Goal: Task Accomplishment & Management: Use online tool/utility

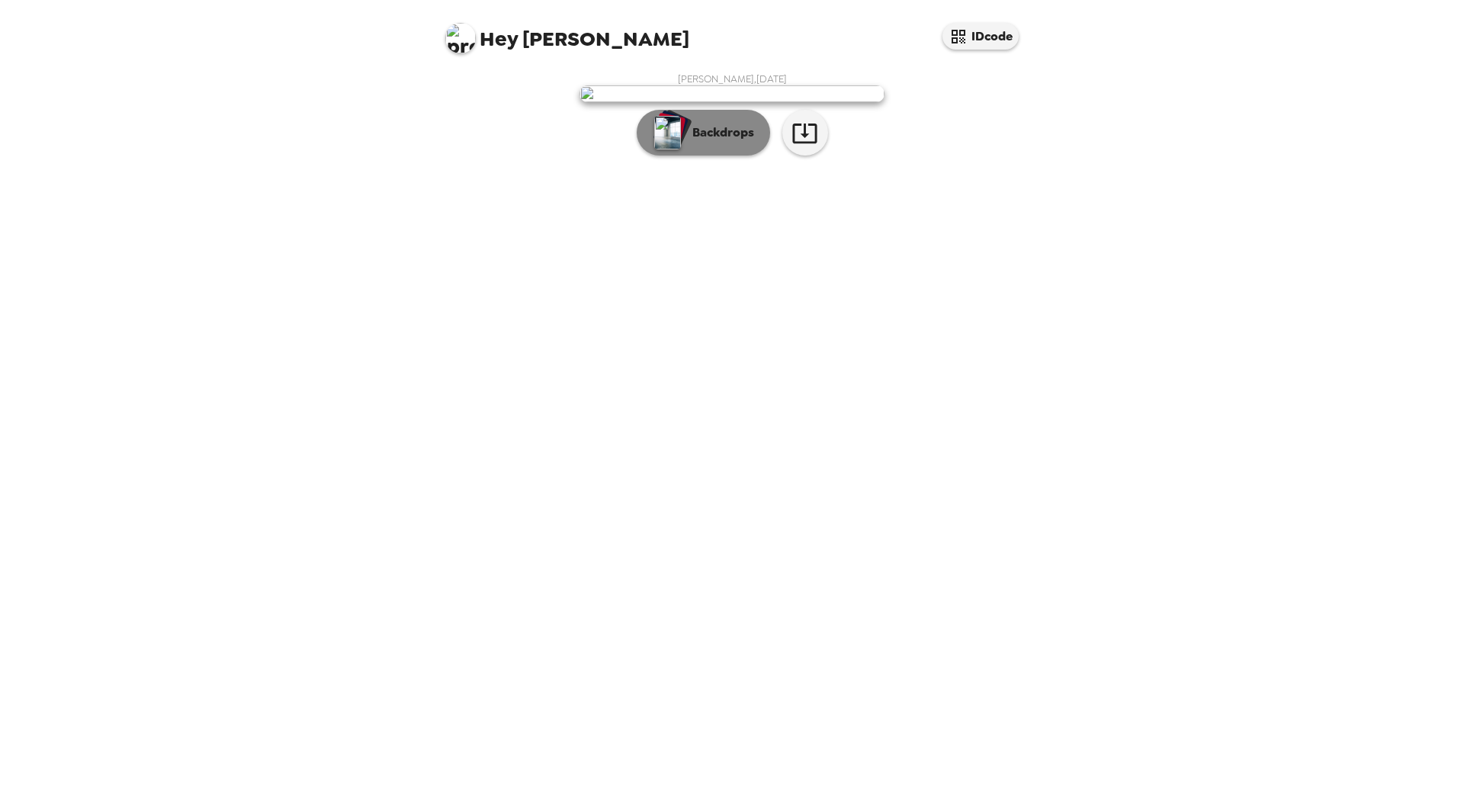
click at [703, 142] on p "Backdrops" at bounding box center [719, 132] width 70 height 18
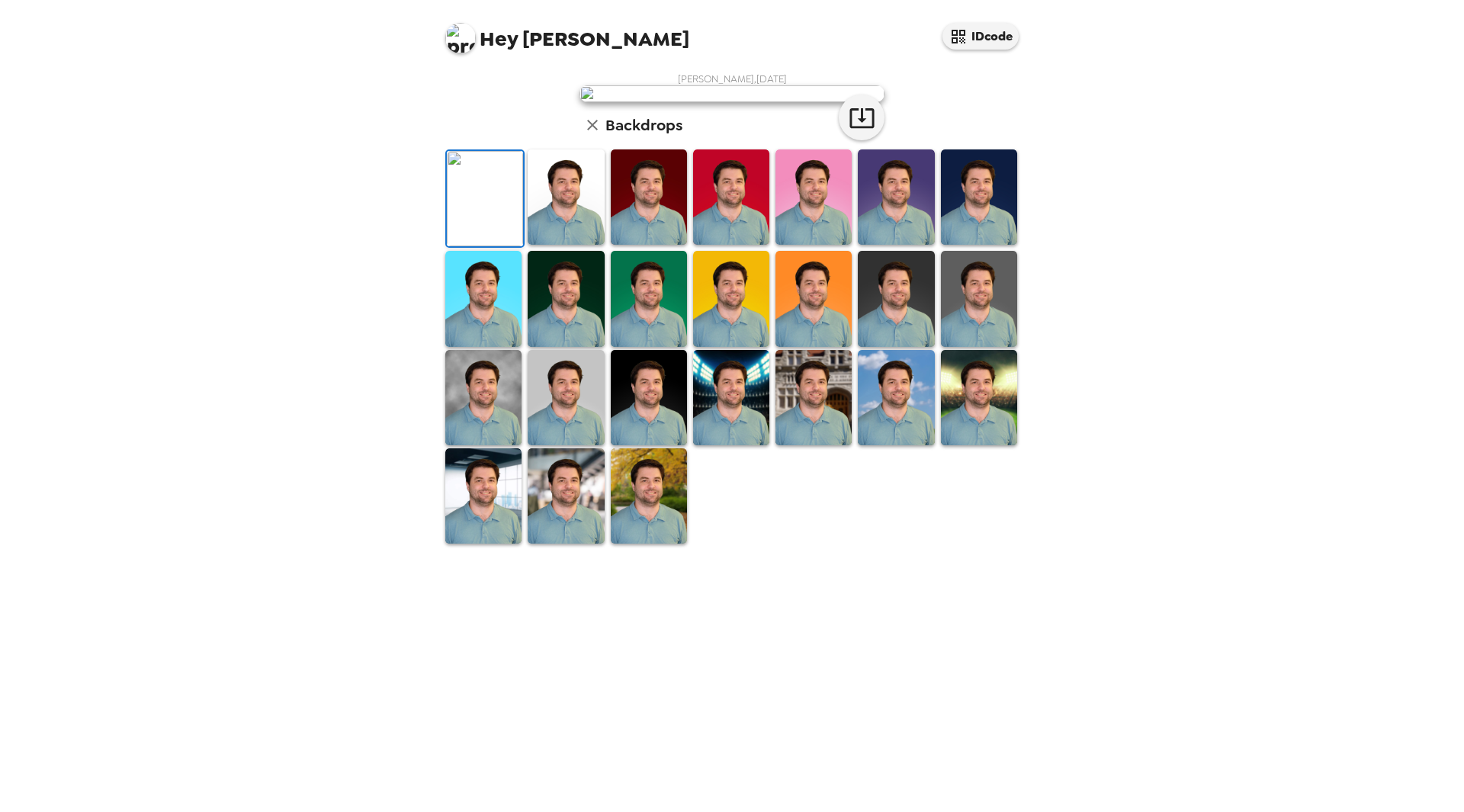
click at [568, 245] on img at bounding box center [565, 197] width 76 height 95
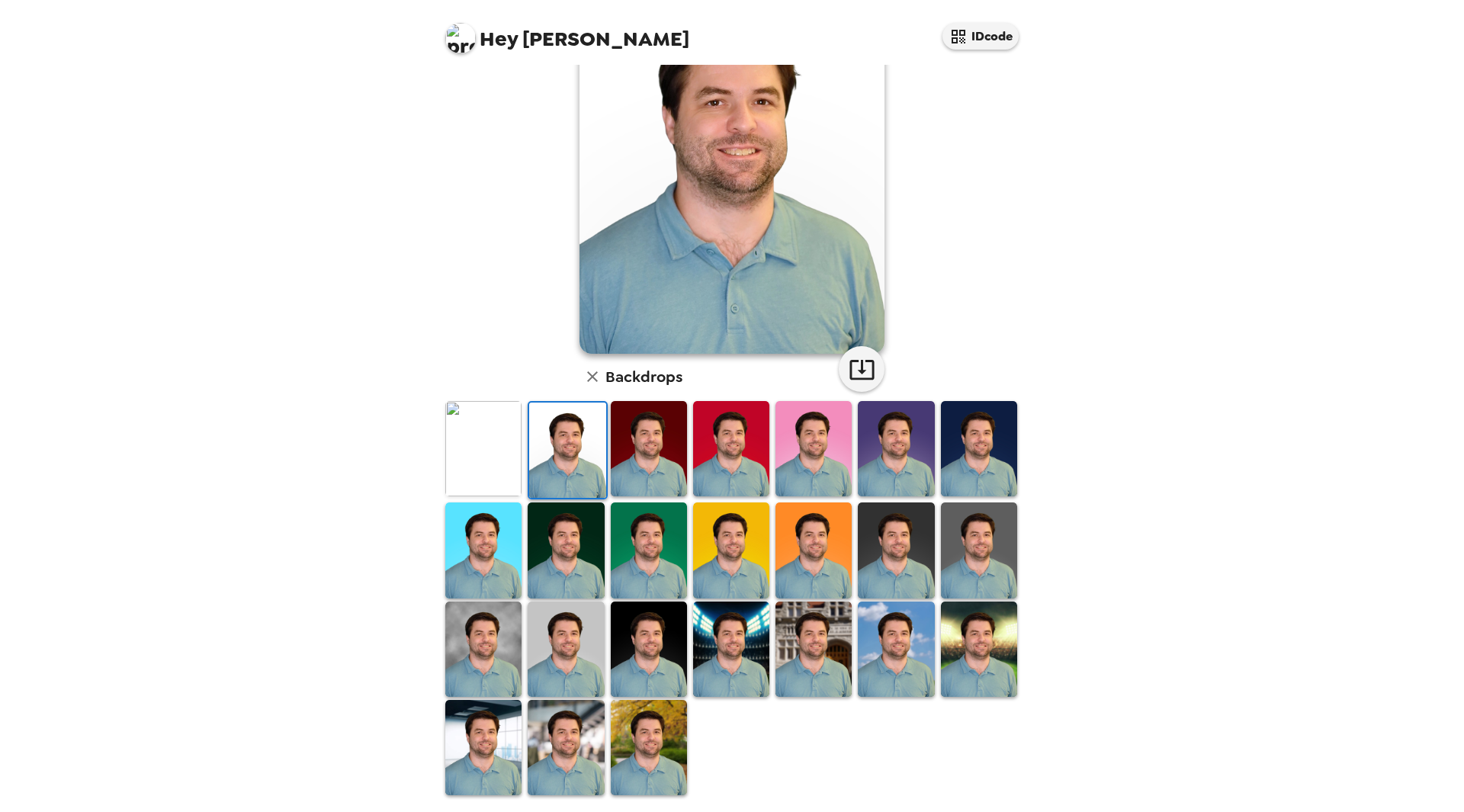
click at [724, 667] on img at bounding box center [731, 648] width 76 height 95
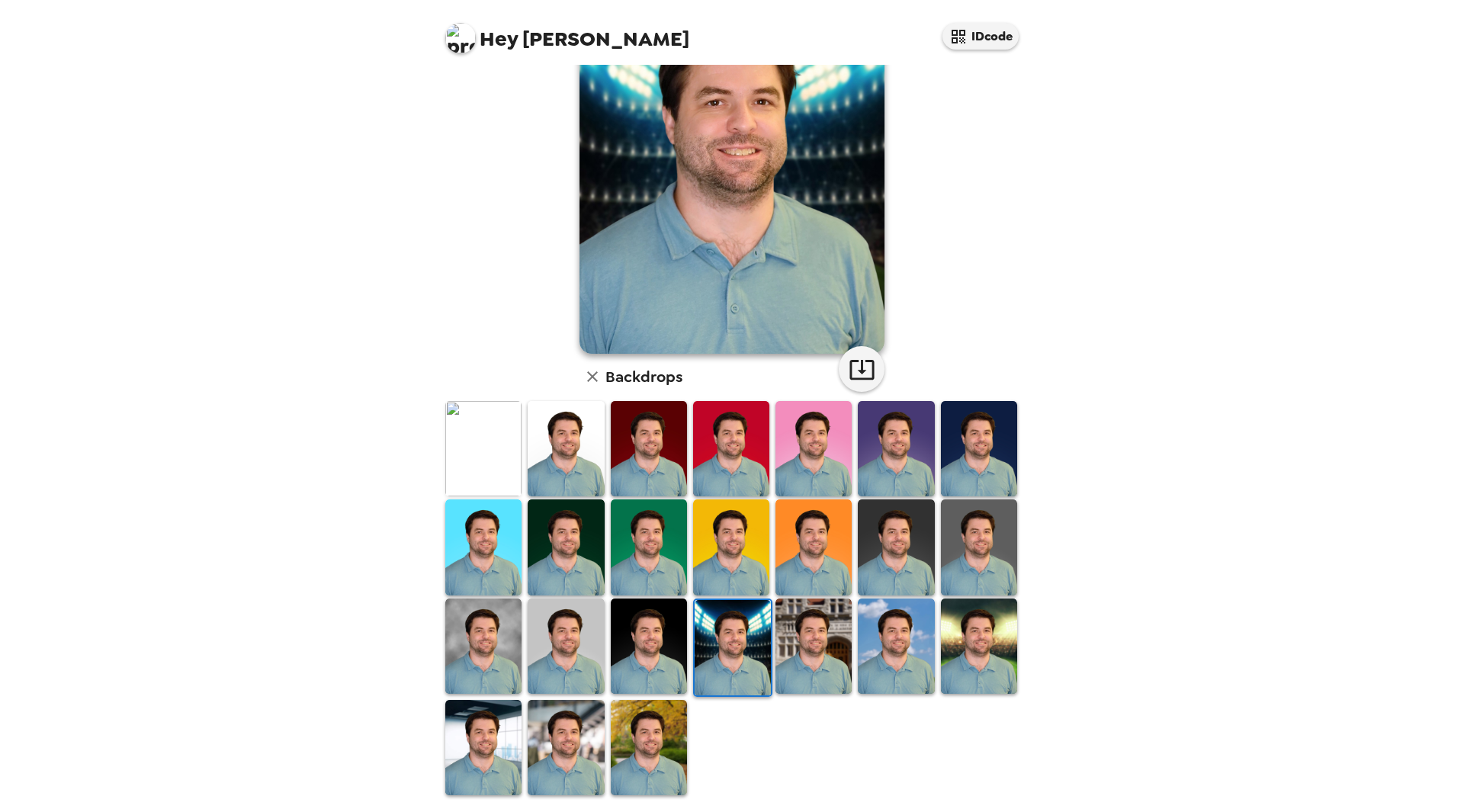
click at [838, 668] on img at bounding box center [813, 645] width 76 height 95
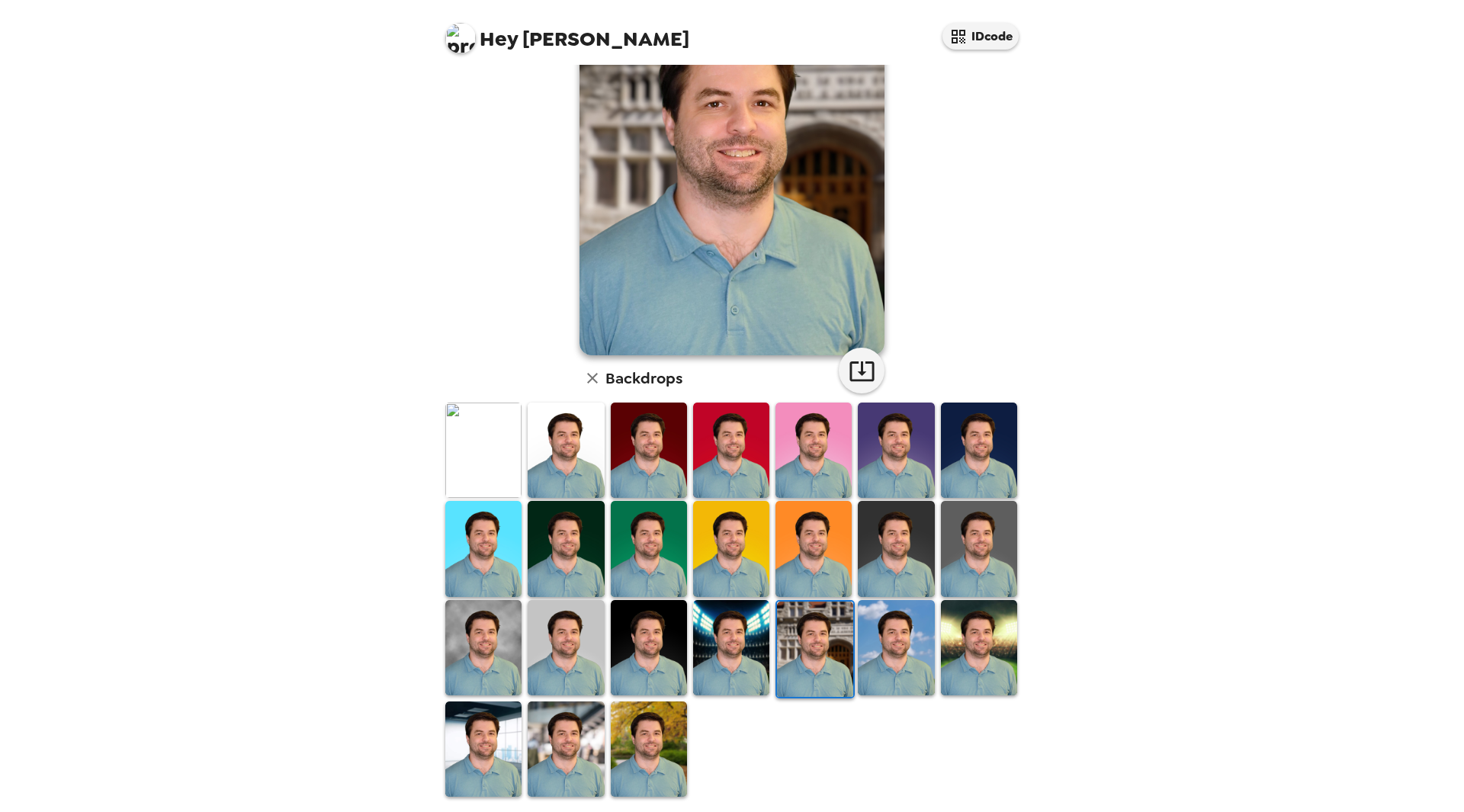
scroll to position [113, 0]
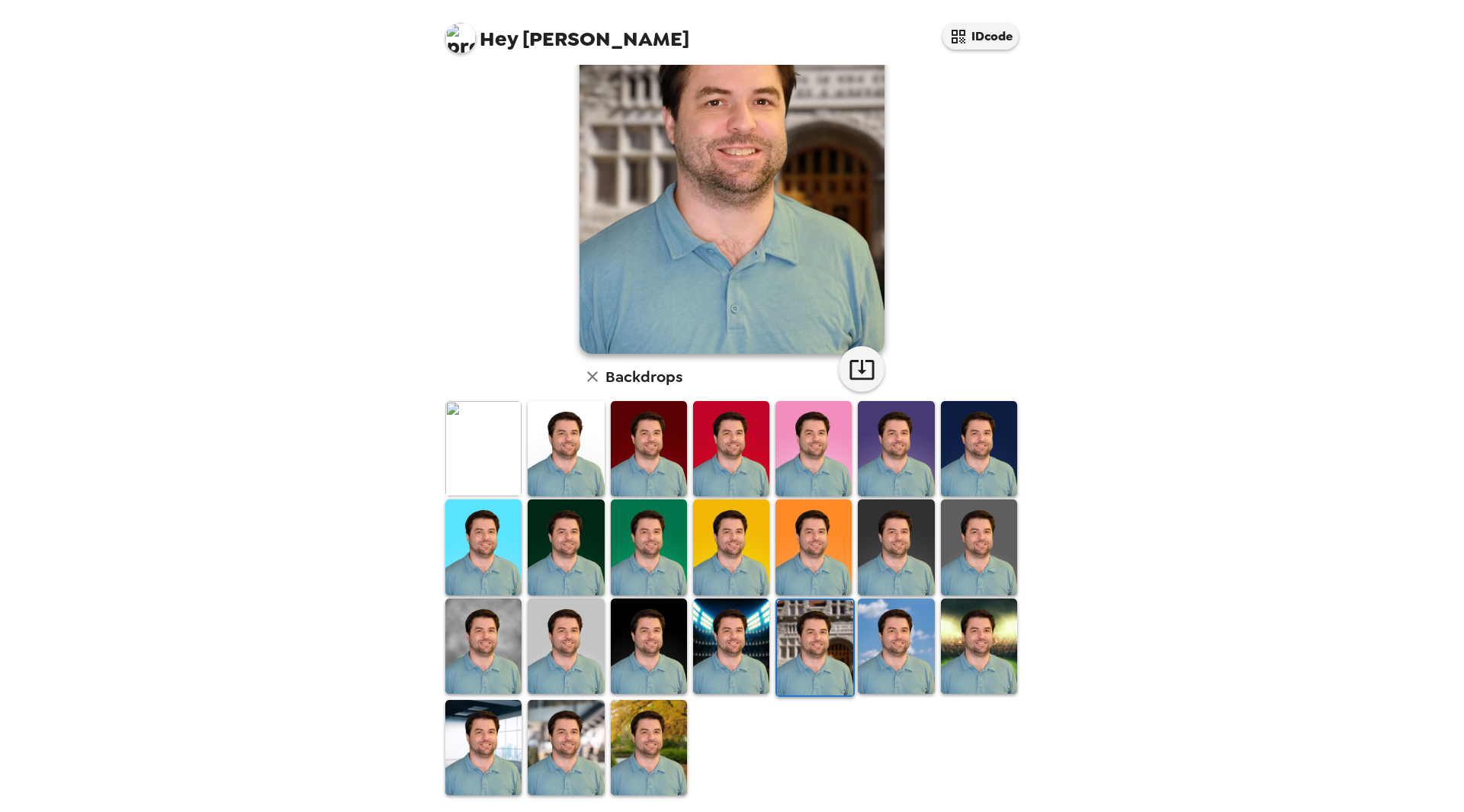
click at [642, 740] on img at bounding box center [649, 747] width 76 height 95
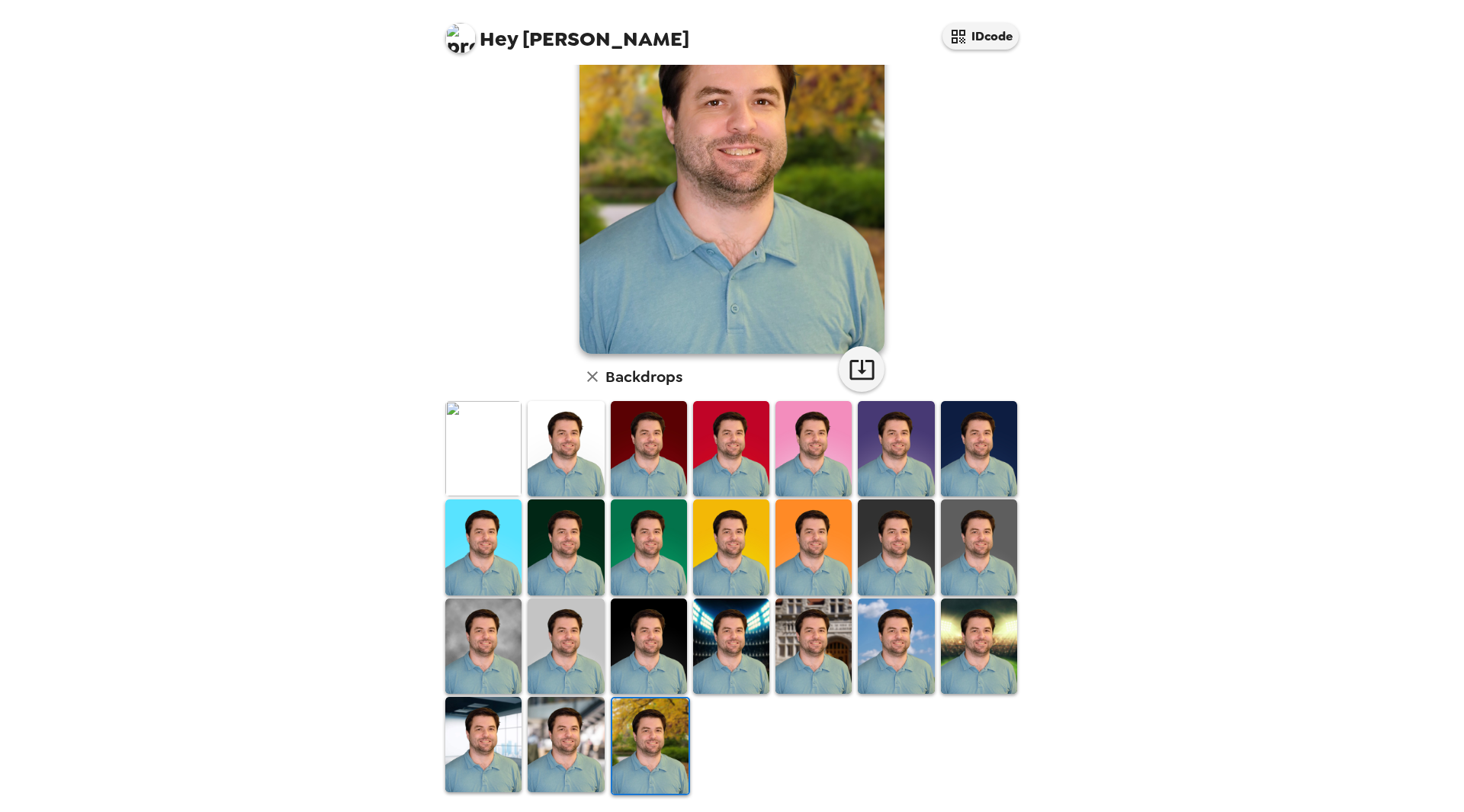
scroll to position [0, 0]
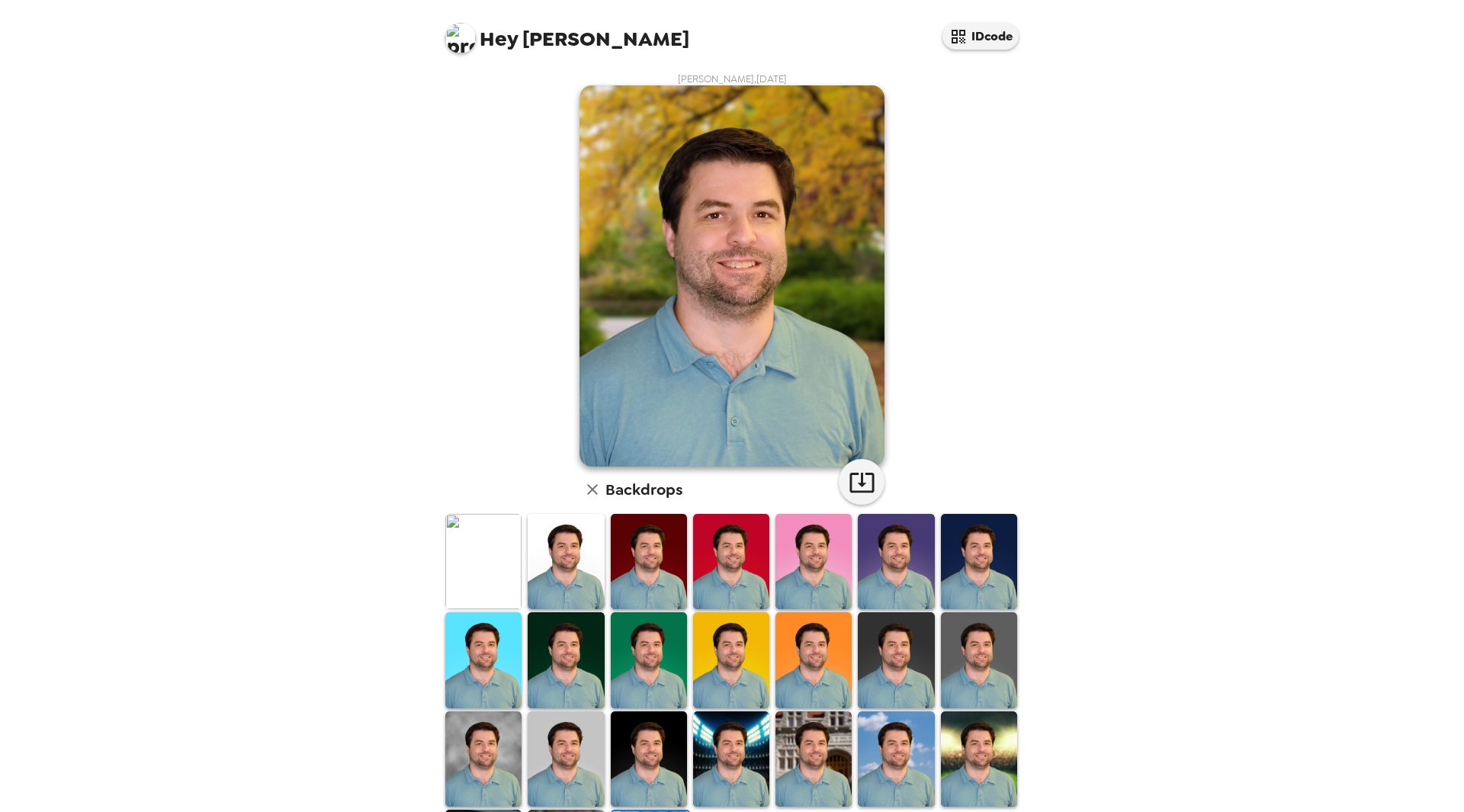
click at [959, 575] on img at bounding box center [978, 561] width 76 height 95
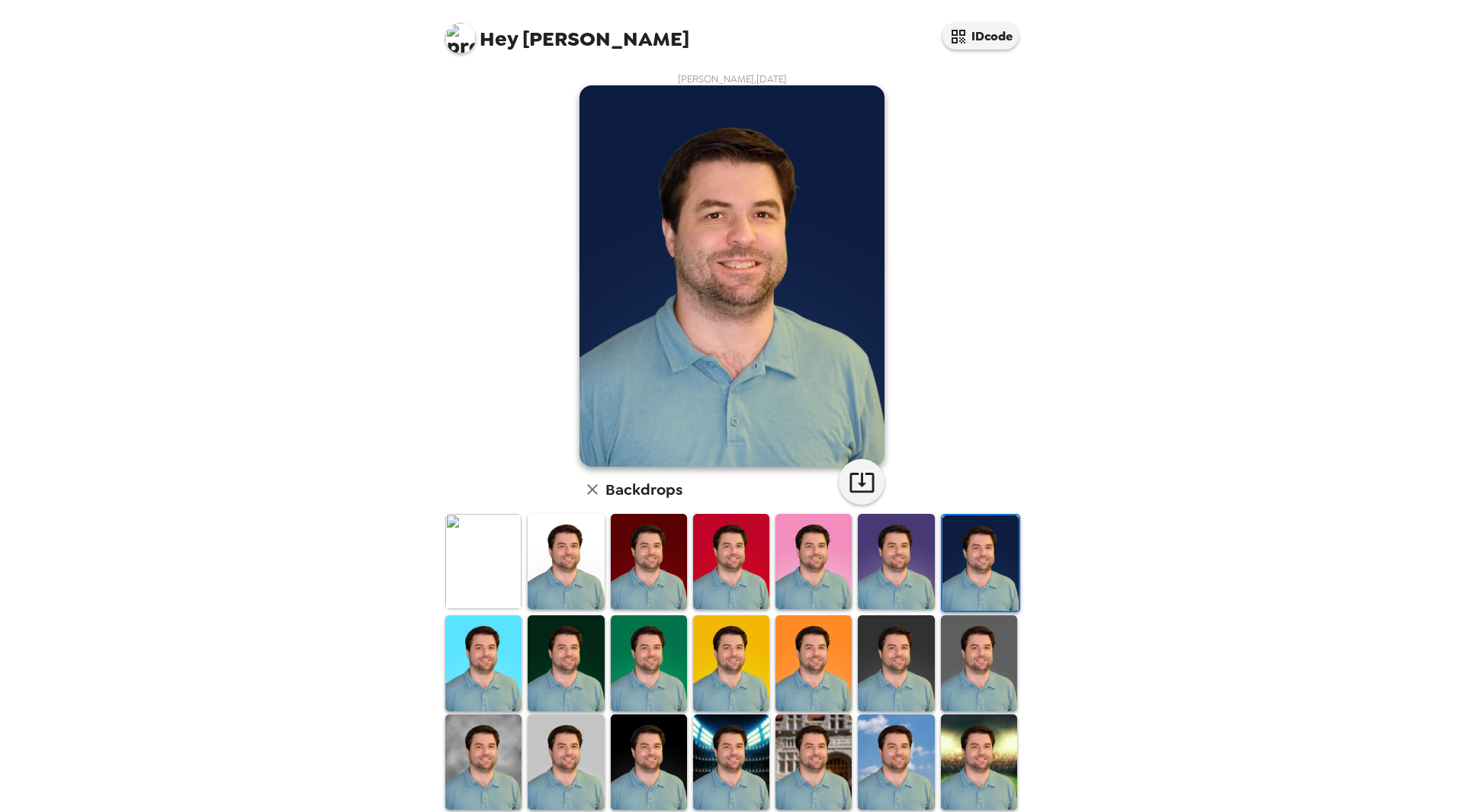
click at [870, 571] on img at bounding box center [895, 561] width 76 height 95
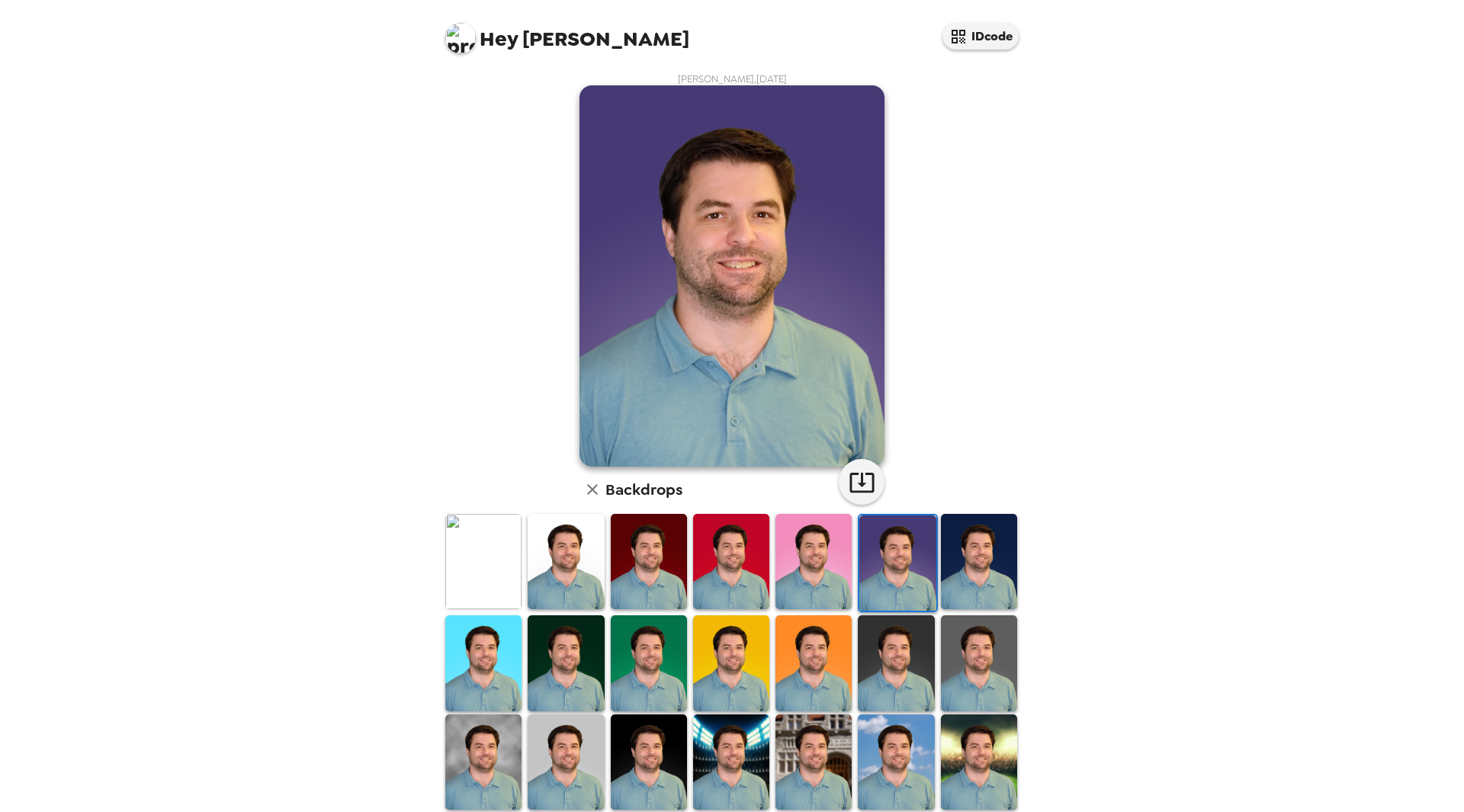
click at [801, 572] on img at bounding box center [813, 561] width 76 height 95
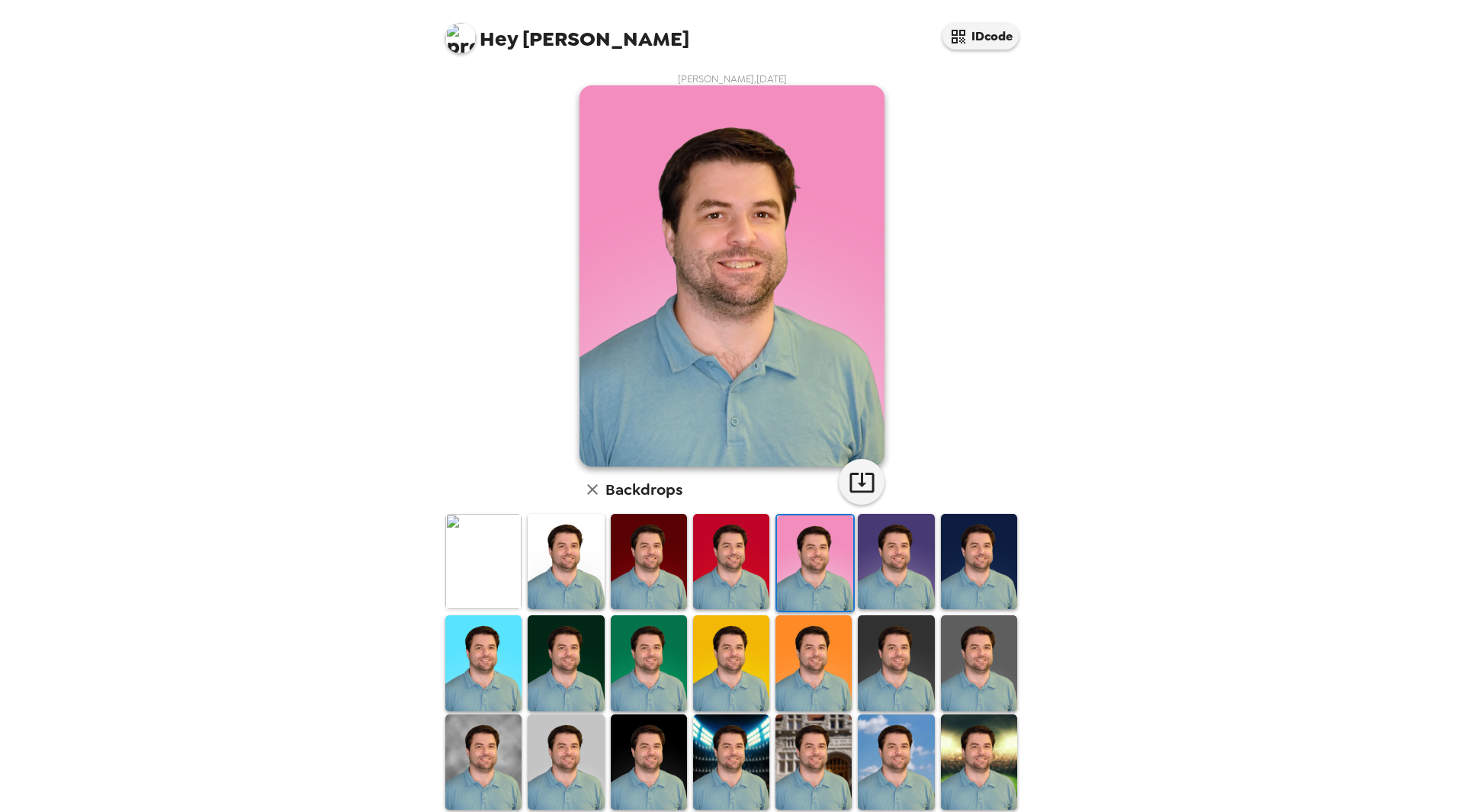
click at [707, 575] on img at bounding box center [731, 561] width 76 height 95
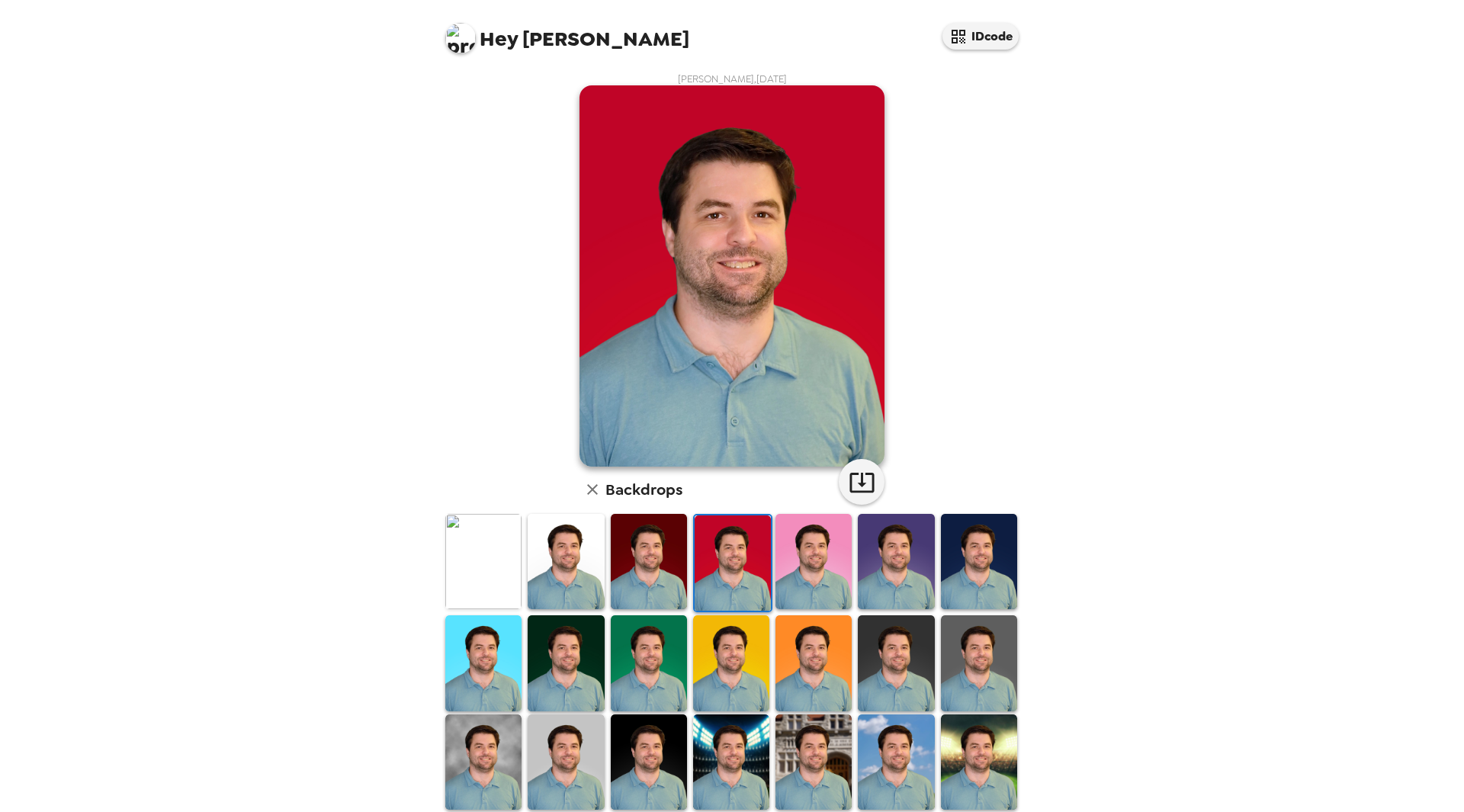
click at [638, 586] on img at bounding box center [649, 561] width 76 height 95
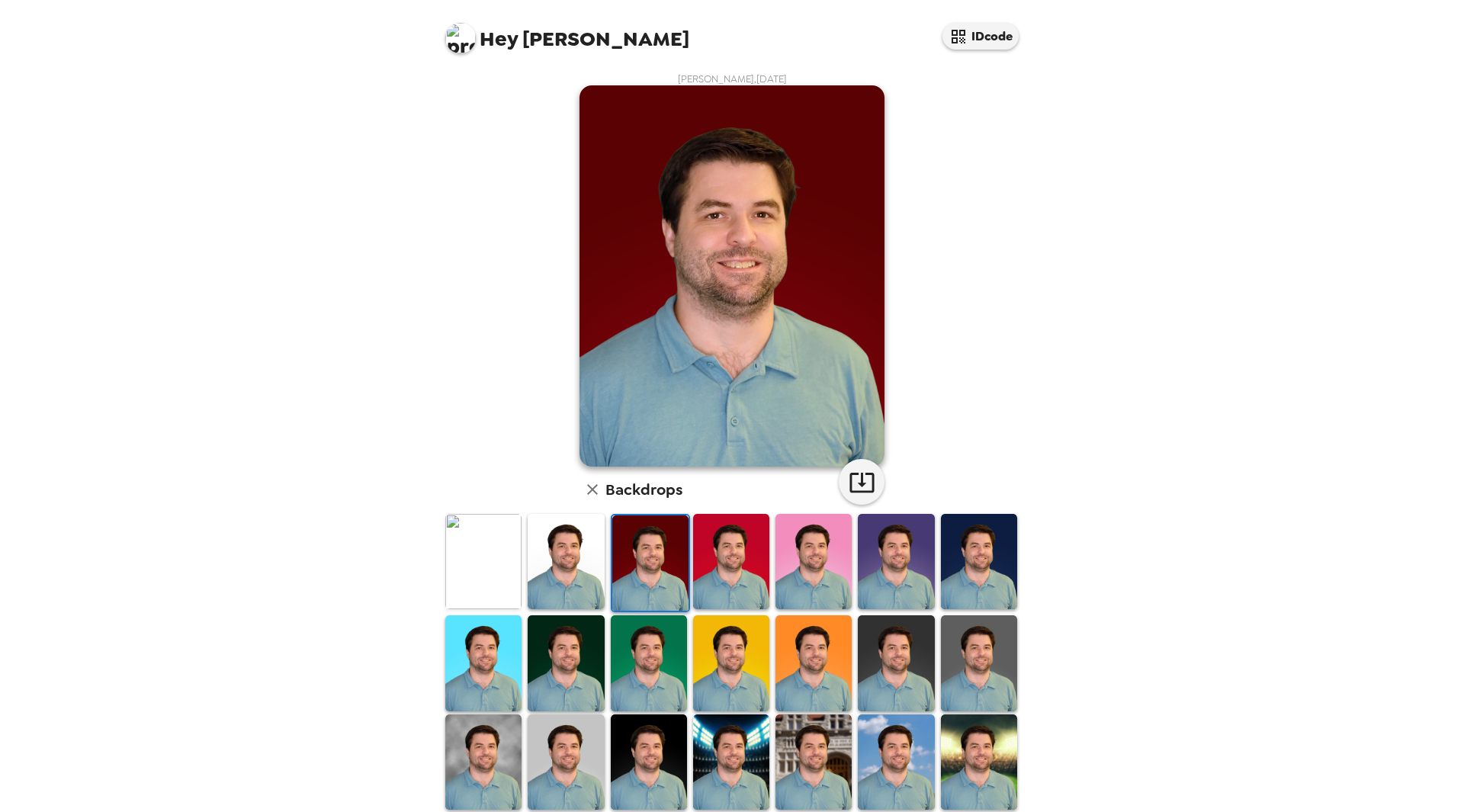
click at [643, 667] on img at bounding box center [649, 662] width 76 height 95
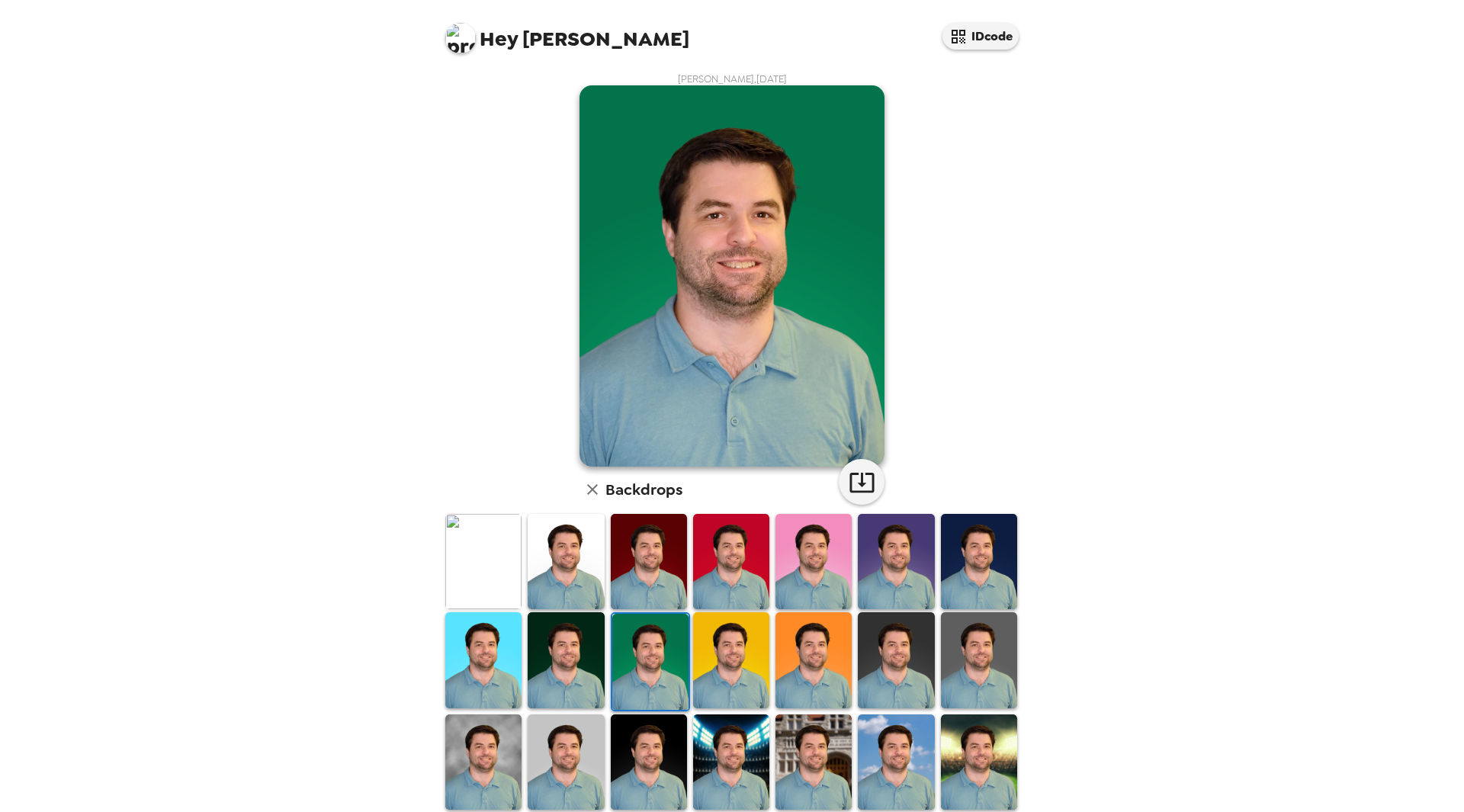
click at [724, 672] on img at bounding box center [731, 659] width 76 height 95
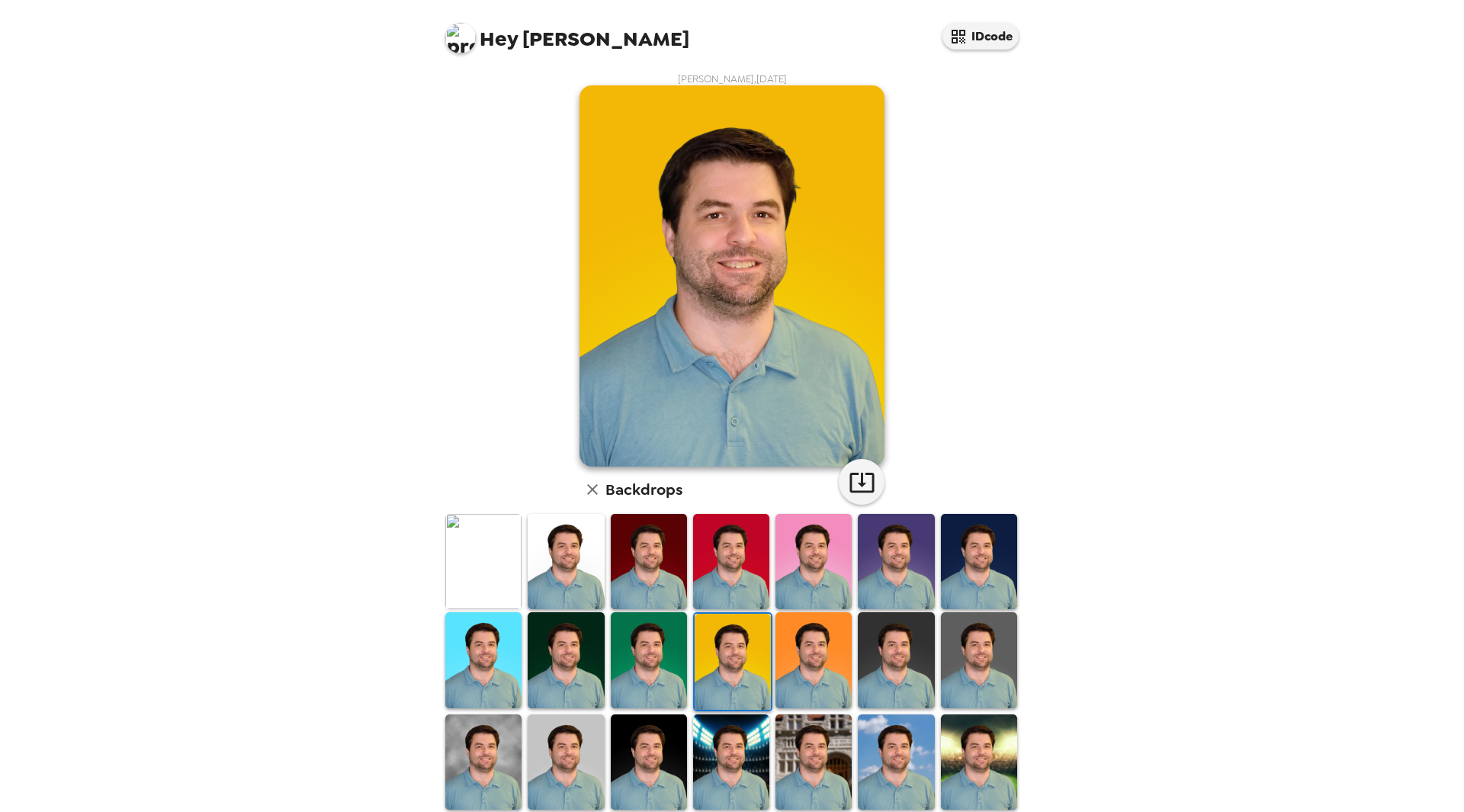
click at [684, 662] on div at bounding box center [649, 661] width 82 height 102
click at [645, 666] on img at bounding box center [649, 659] width 76 height 95
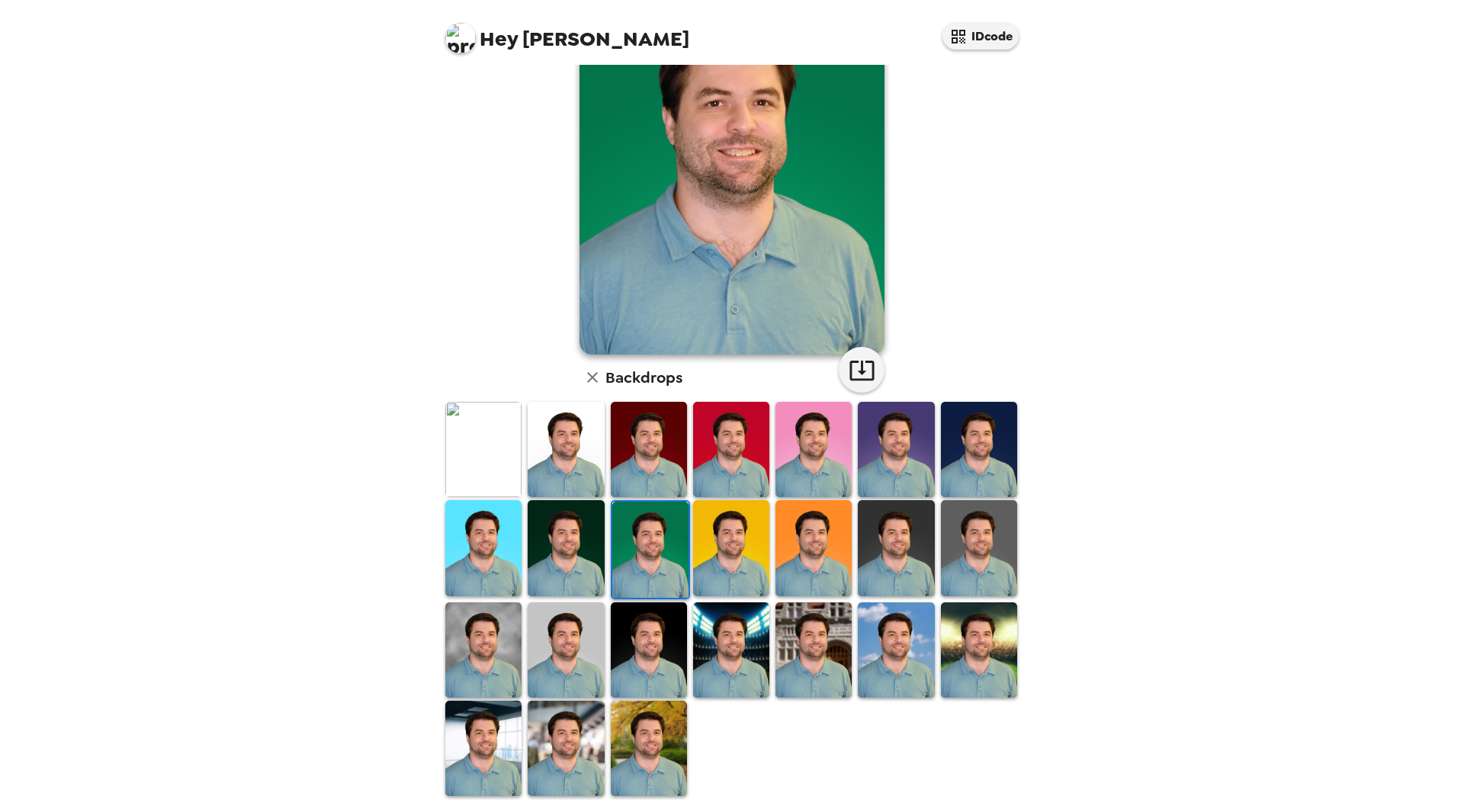
scroll to position [113, 0]
click at [478, 743] on img at bounding box center [483, 747] width 76 height 95
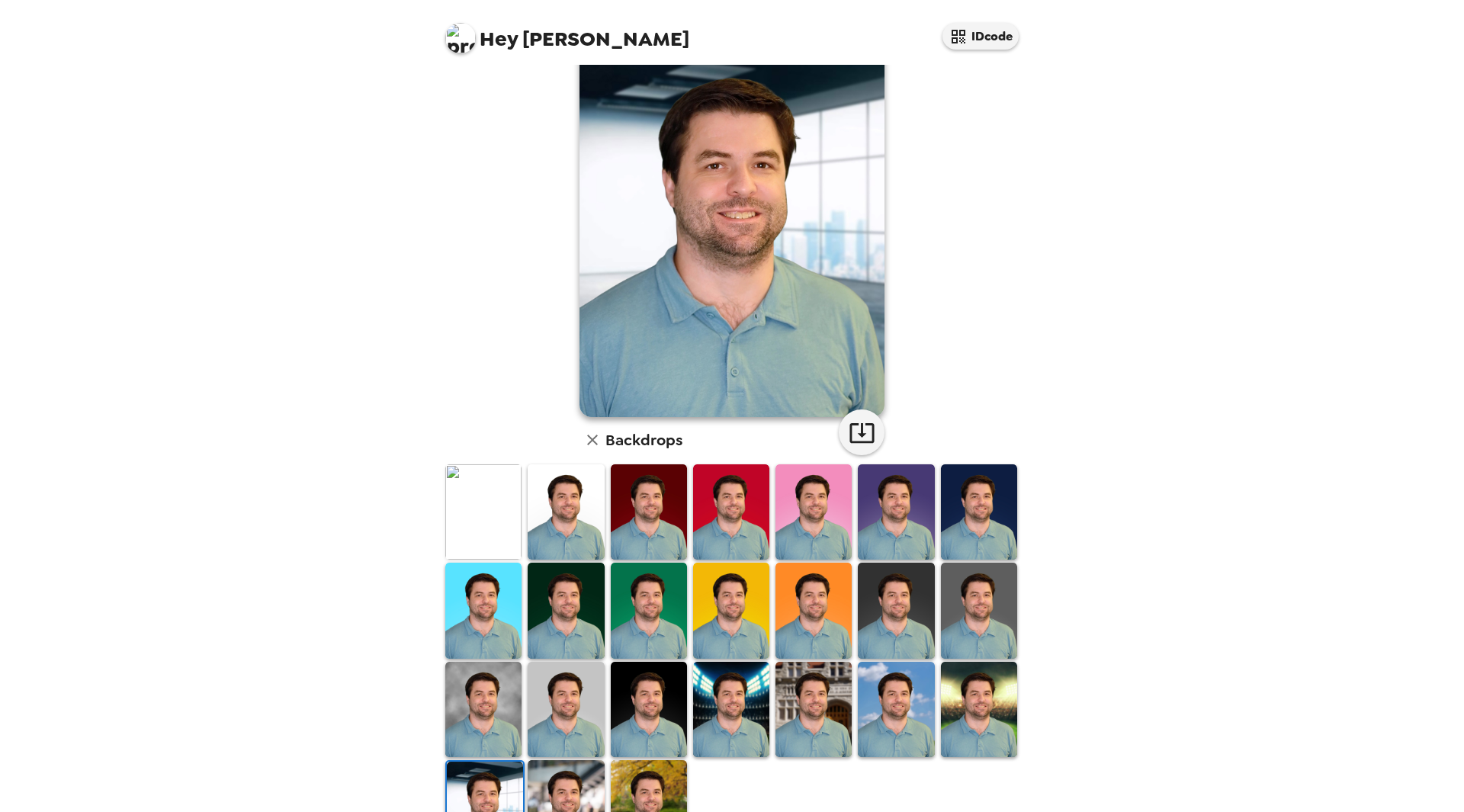
scroll to position [76, 0]
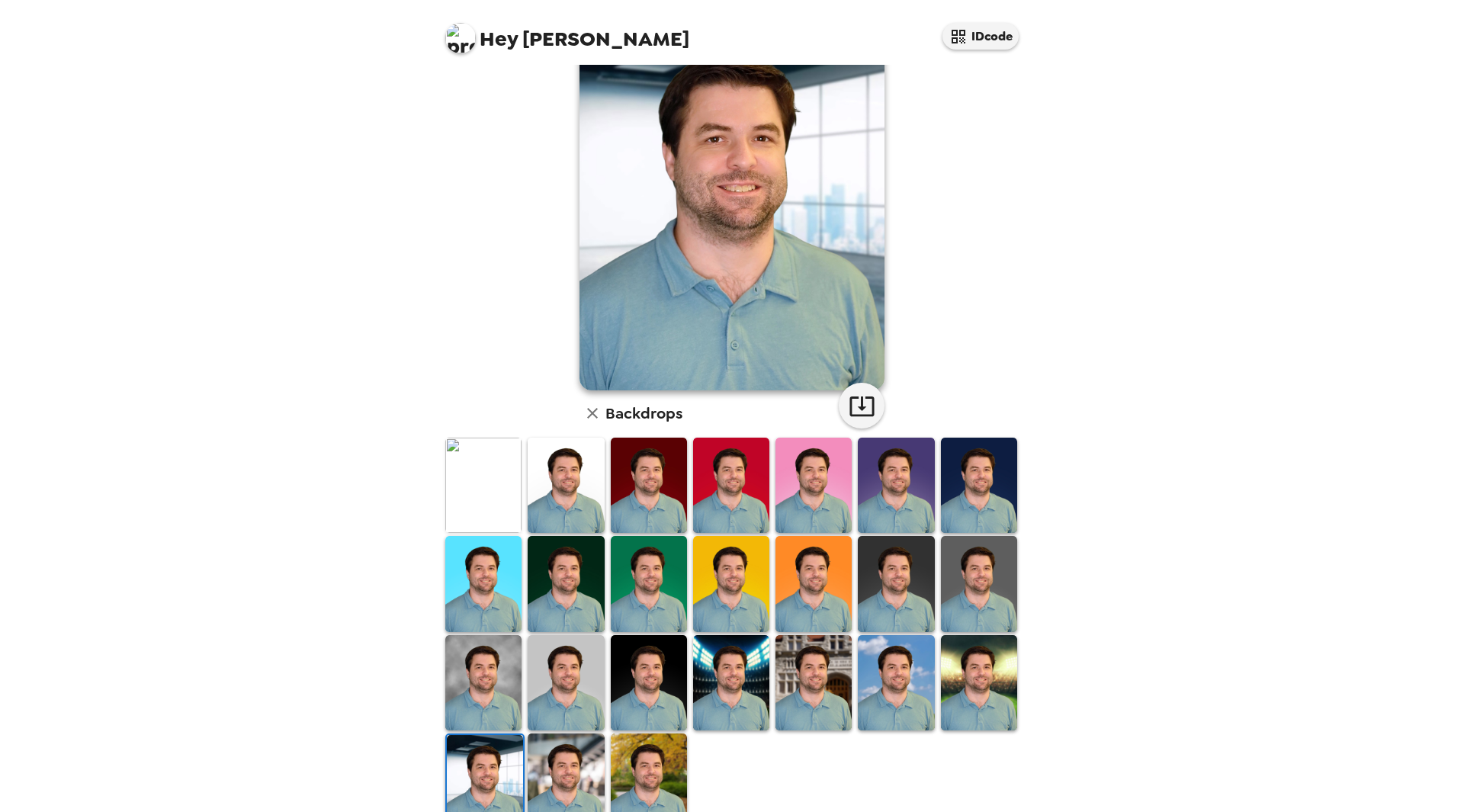
click at [664, 756] on img at bounding box center [649, 780] width 76 height 95
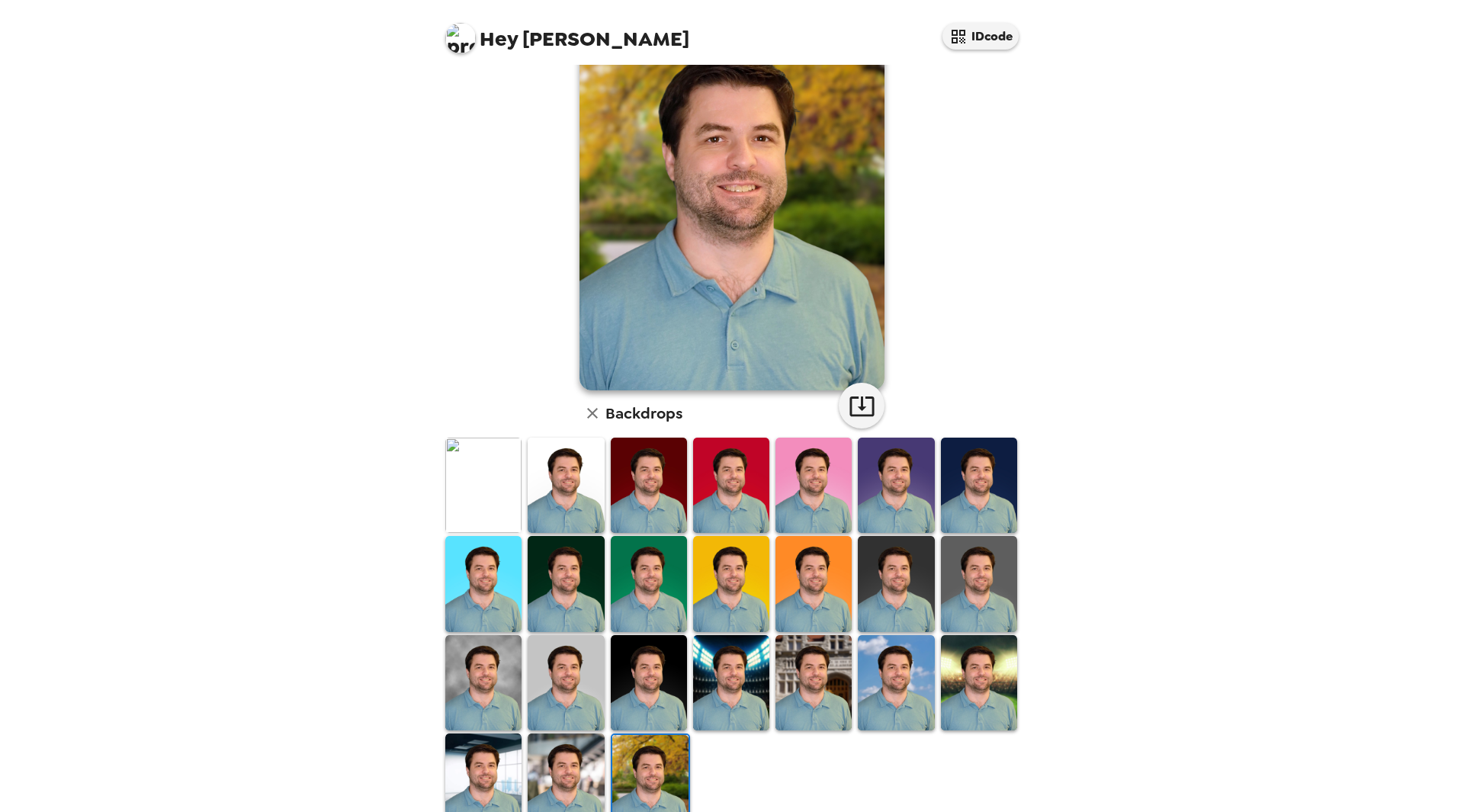
click at [580, 761] on img at bounding box center [565, 780] width 76 height 95
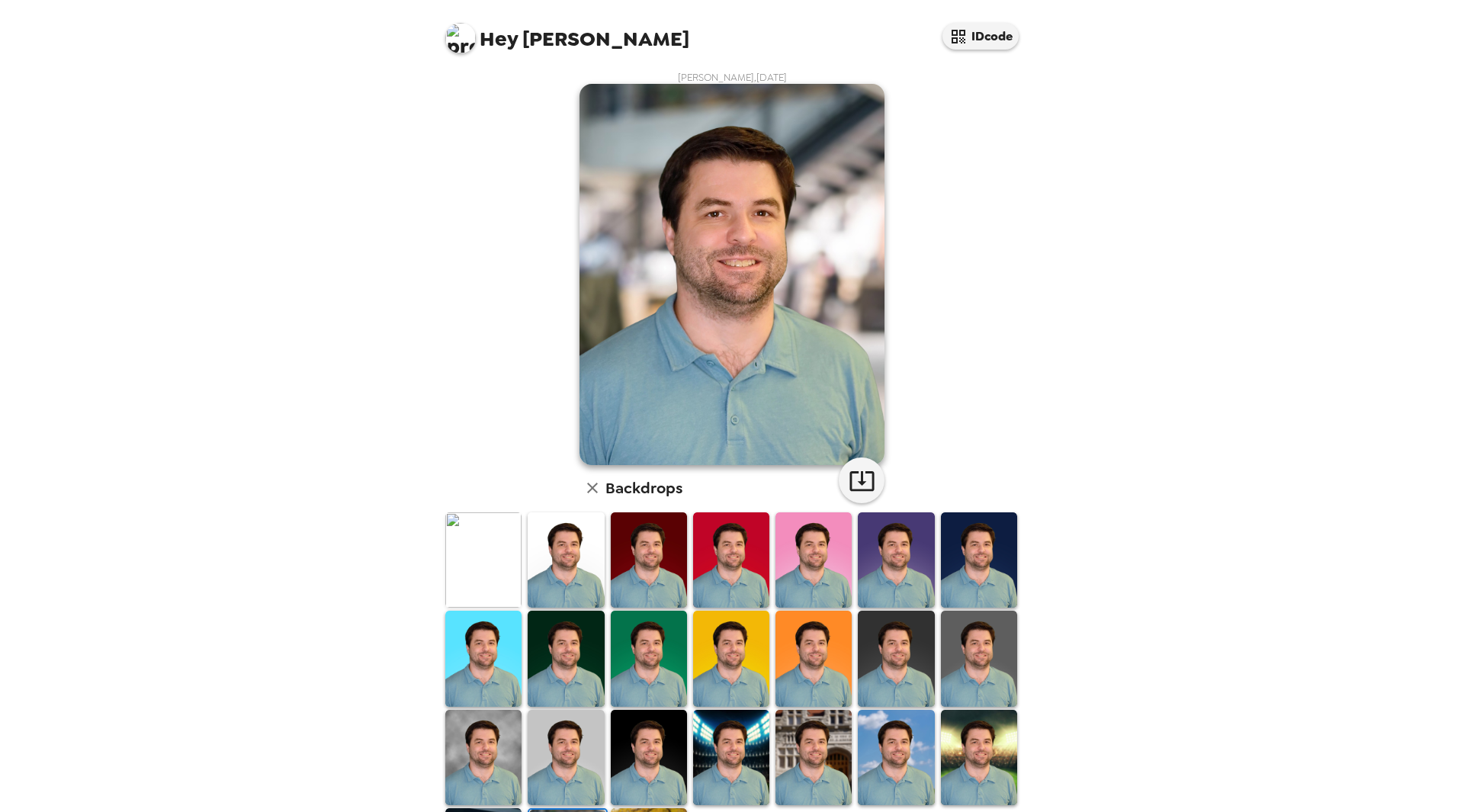
scroll to position [0, 0]
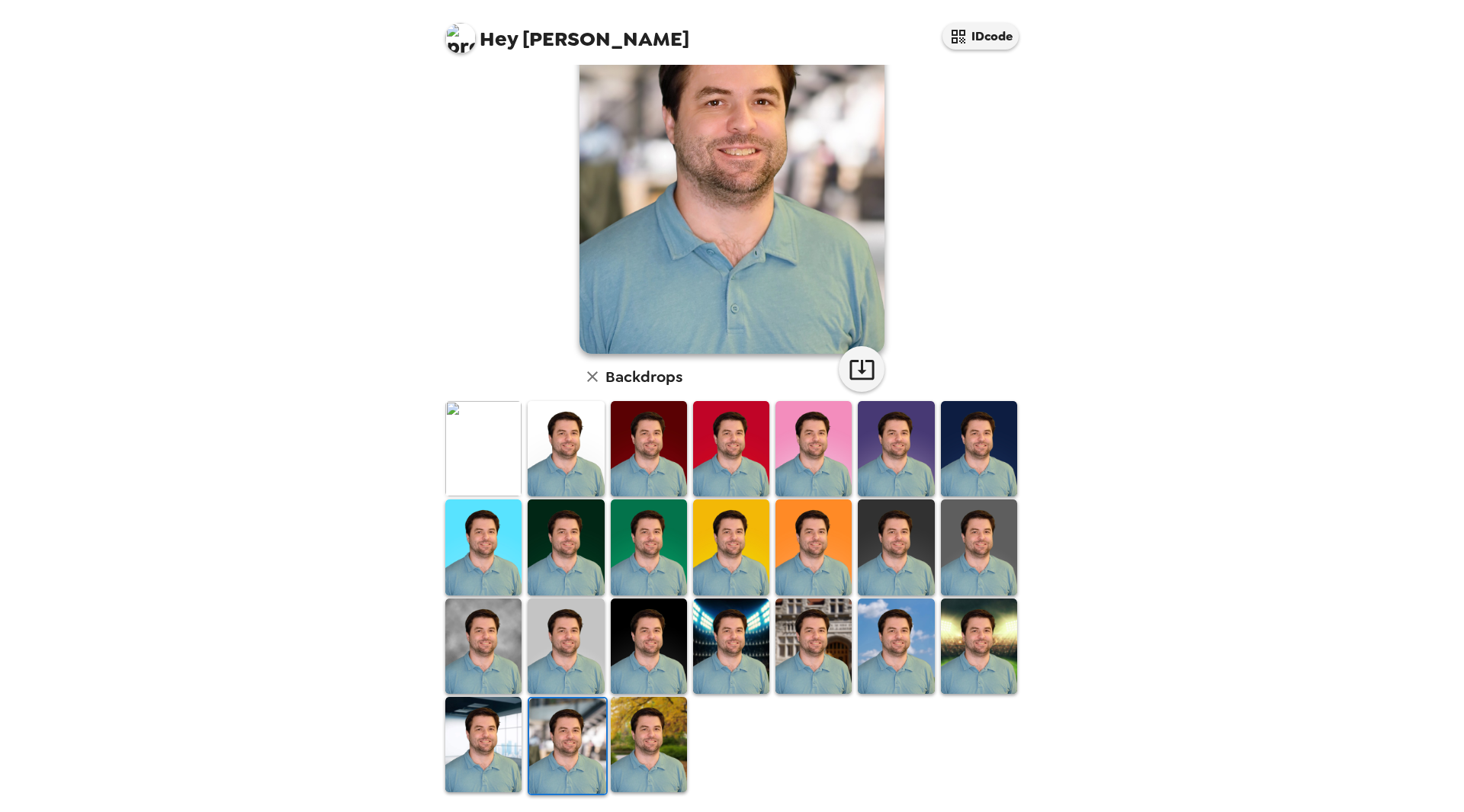
click at [621, 716] on img at bounding box center [649, 743] width 76 height 95
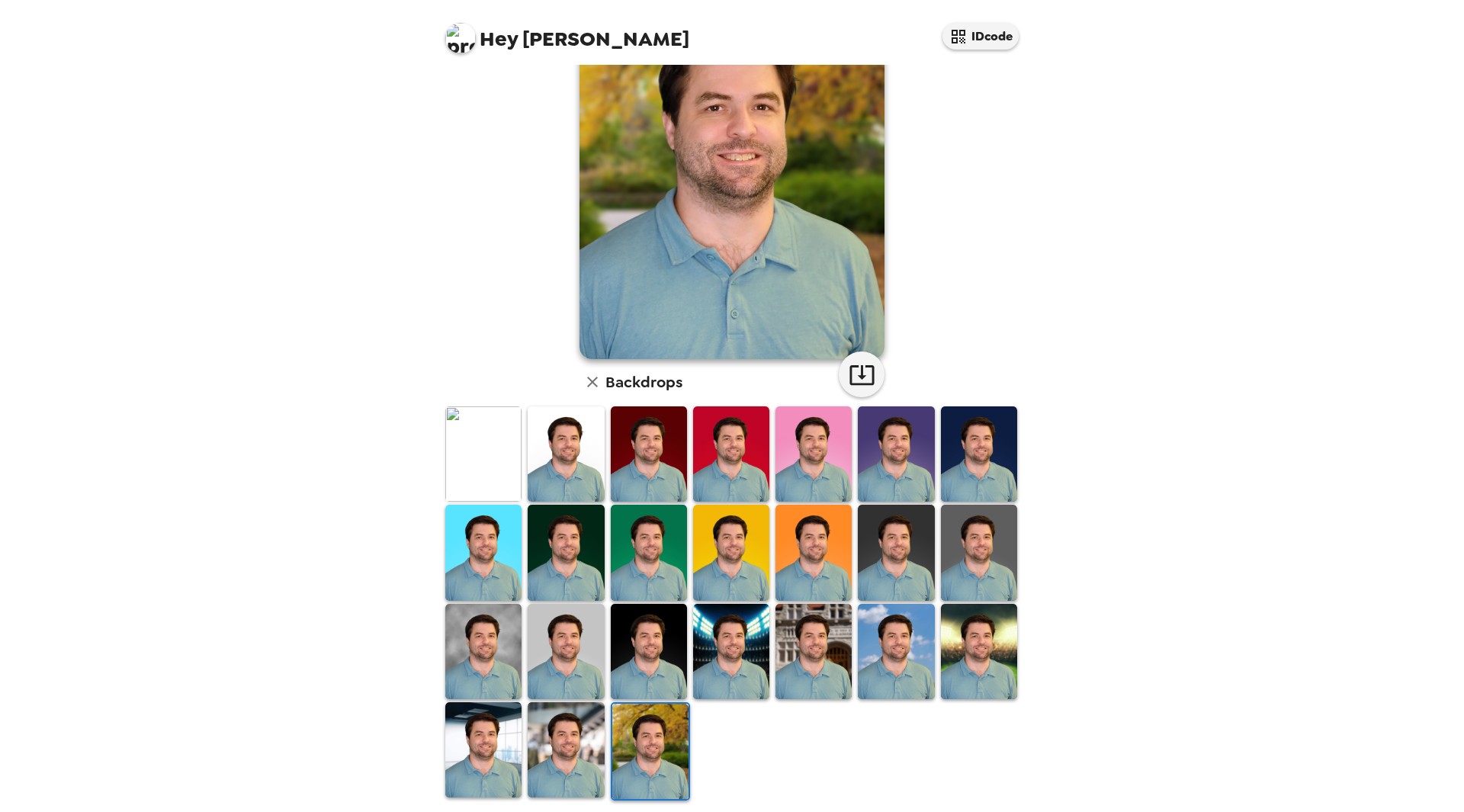
scroll to position [113, 0]
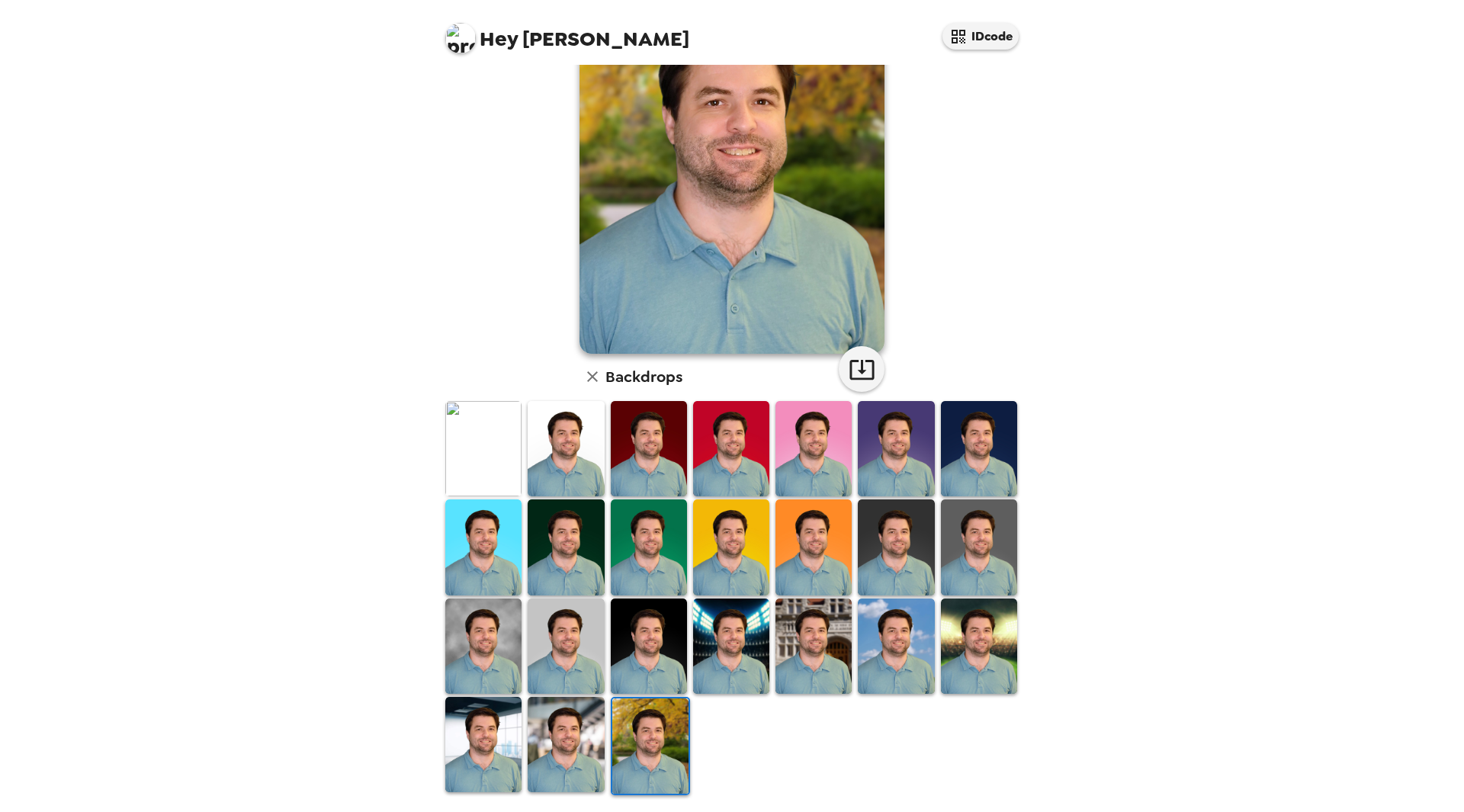
click at [876, 656] on img at bounding box center [895, 645] width 76 height 95
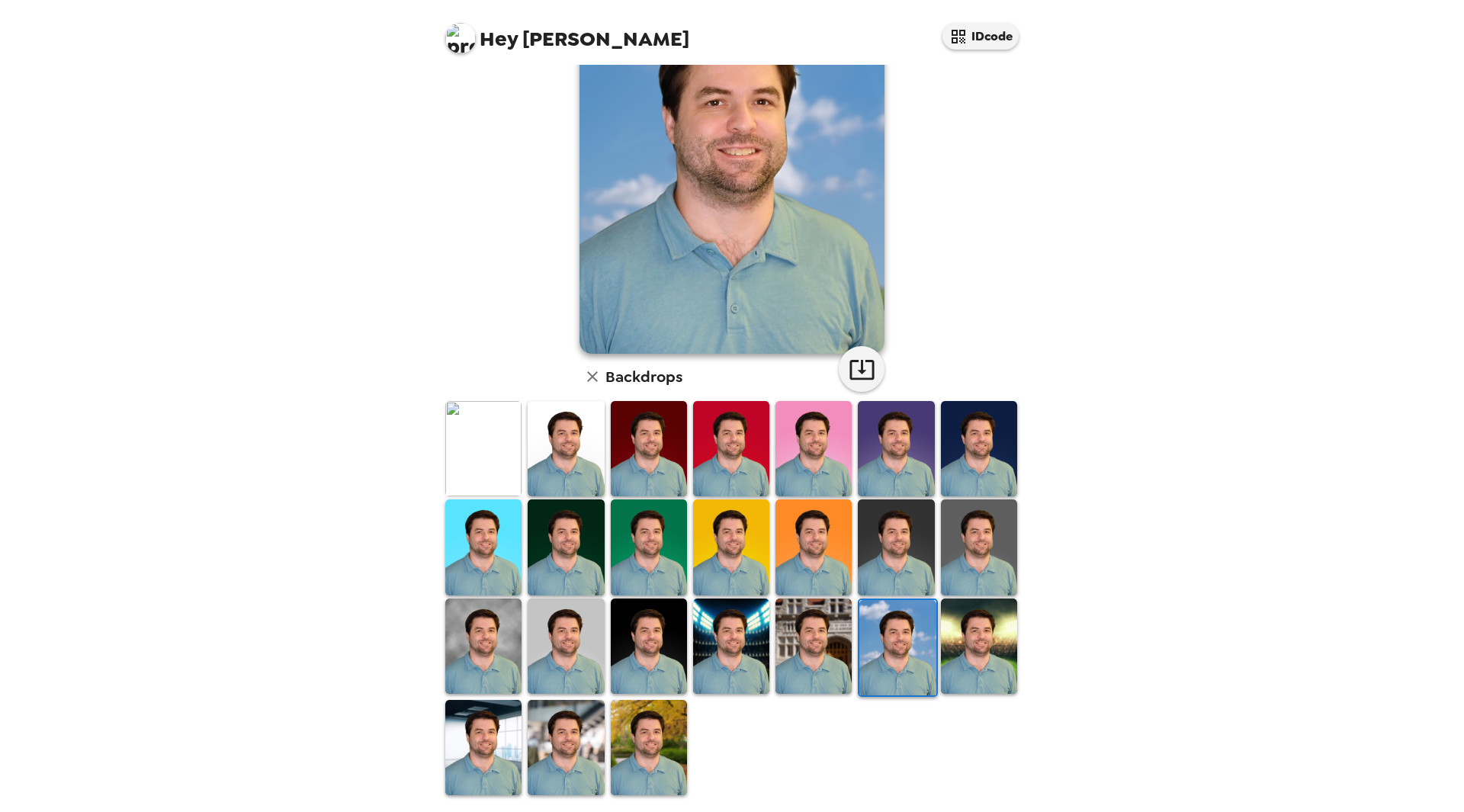
click at [965, 691] on div at bounding box center [978, 647] width 82 height 102
click at [966, 666] on img at bounding box center [978, 645] width 76 height 95
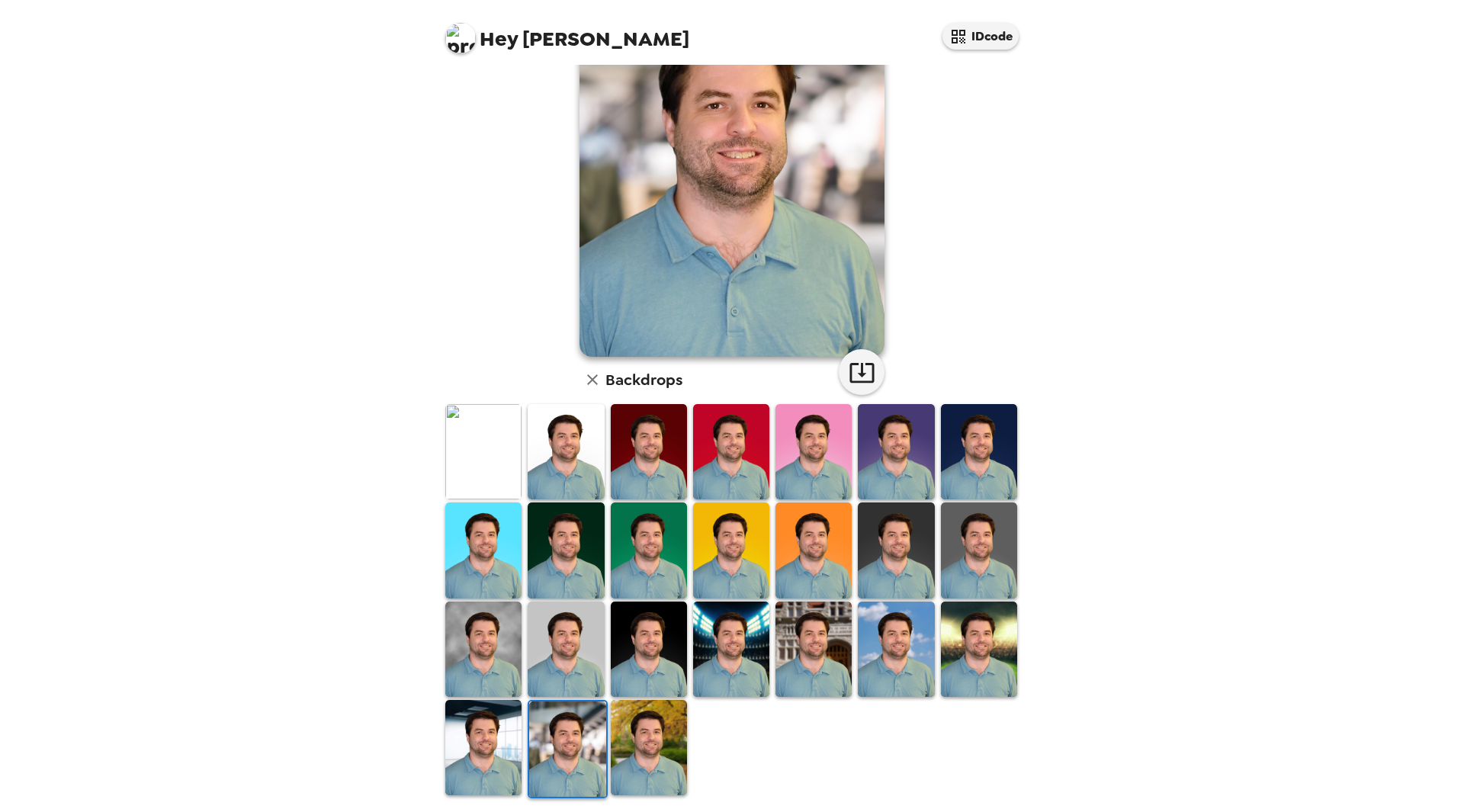
scroll to position [113, 0]
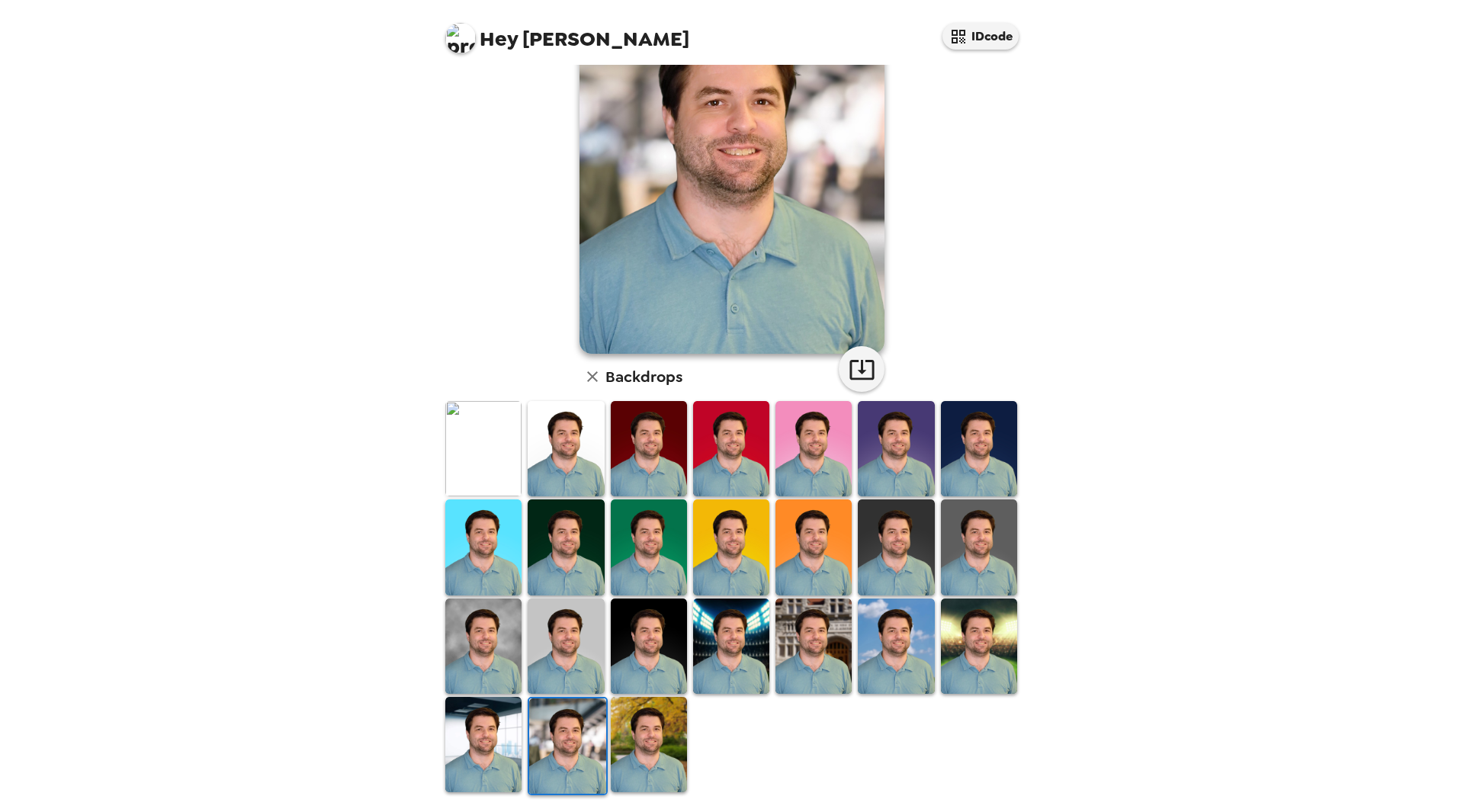
click at [632, 748] on img at bounding box center [649, 743] width 76 height 95
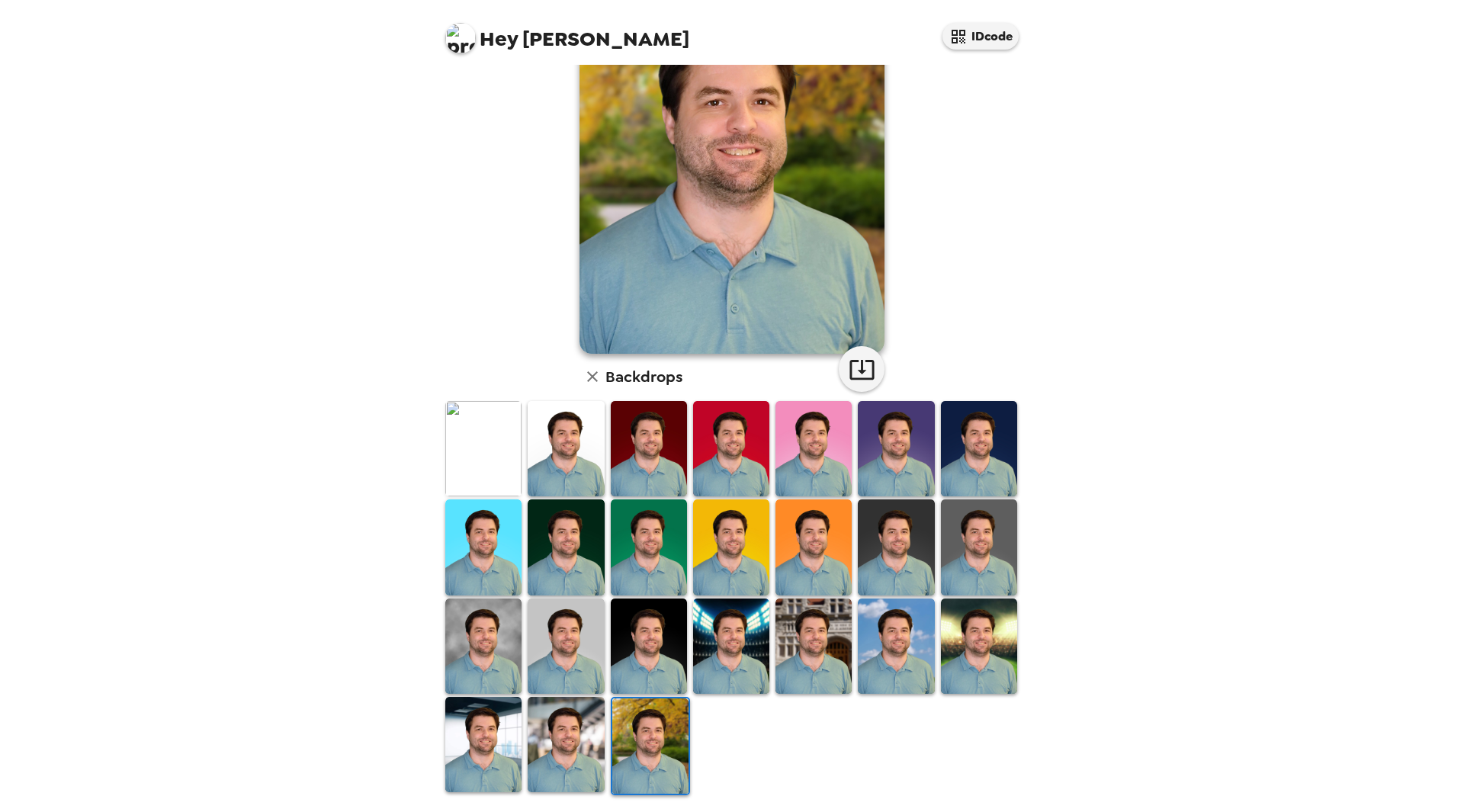
click at [479, 451] on img at bounding box center [483, 448] width 76 height 95
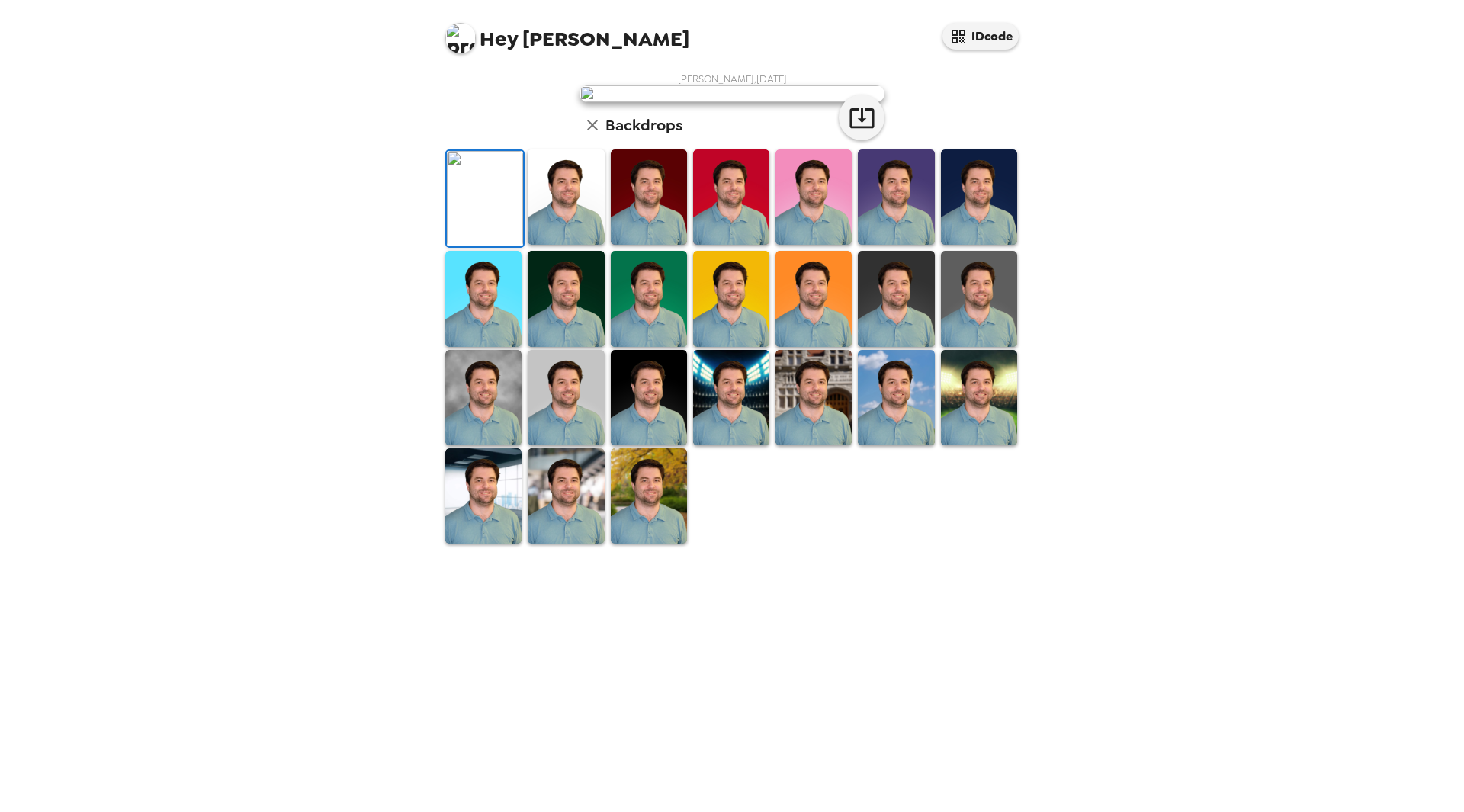
scroll to position [0, 0]
click at [856, 131] on icon "button" at bounding box center [861, 118] width 26 height 26
click at [479, 445] on img at bounding box center [483, 397] width 76 height 95
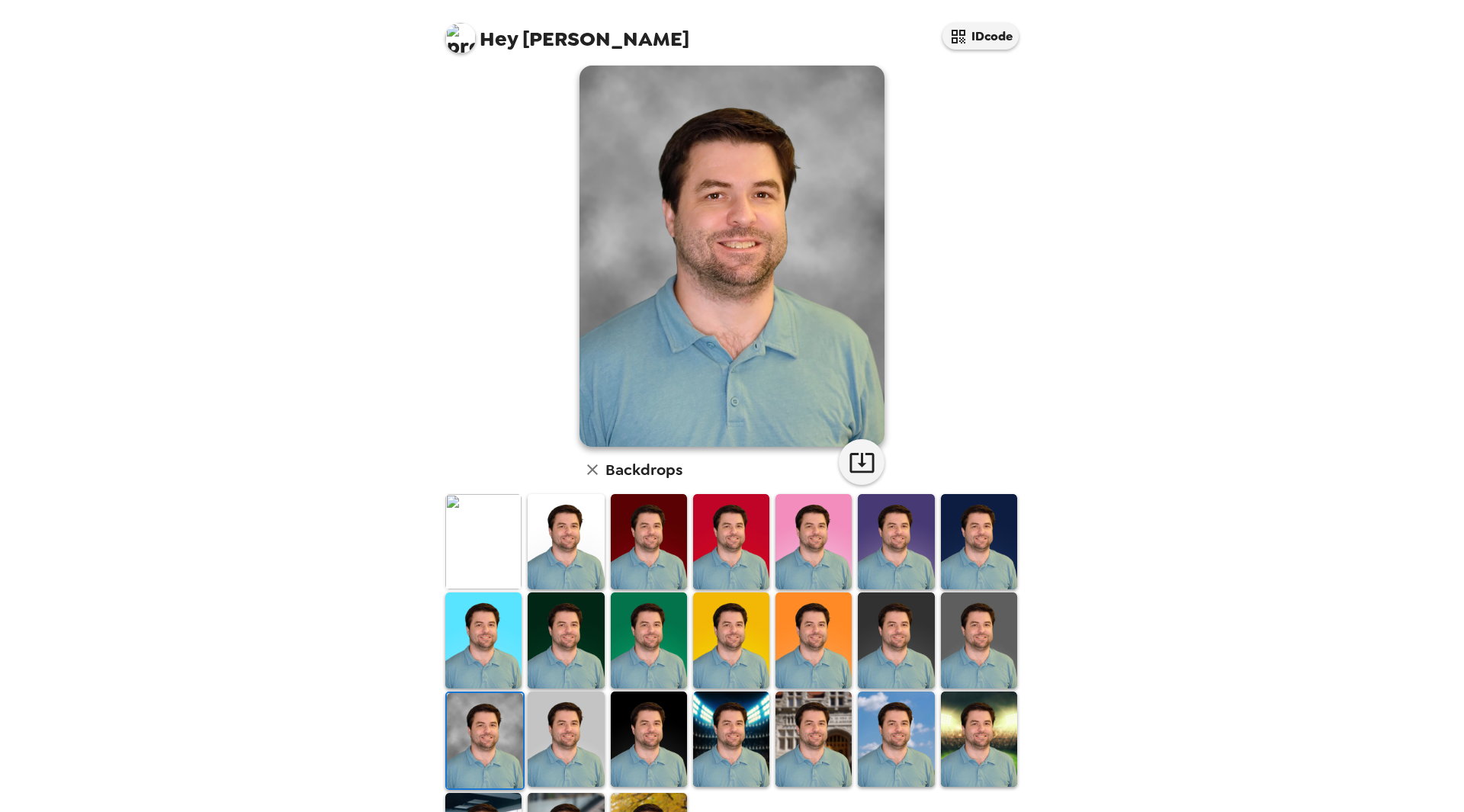
scroll to position [0, 0]
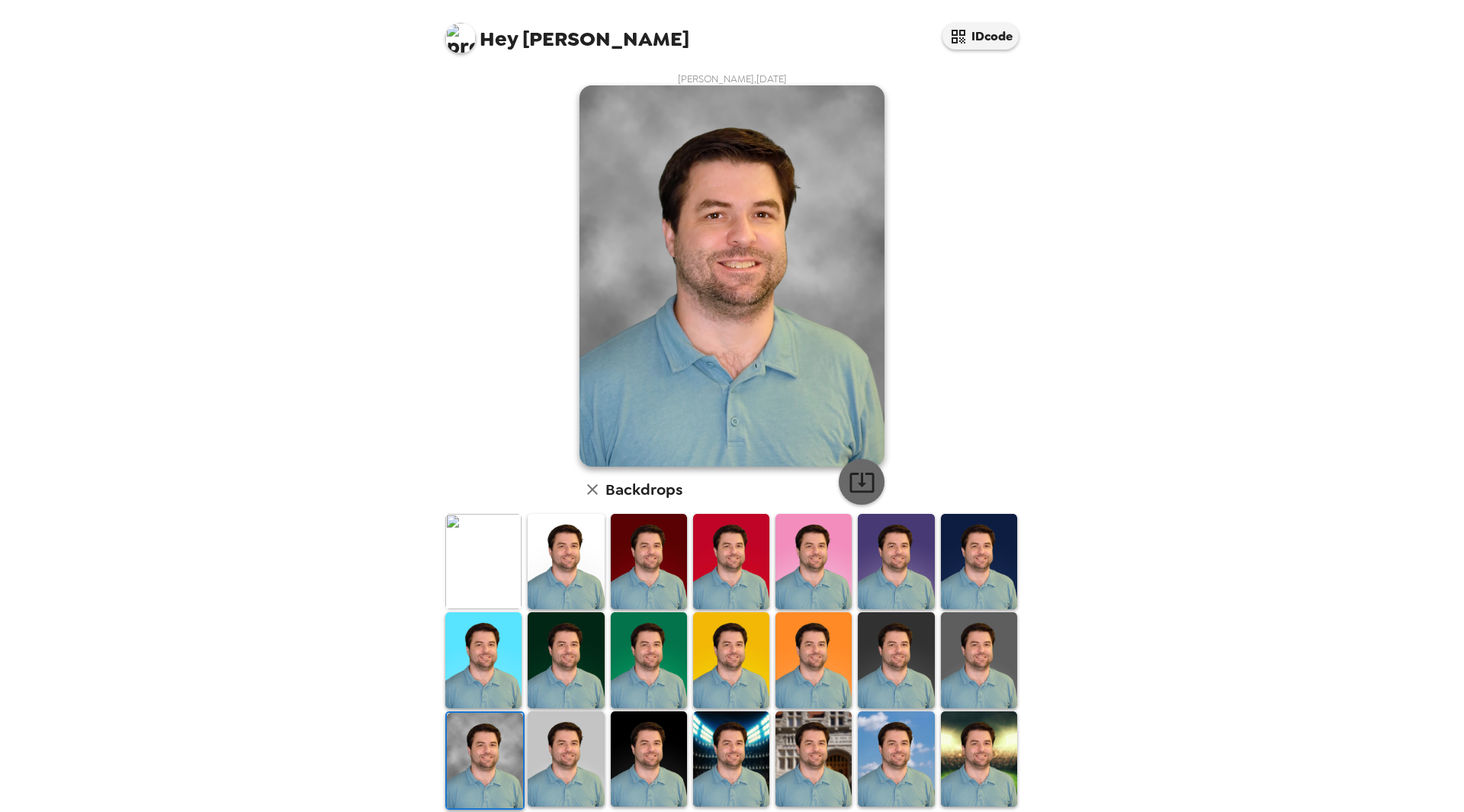
click at [869, 475] on icon "button" at bounding box center [861, 482] width 26 height 26
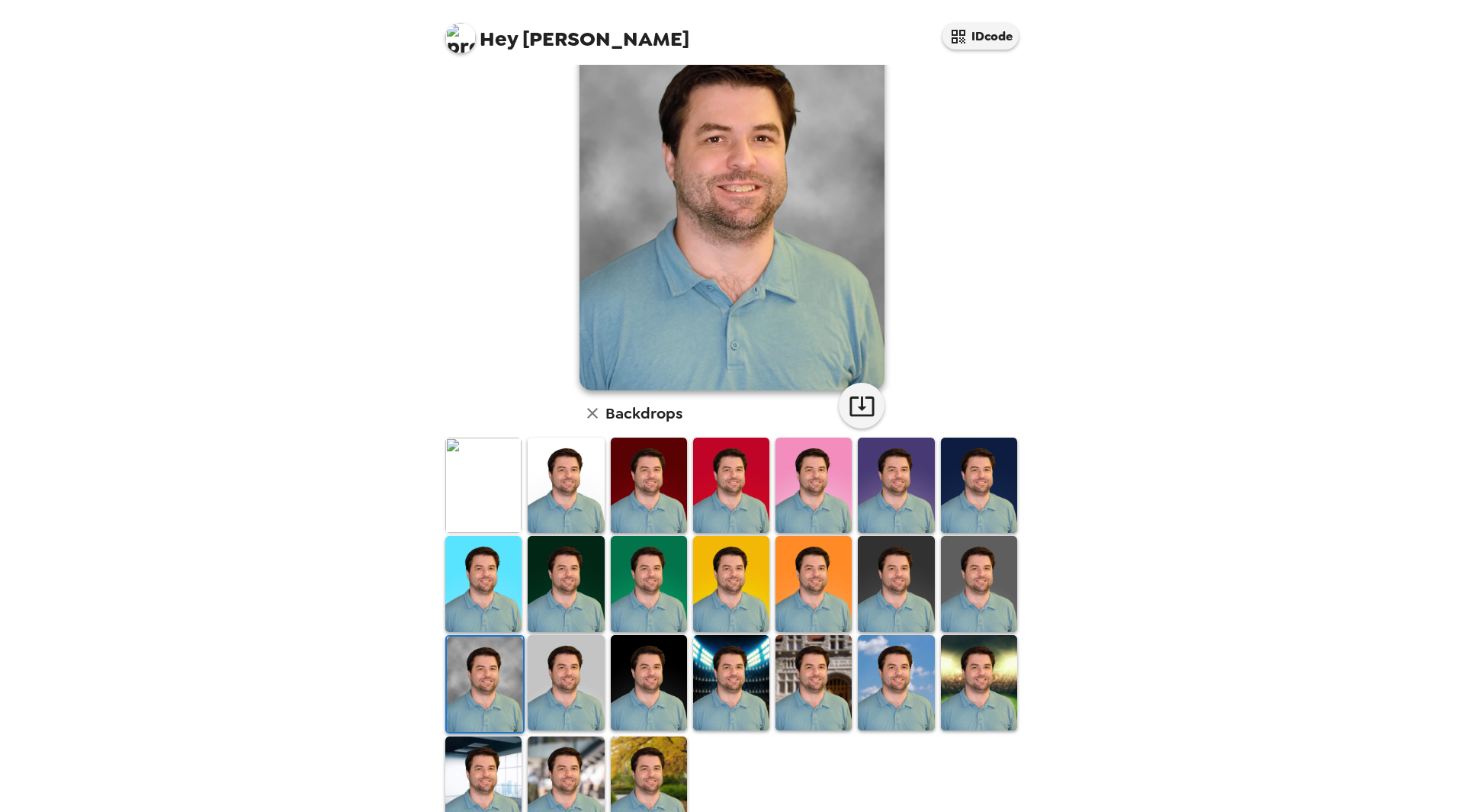
scroll to position [113, 0]
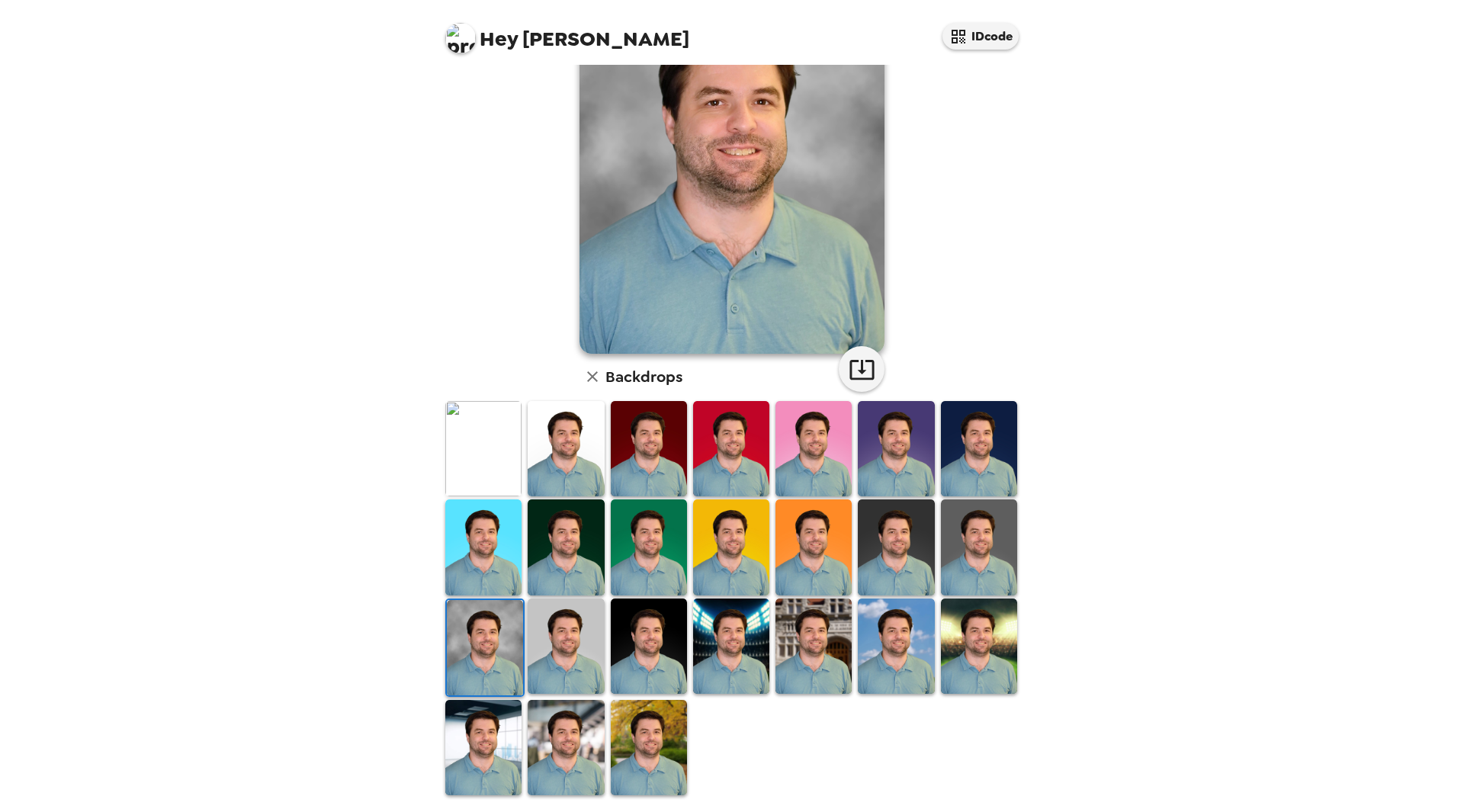
click at [498, 455] on img at bounding box center [483, 448] width 76 height 95
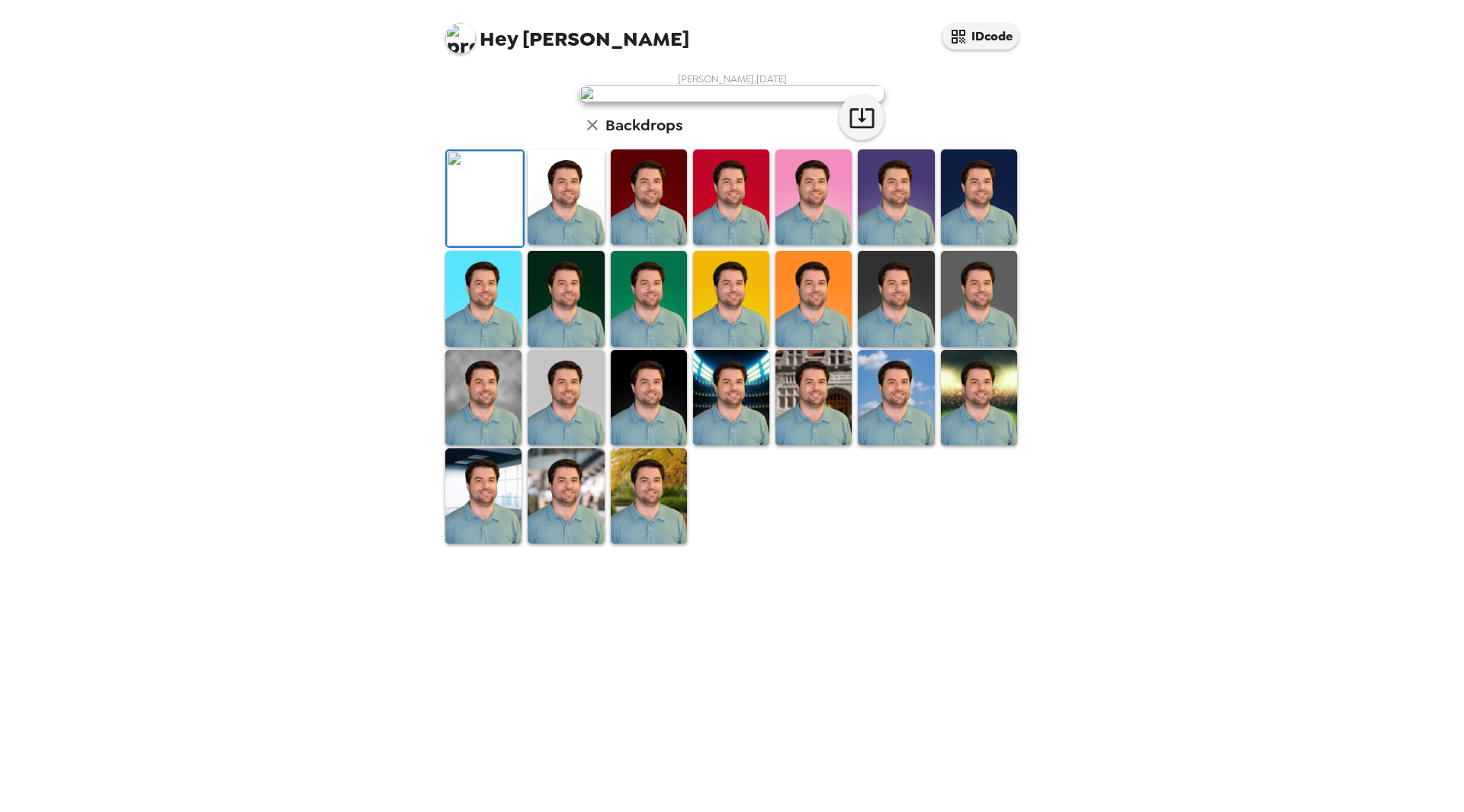
click at [506, 543] on img at bounding box center [483, 495] width 76 height 95
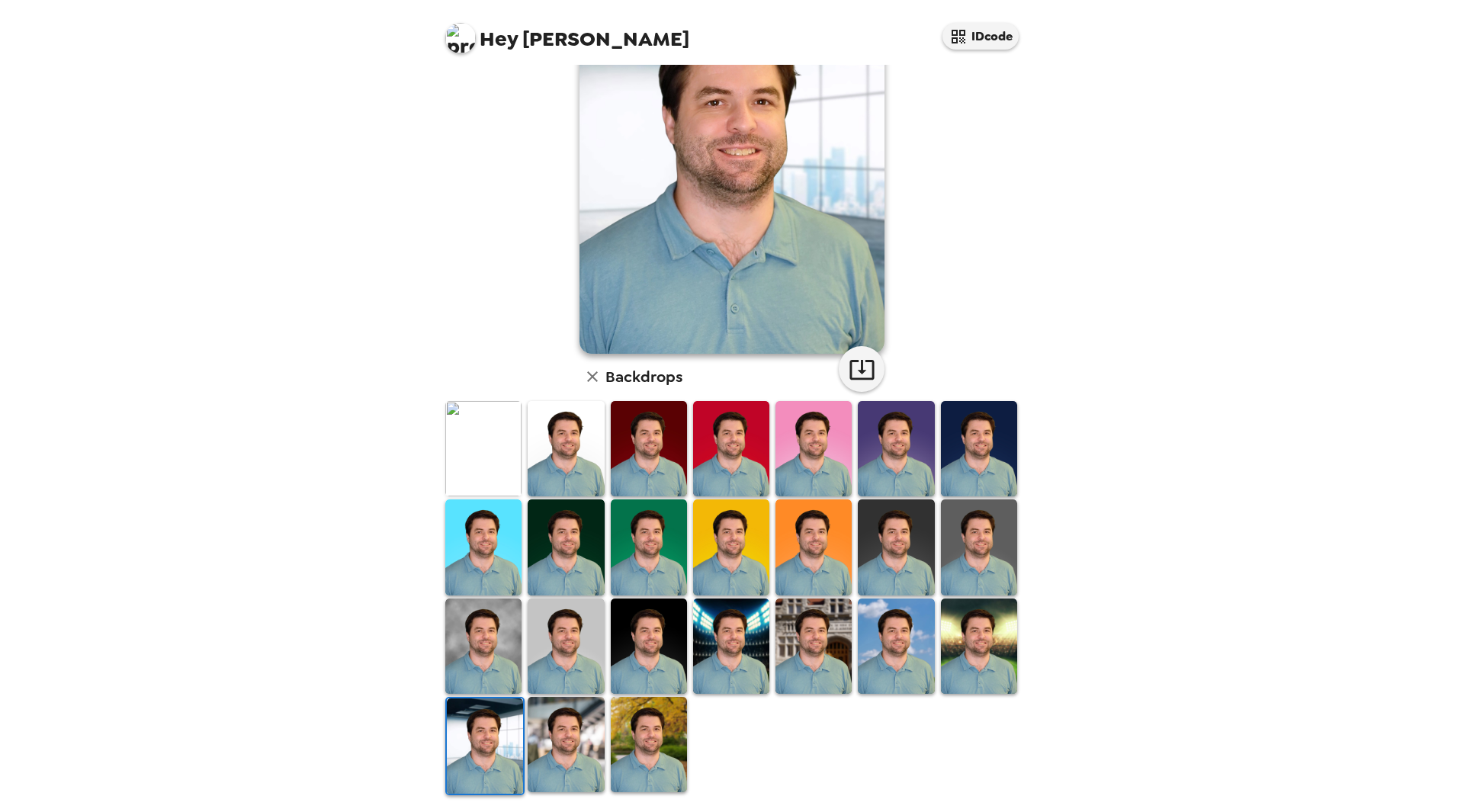
click at [571, 728] on img at bounding box center [565, 743] width 76 height 95
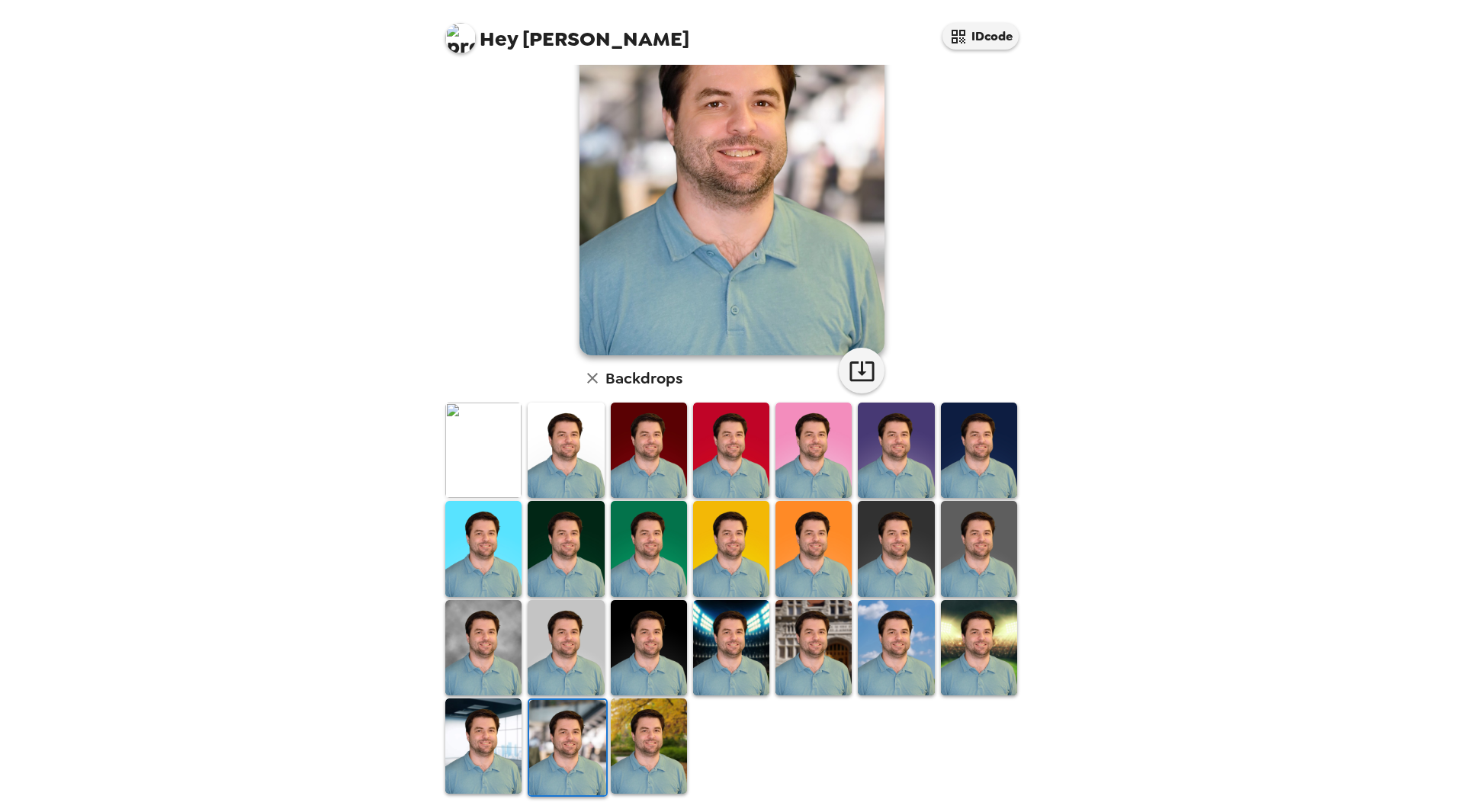
click at [663, 744] on img at bounding box center [649, 745] width 76 height 95
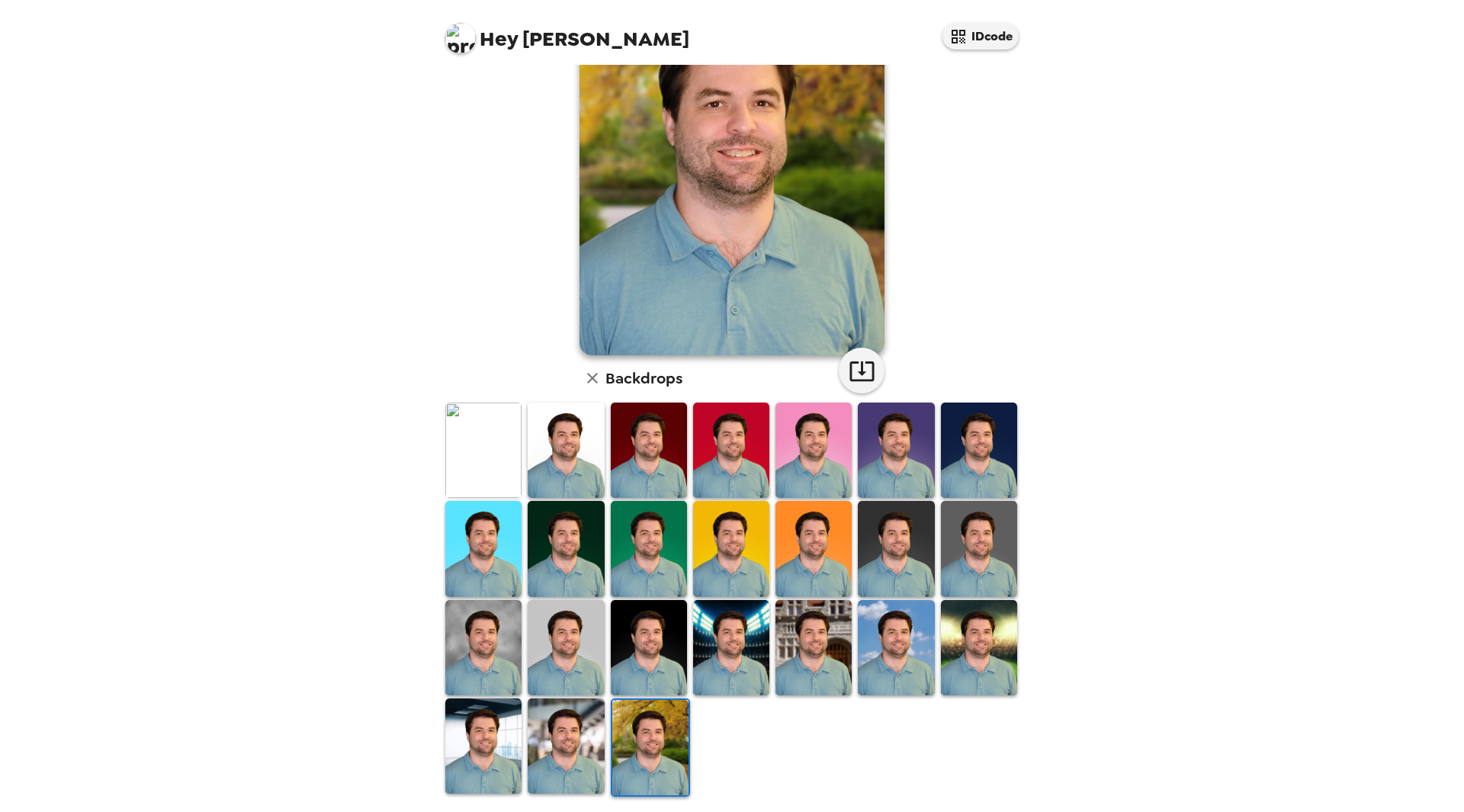
click at [590, 740] on img at bounding box center [565, 745] width 76 height 95
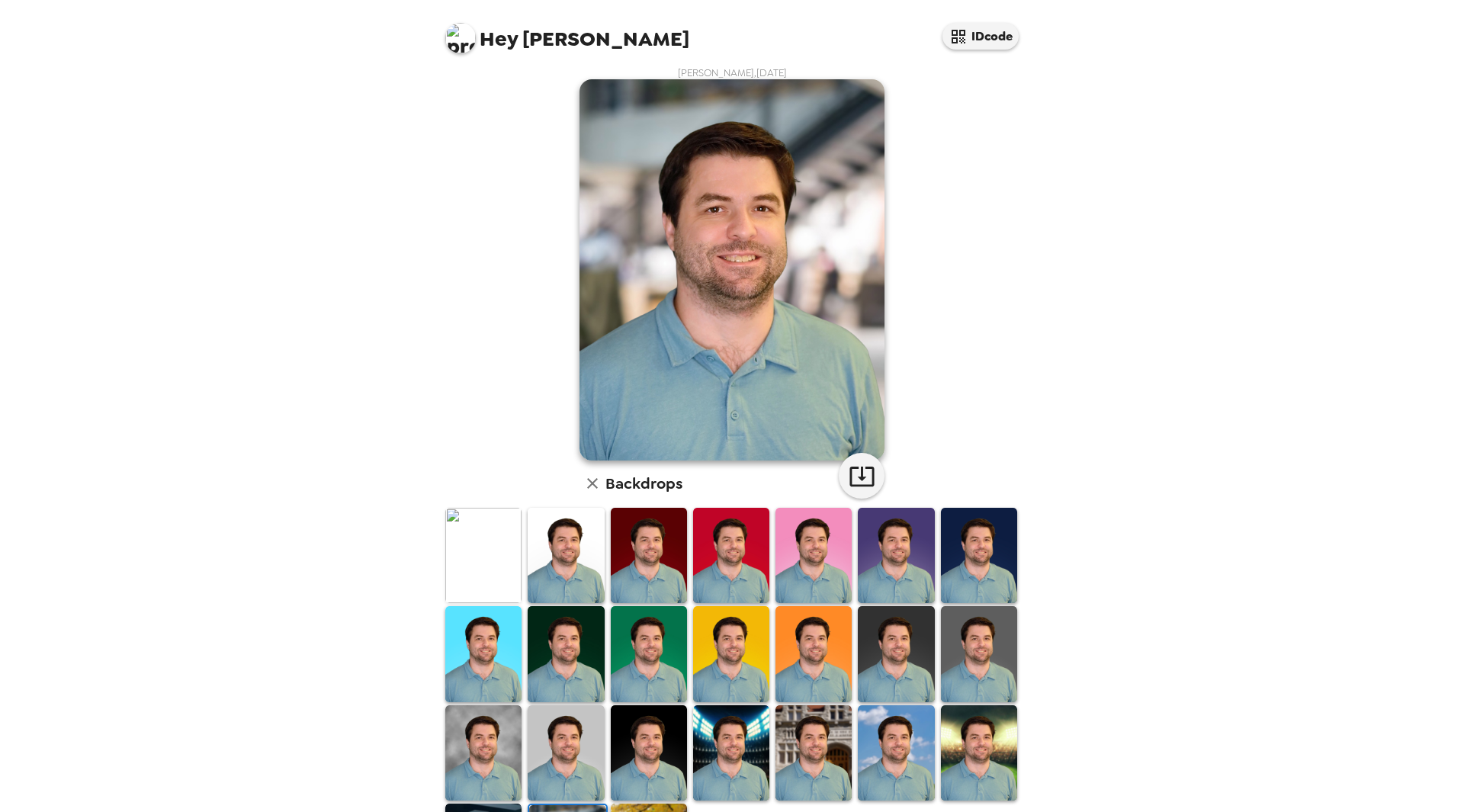
scroll to position [0, 0]
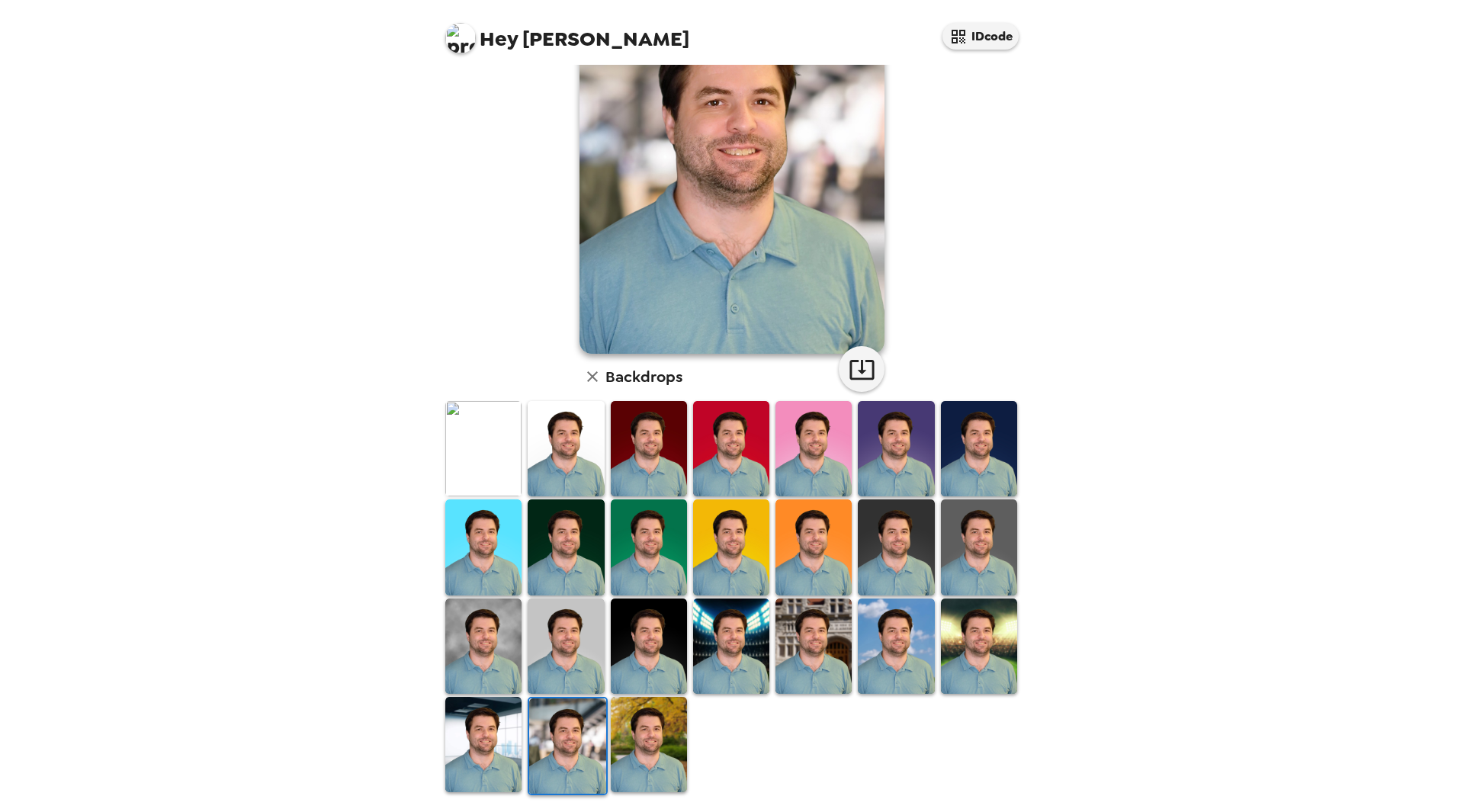
click at [507, 769] on img at bounding box center [483, 743] width 76 height 95
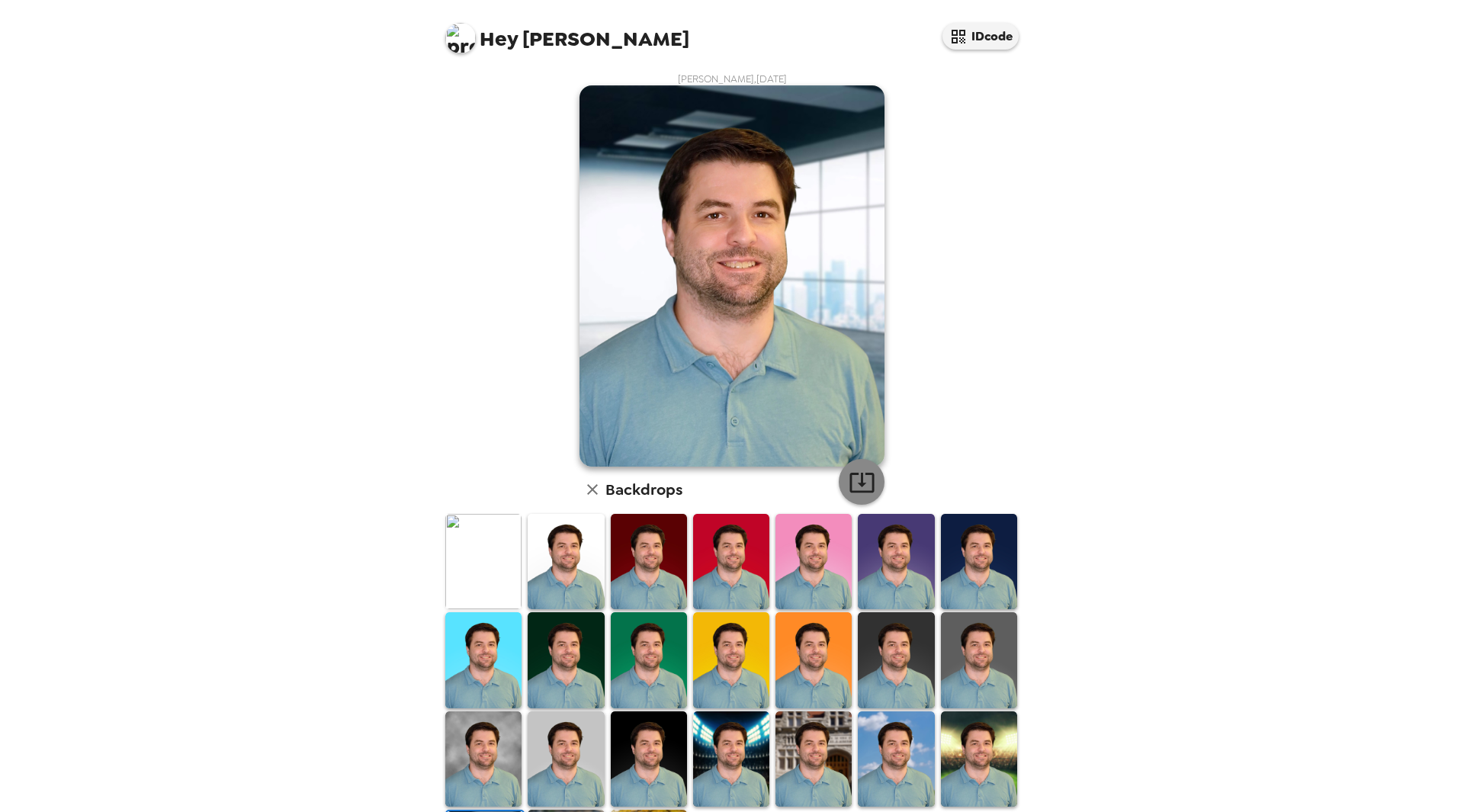
click at [859, 475] on icon "button" at bounding box center [861, 482] width 26 height 26
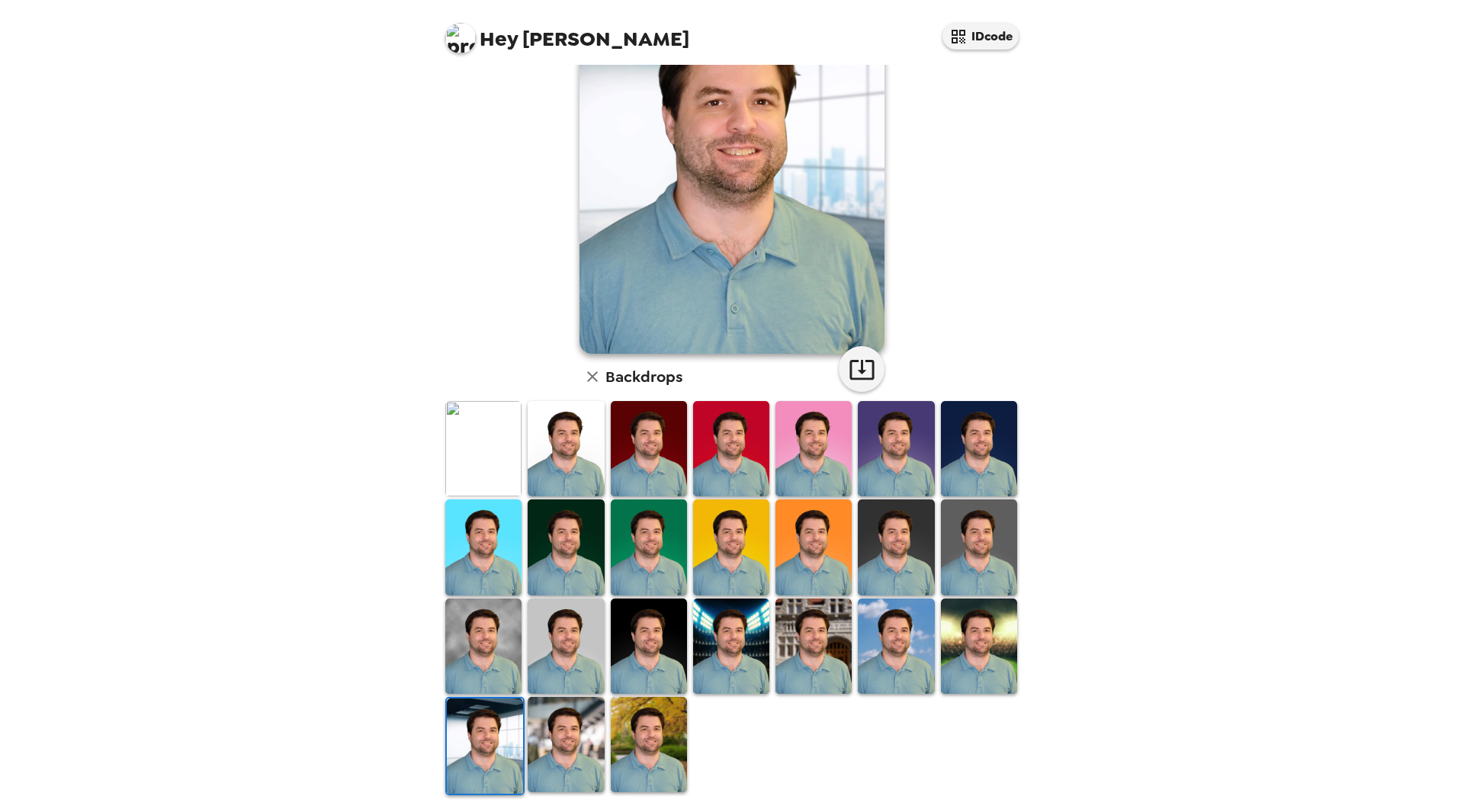
click at [809, 647] on img at bounding box center [813, 645] width 76 height 95
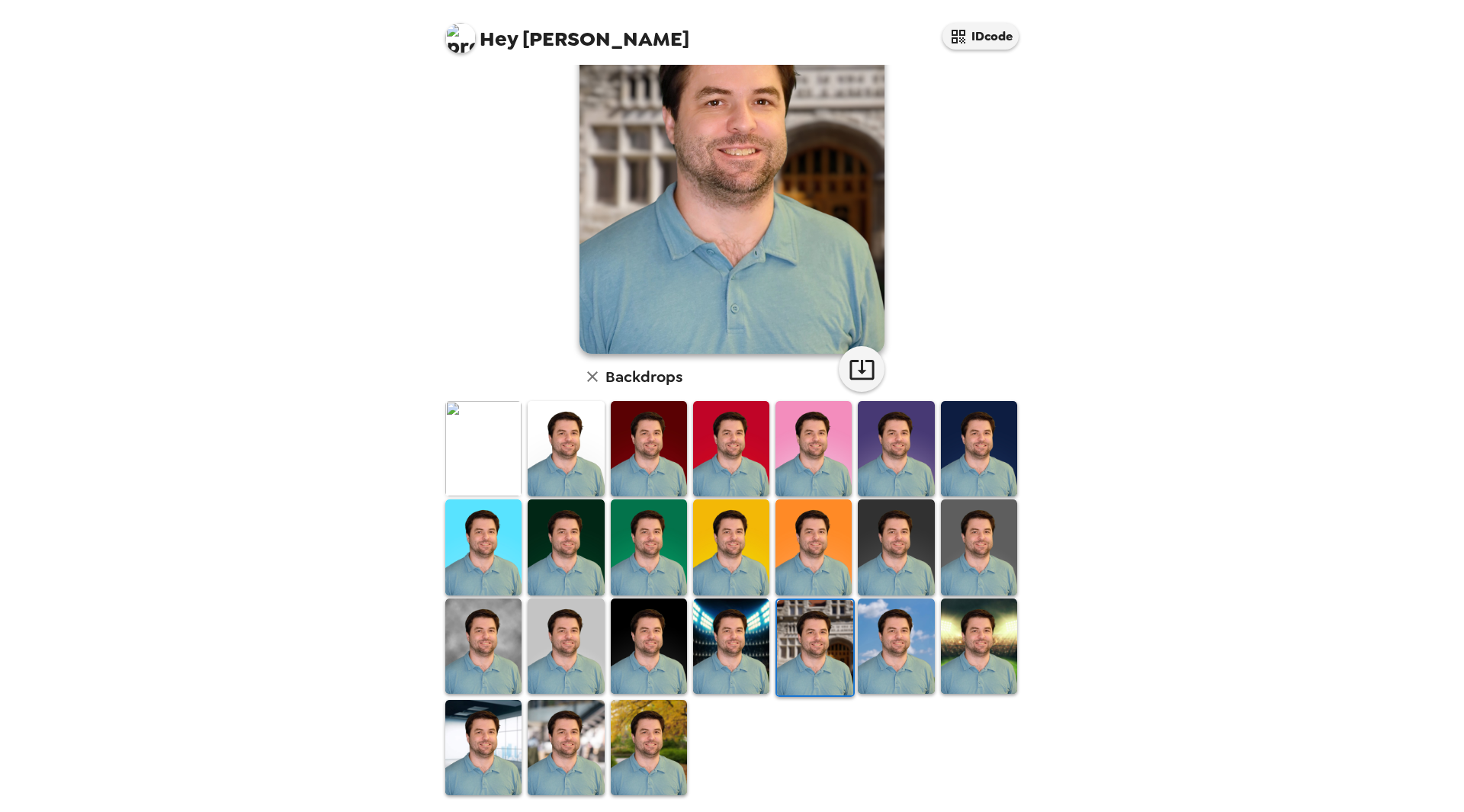
click at [480, 728] on img at bounding box center [483, 747] width 76 height 95
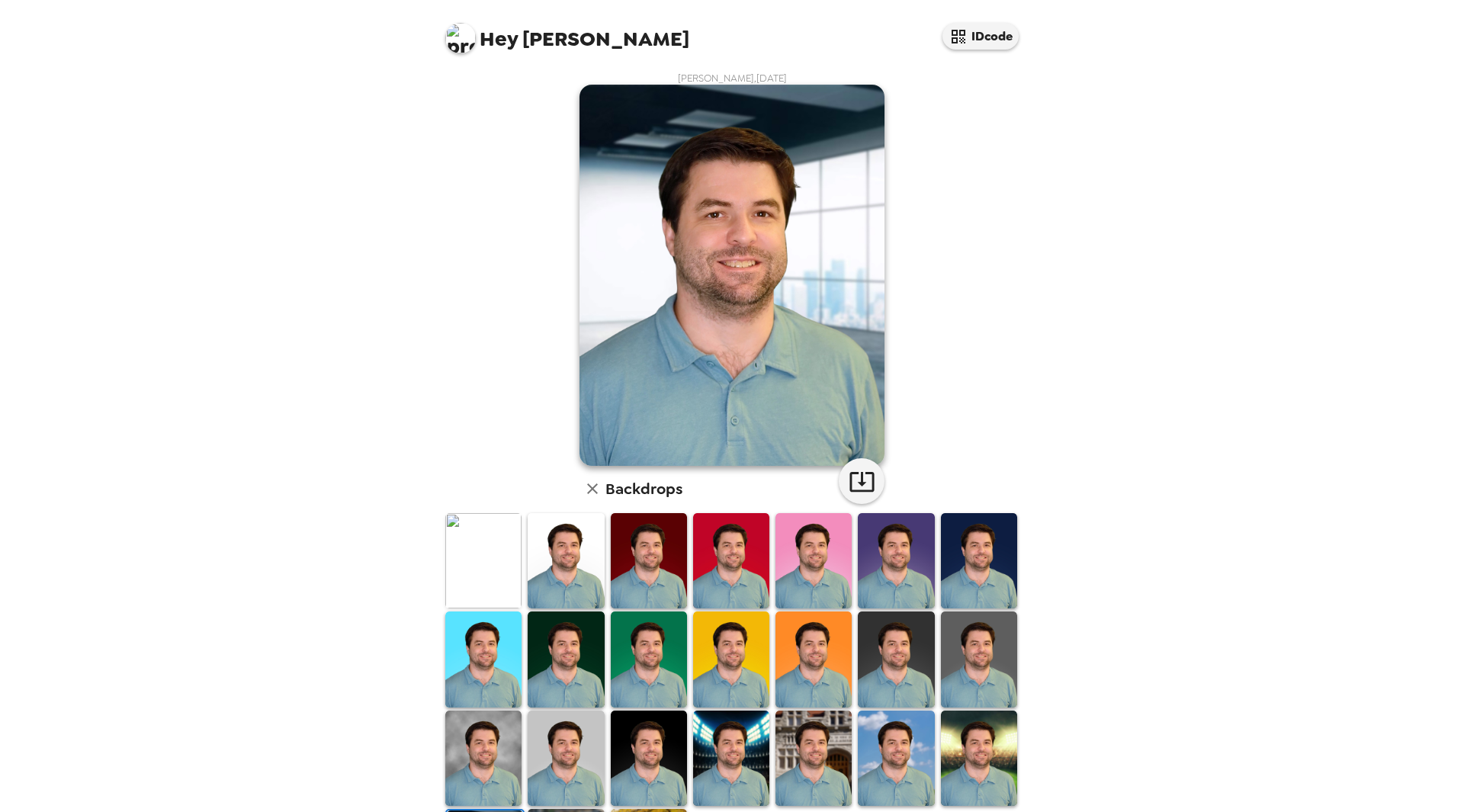
scroll to position [0, 0]
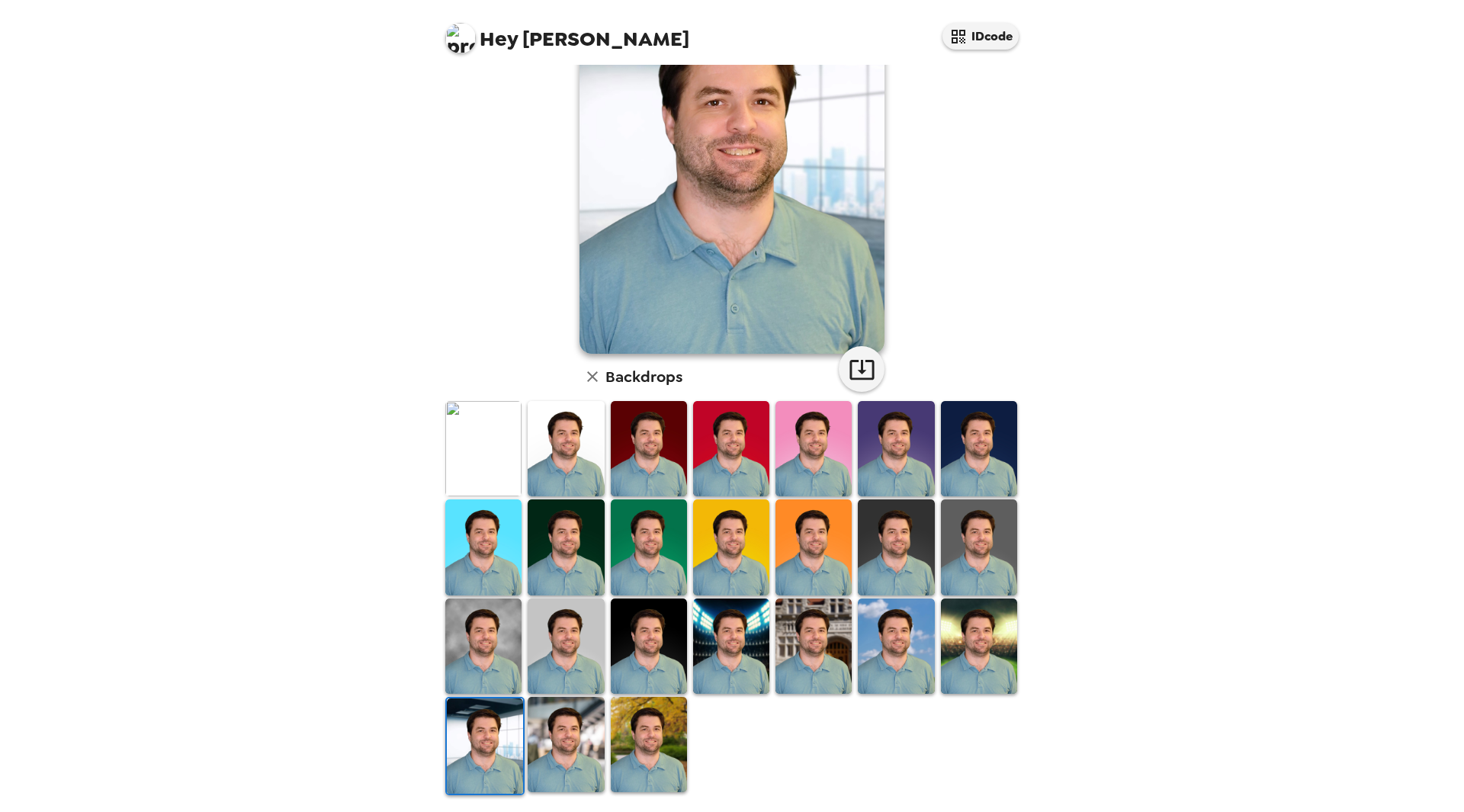
click at [554, 743] on img at bounding box center [565, 743] width 76 height 95
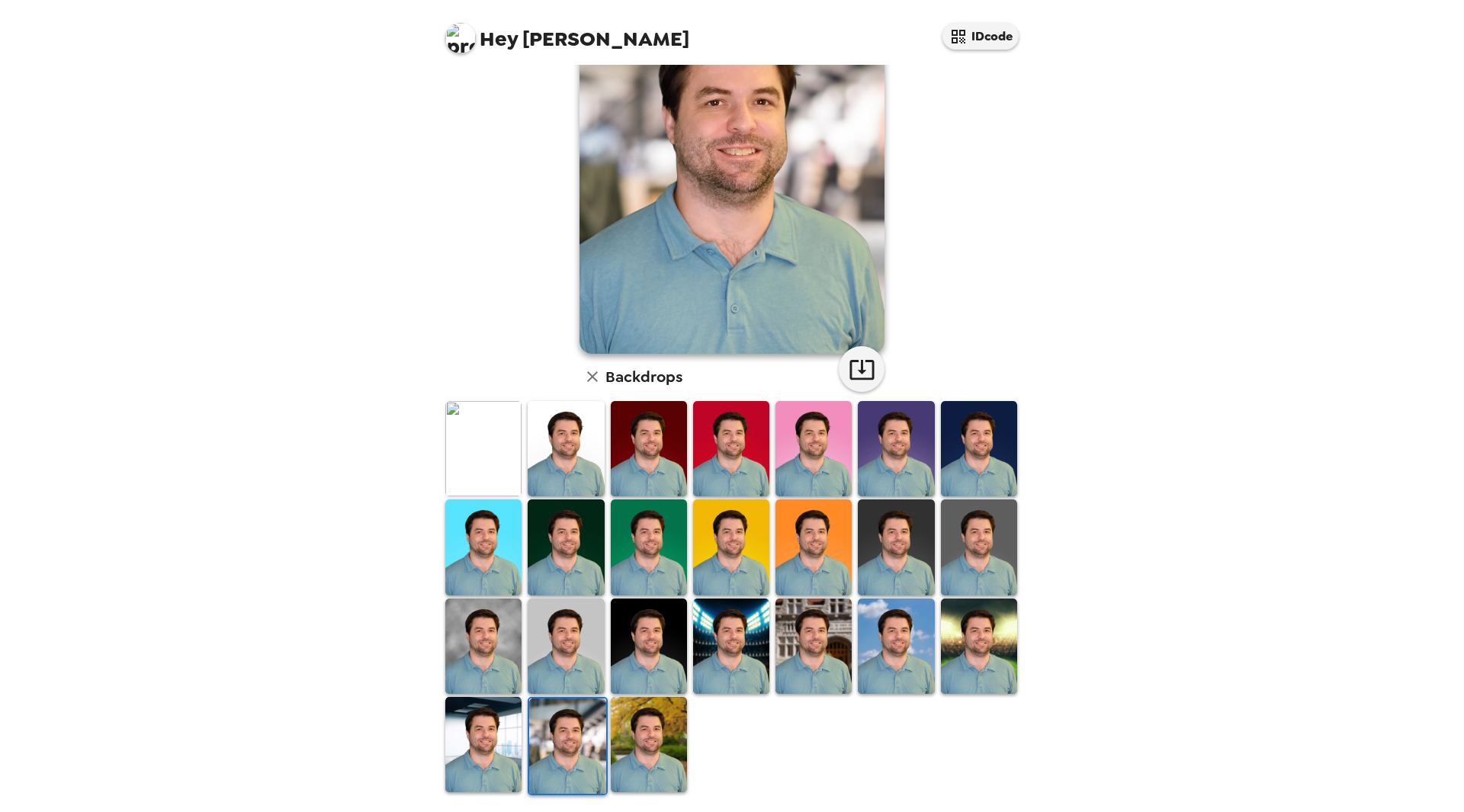
click at [649, 740] on img at bounding box center [649, 743] width 76 height 95
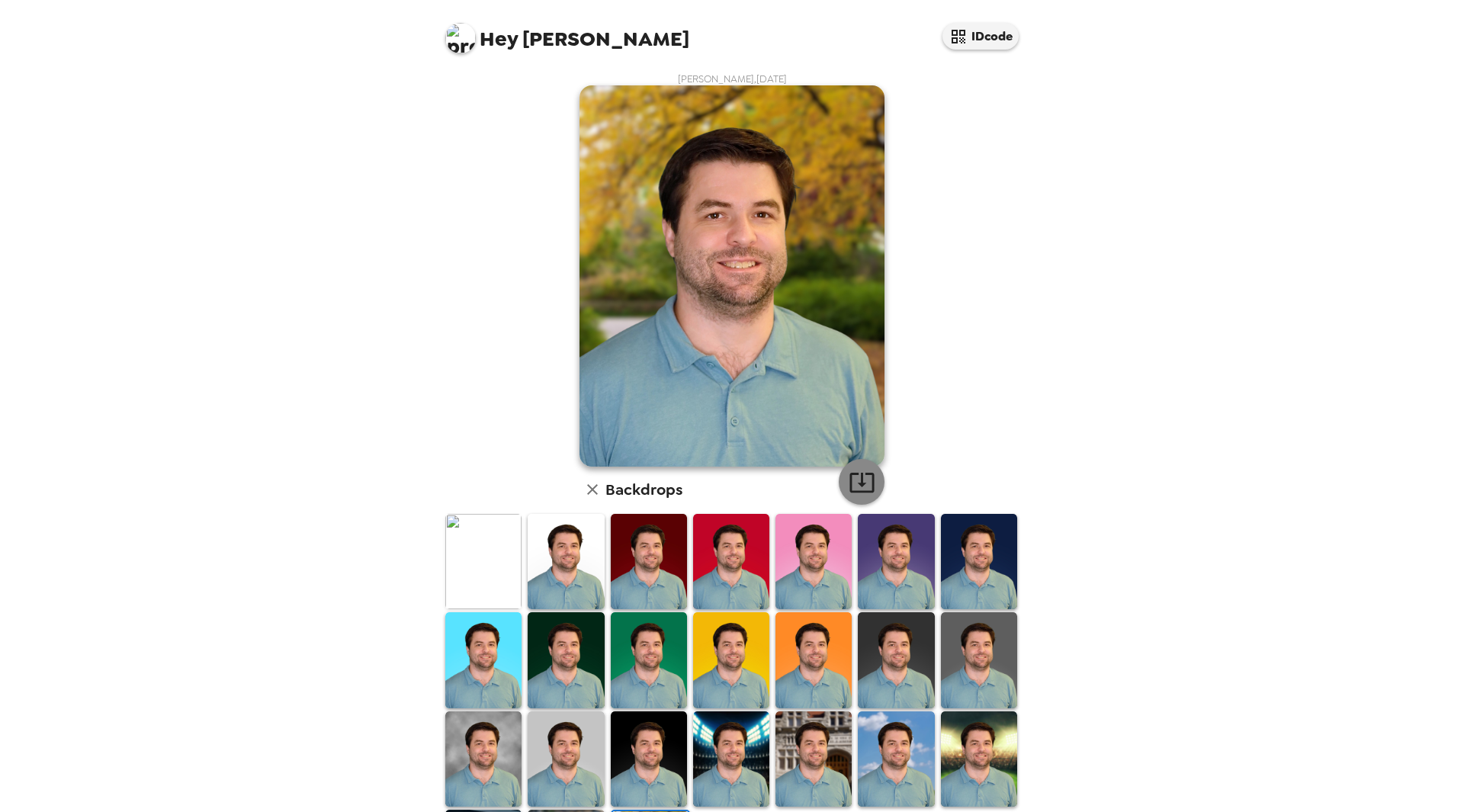
click at [861, 490] on icon "button" at bounding box center [861, 482] width 24 height 20
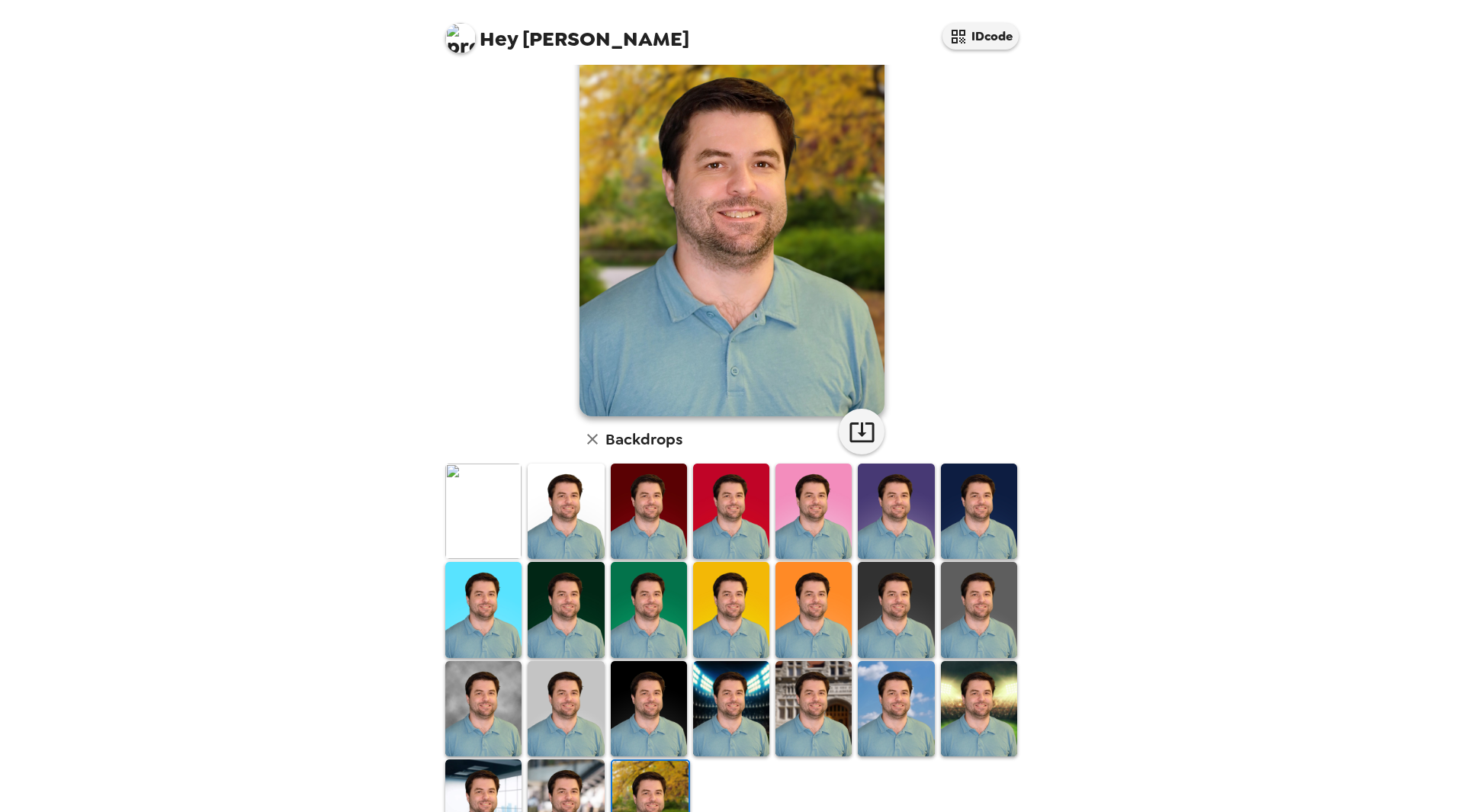
scroll to position [113, 0]
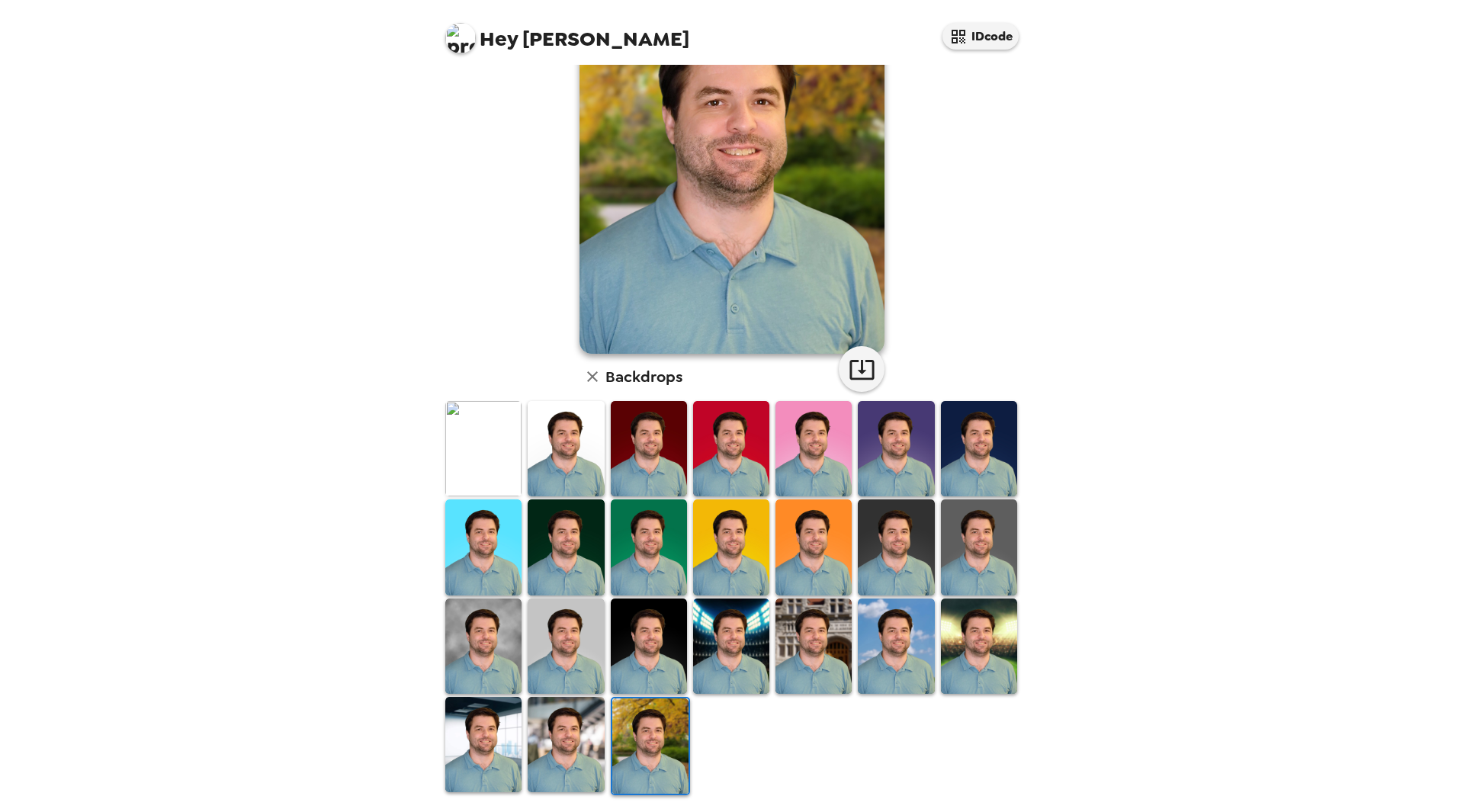
click at [542, 651] on img at bounding box center [565, 645] width 76 height 95
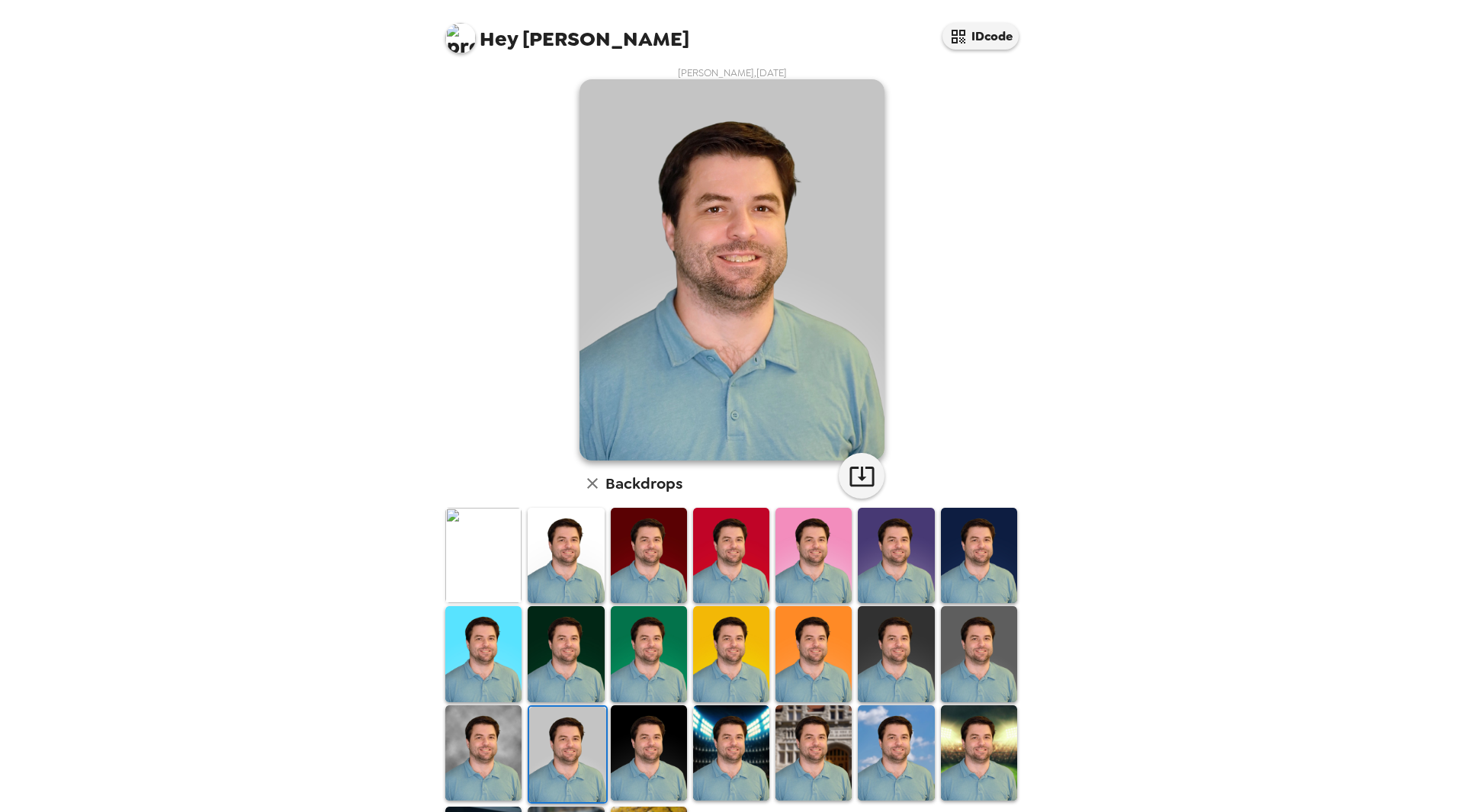
scroll to position [0, 0]
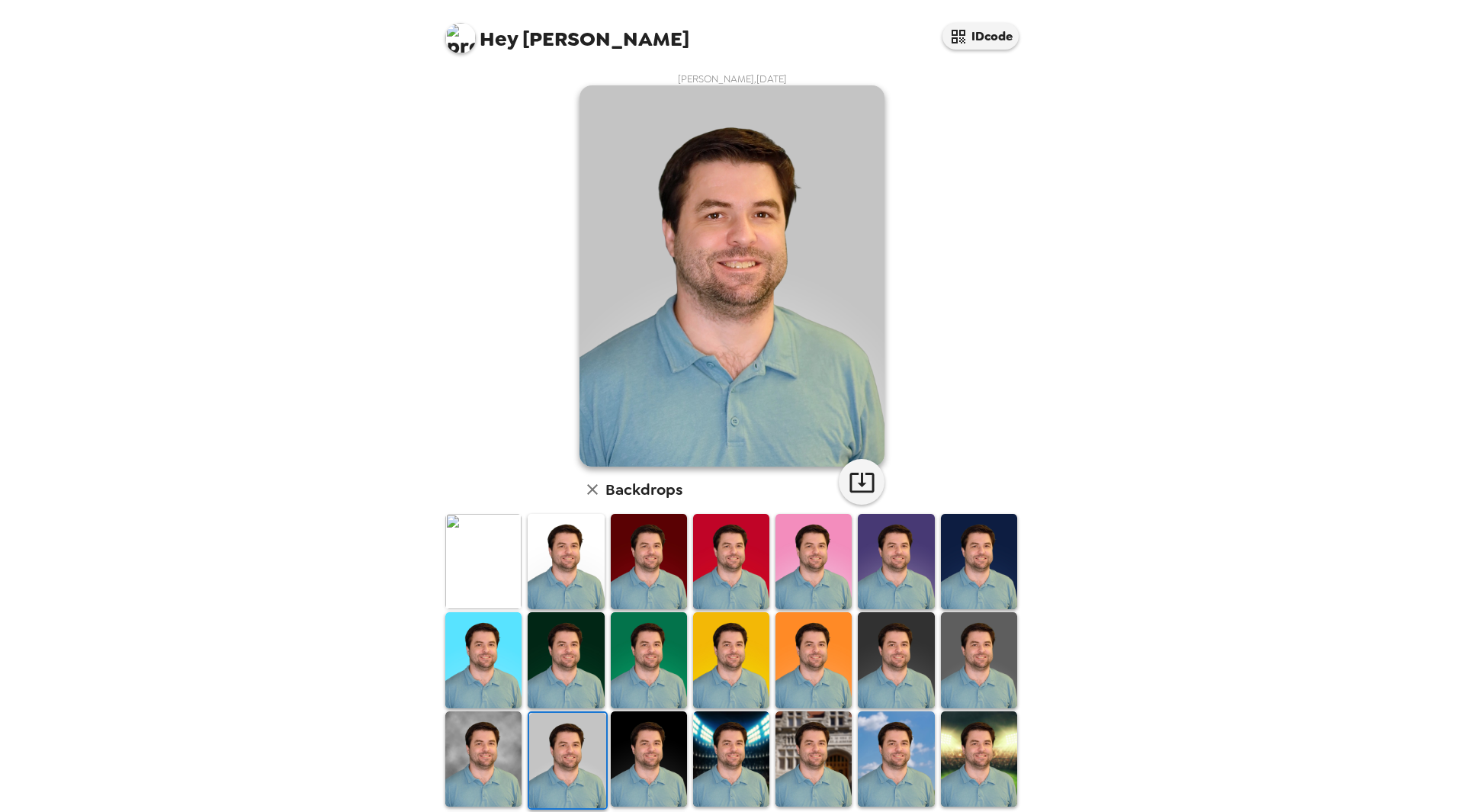
click at [642, 660] on img at bounding box center [649, 659] width 76 height 95
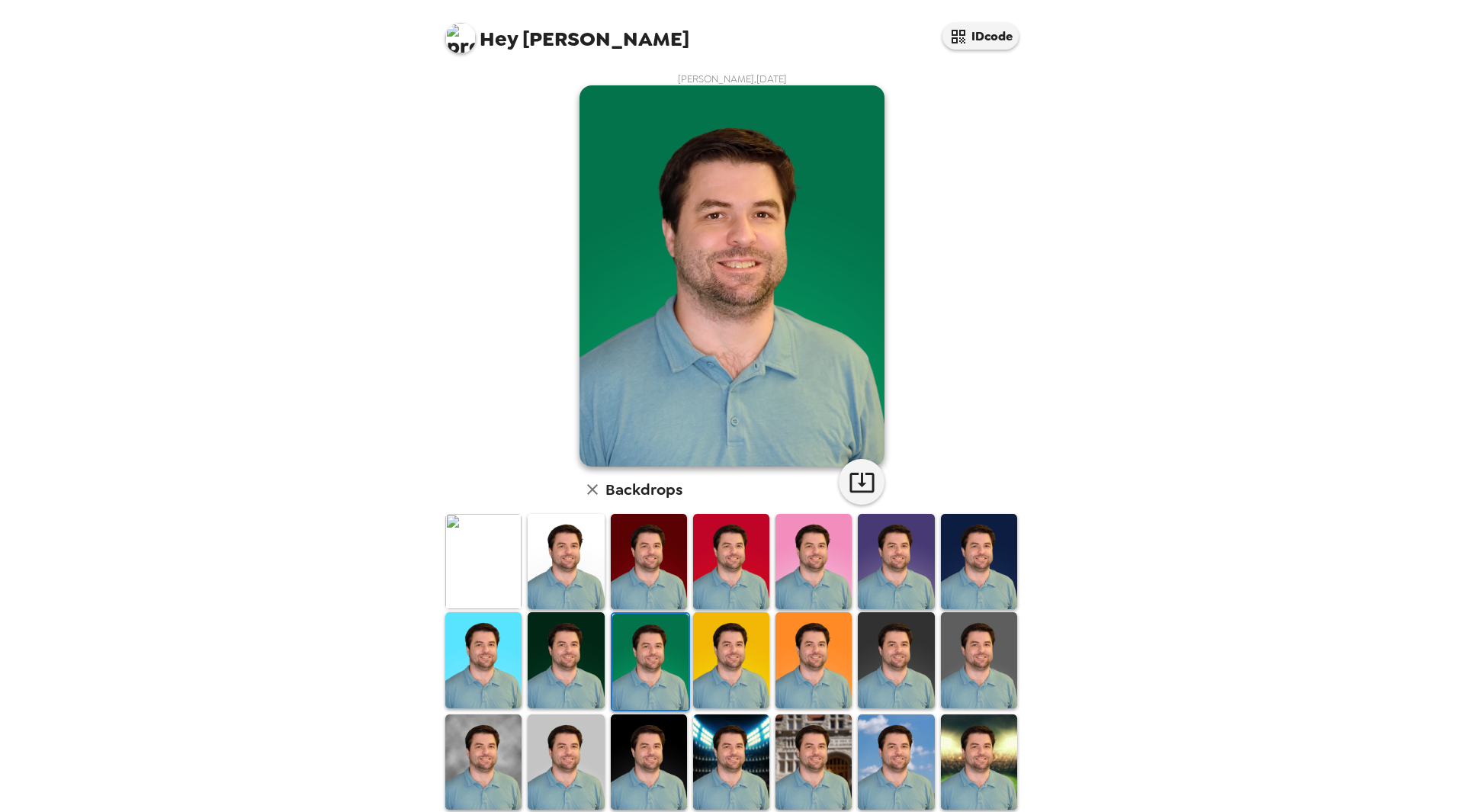
click at [967, 667] on img at bounding box center [978, 659] width 76 height 95
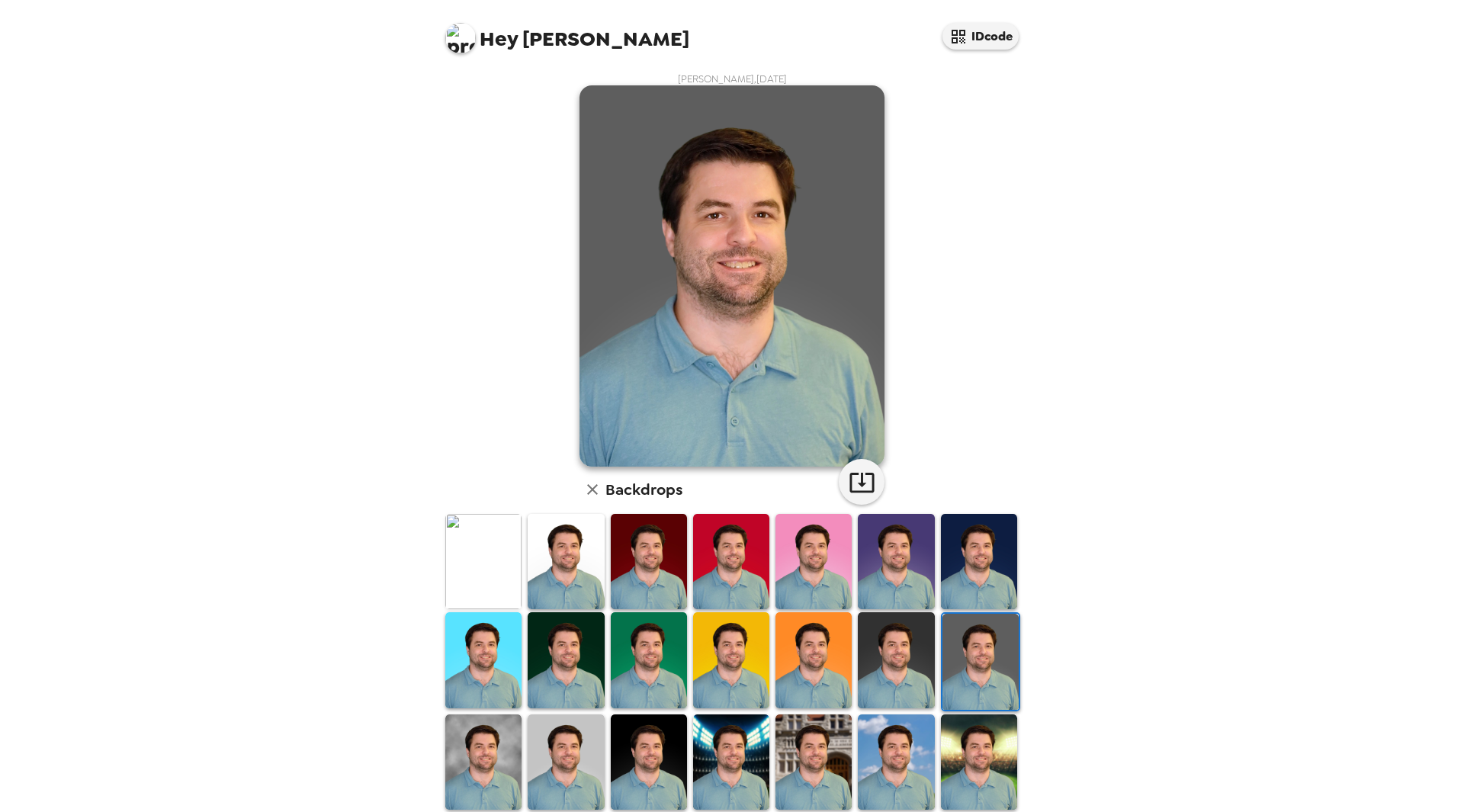
click at [858, 645] on img at bounding box center [895, 659] width 76 height 95
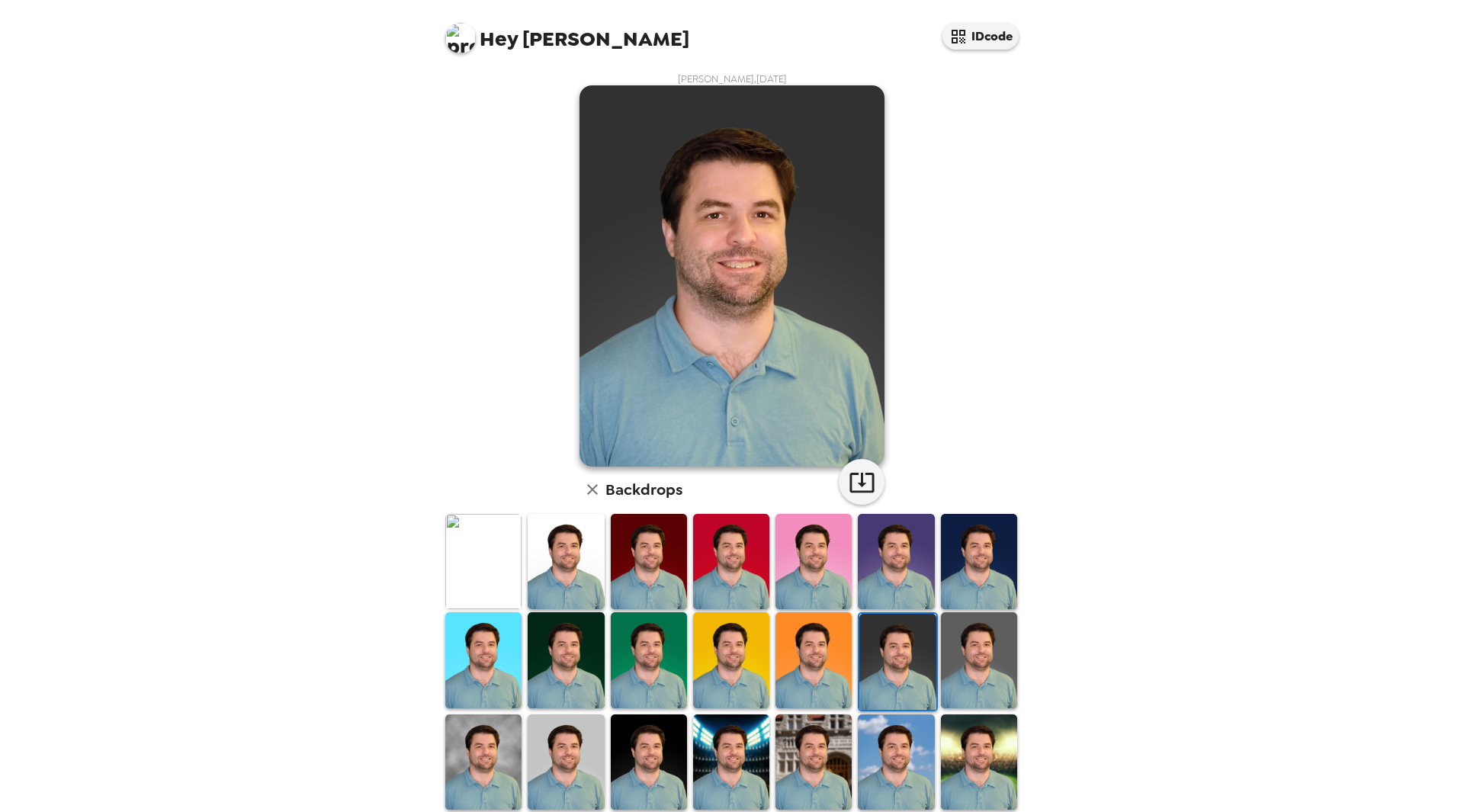
click at [975, 640] on img at bounding box center [978, 659] width 76 height 95
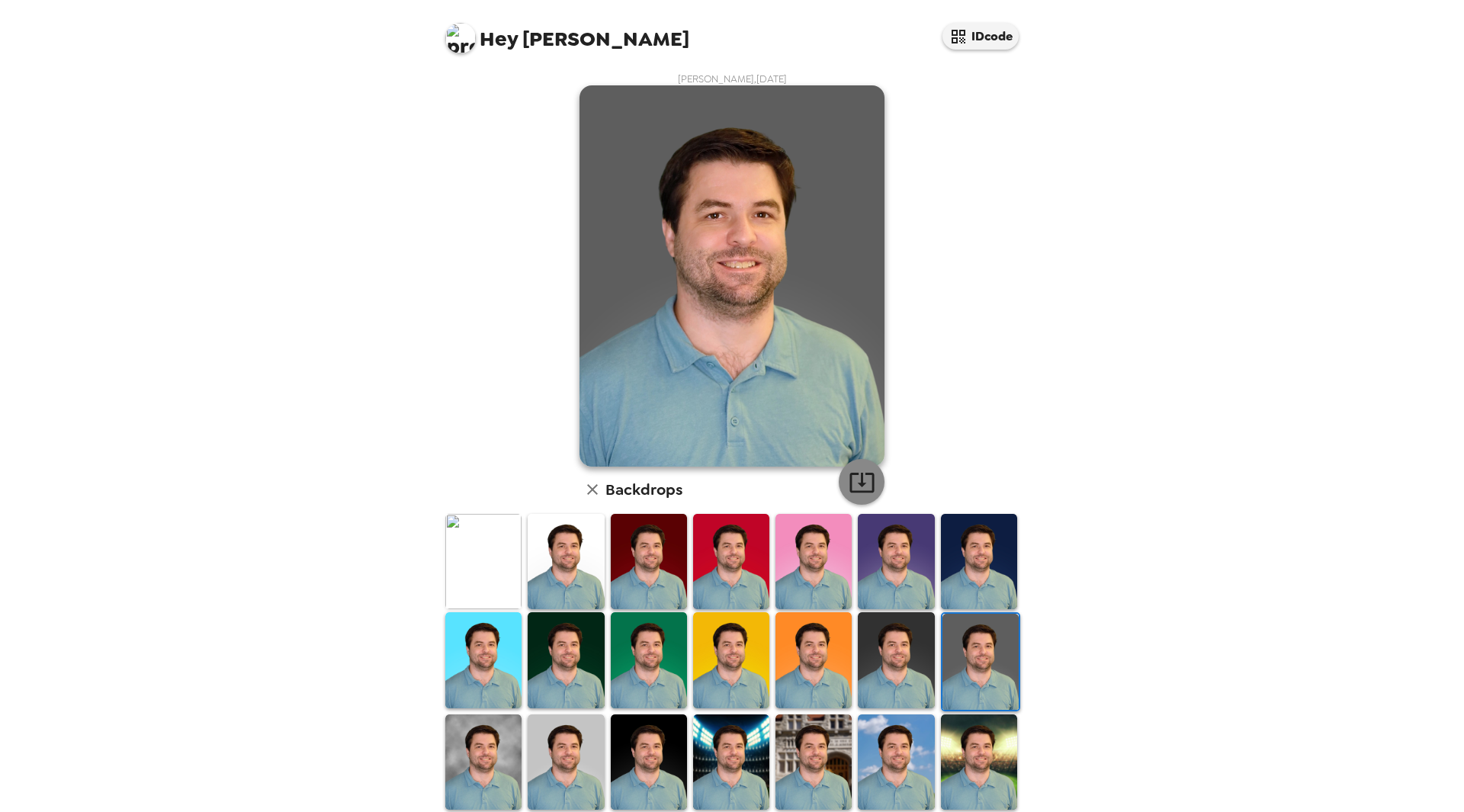
click at [856, 479] on icon "button" at bounding box center [861, 482] width 24 height 20
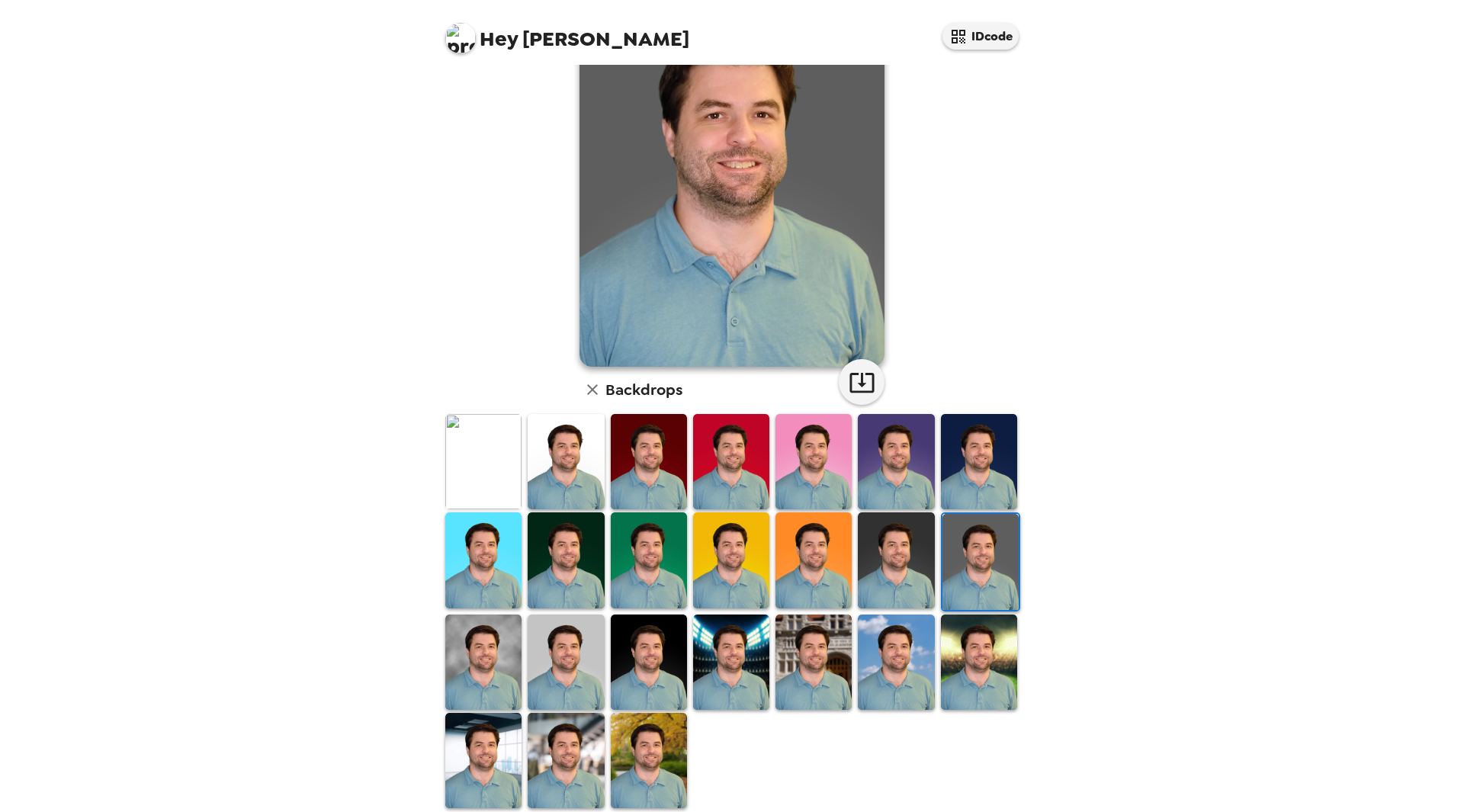
scroll to position [113, 0]
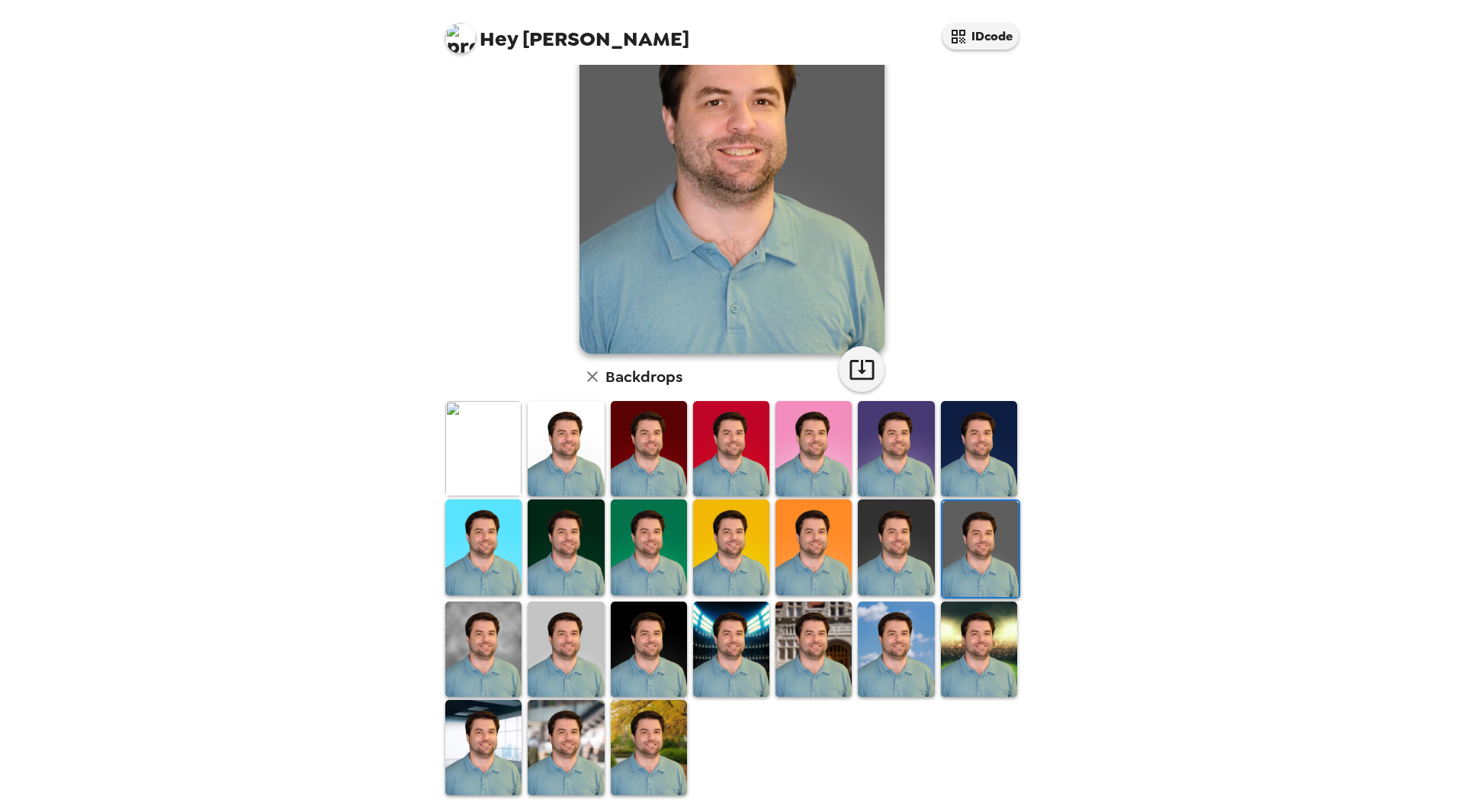
click at [668, 644] on img at bounding box center [649, 648] width 76 height 95
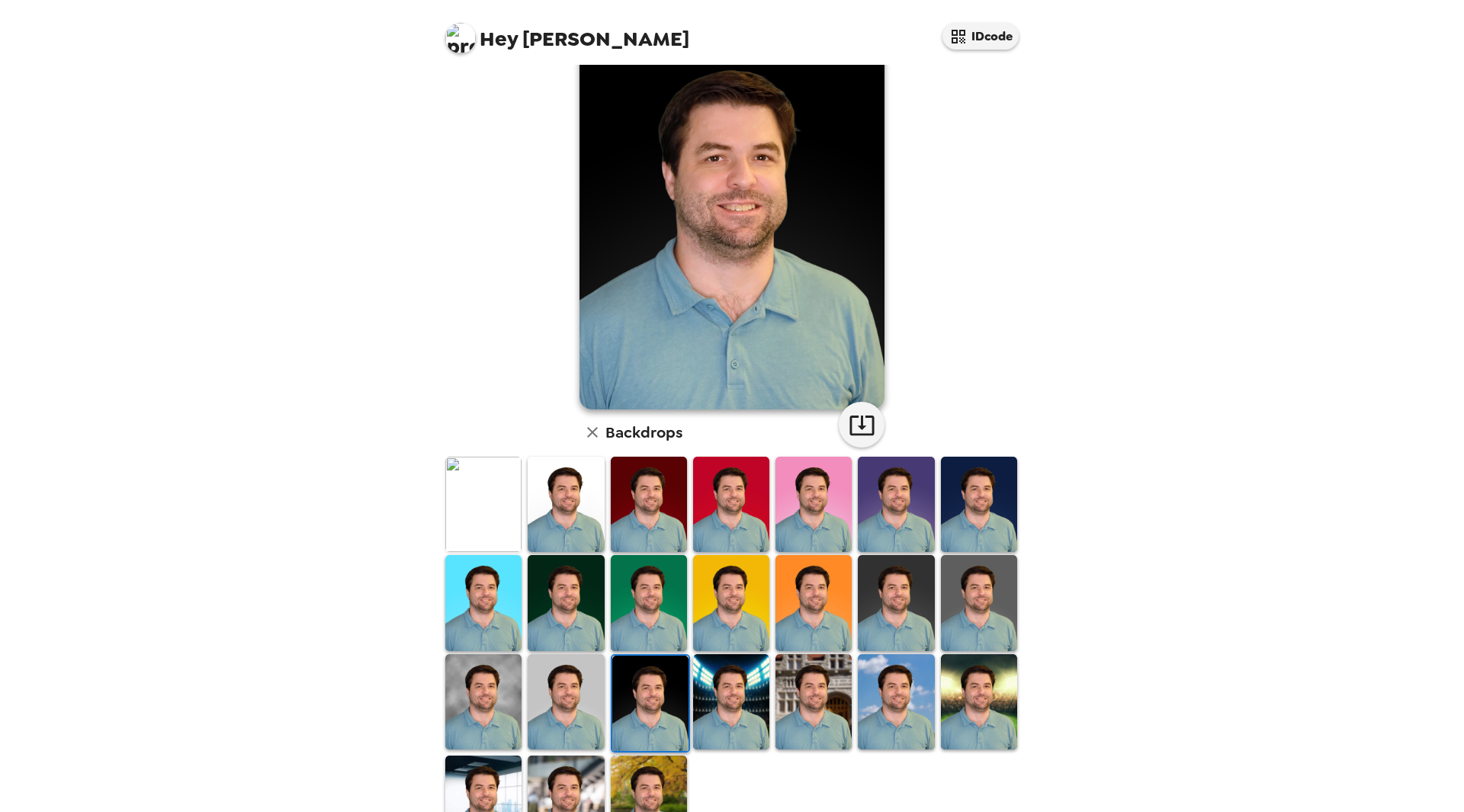
scroll to position [0, 0]
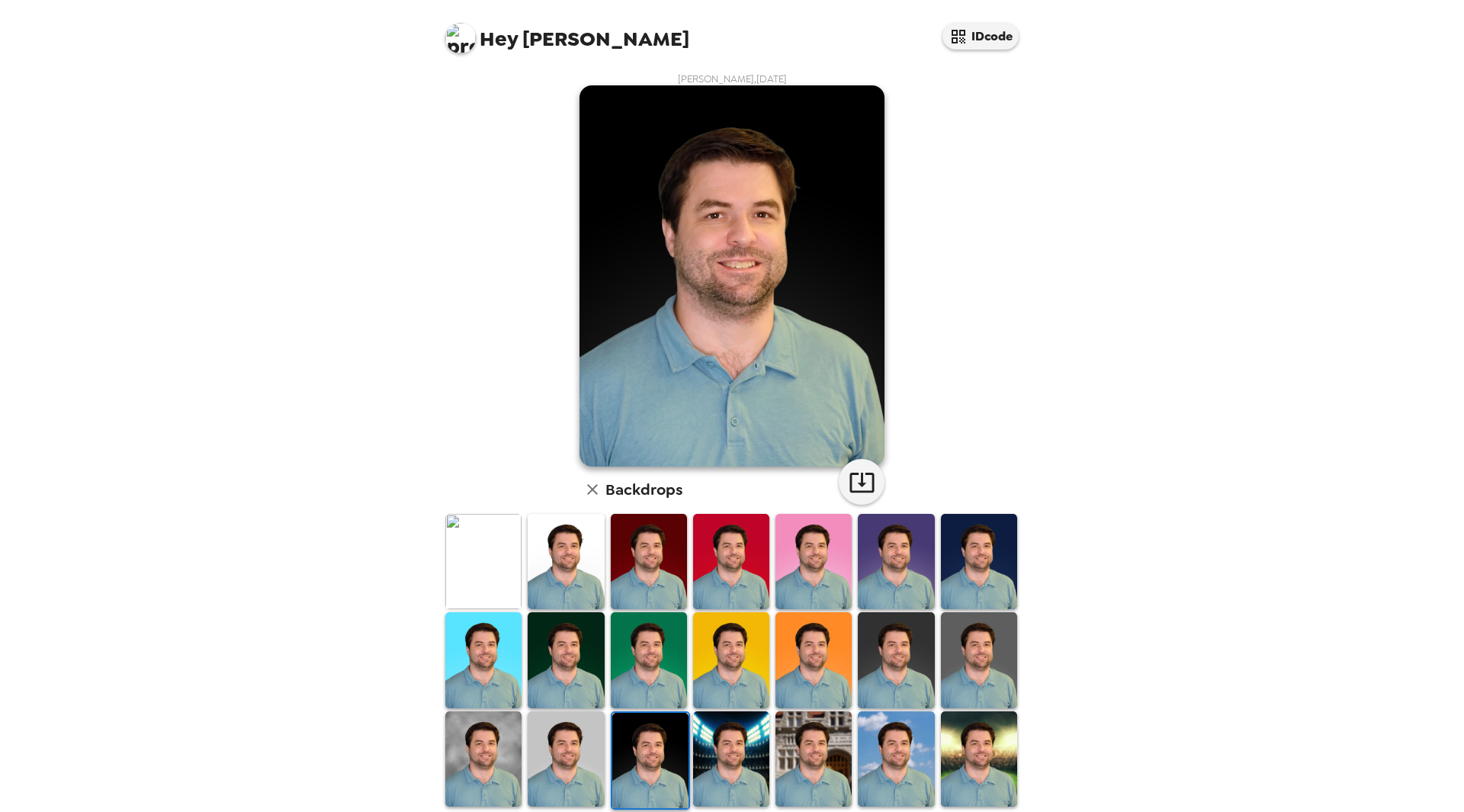
click at [654, 548] on img at bounding box center [649, 561] width 76 height 95
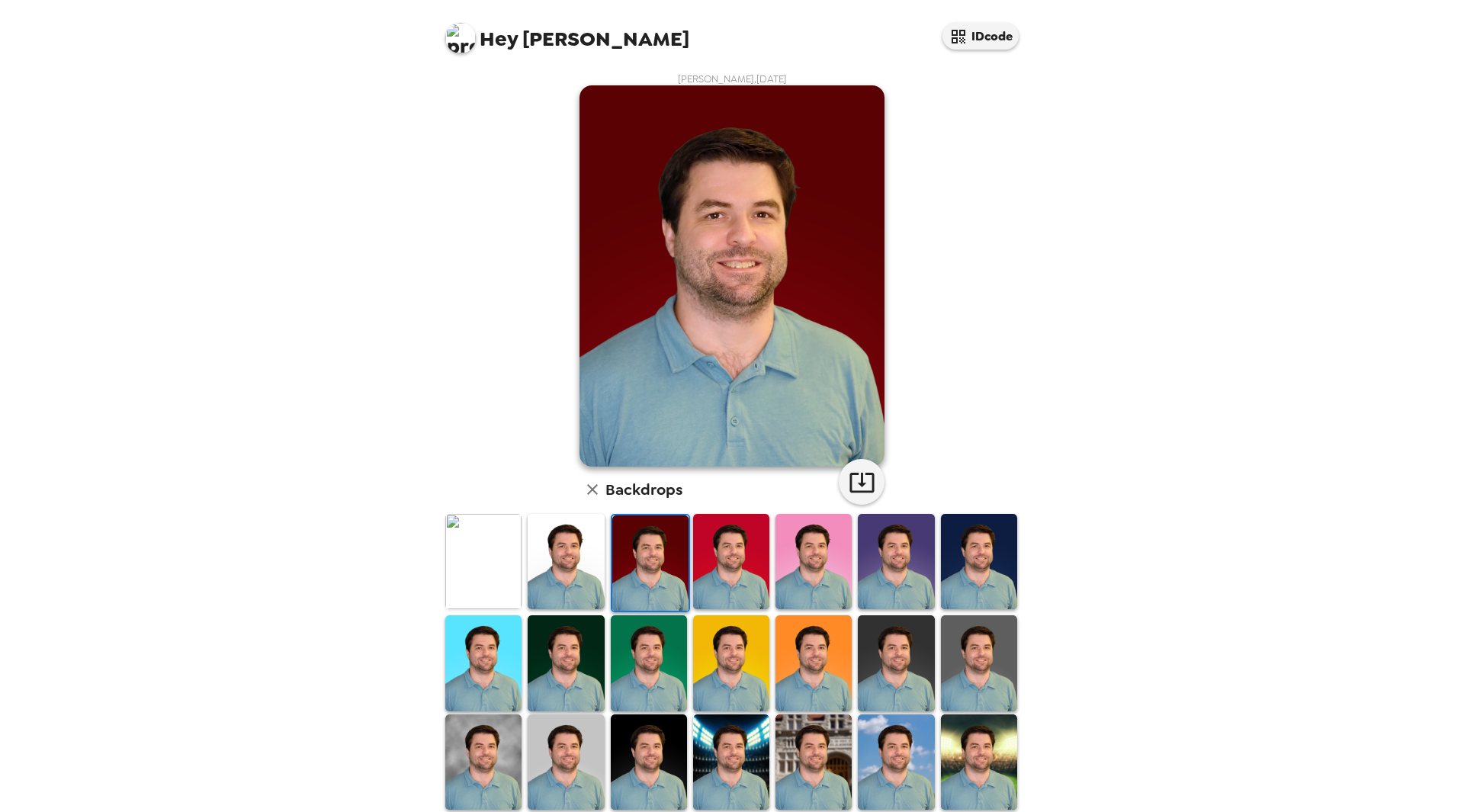
click at [725, 555] on img at bounding box center [731, 561] width 76 height 95
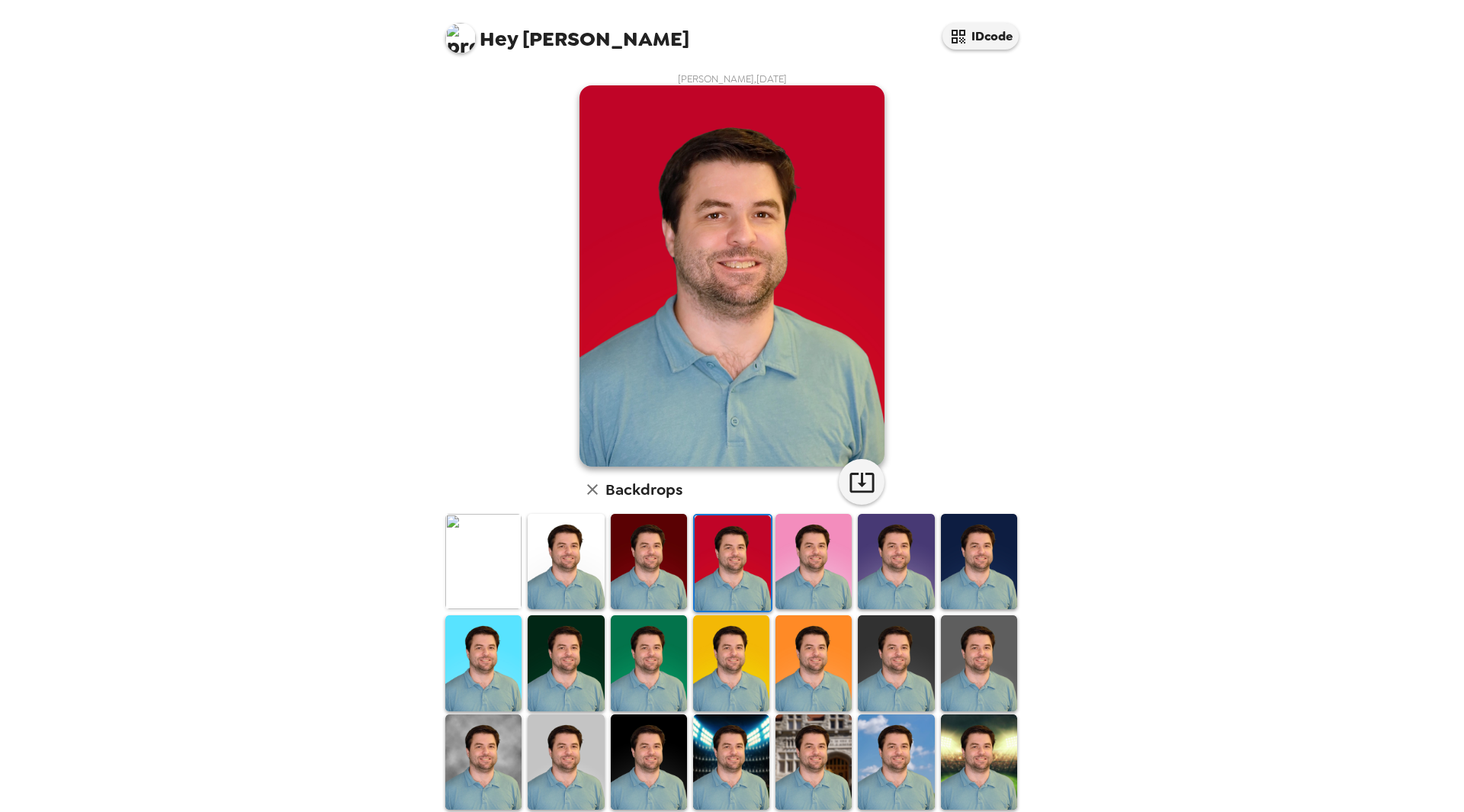
click at [465, 564] on img at bounding box center [483, 561] width 76 height 95
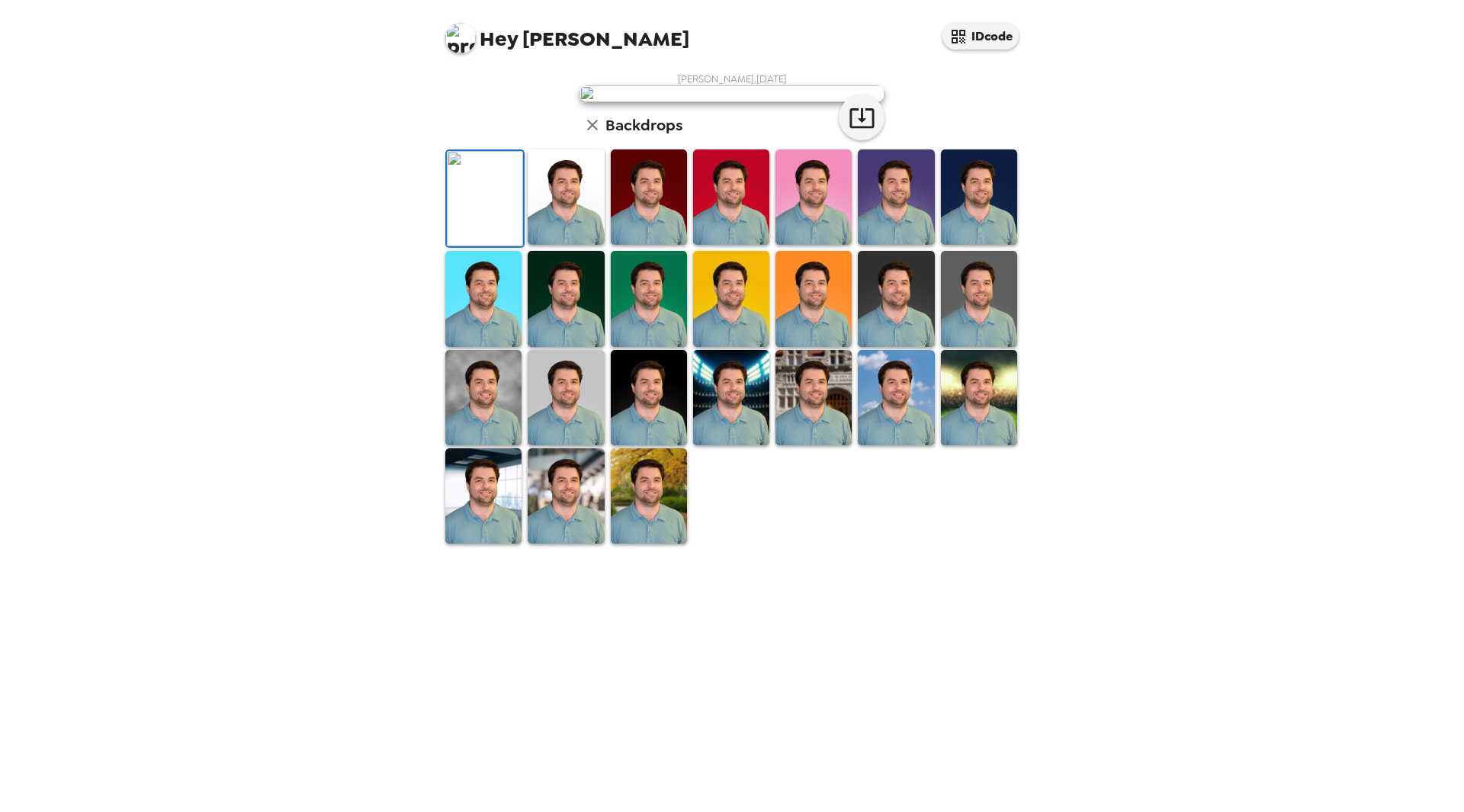
click at [611, 245] on img at bounding box center [649, 197] width 76 height 95
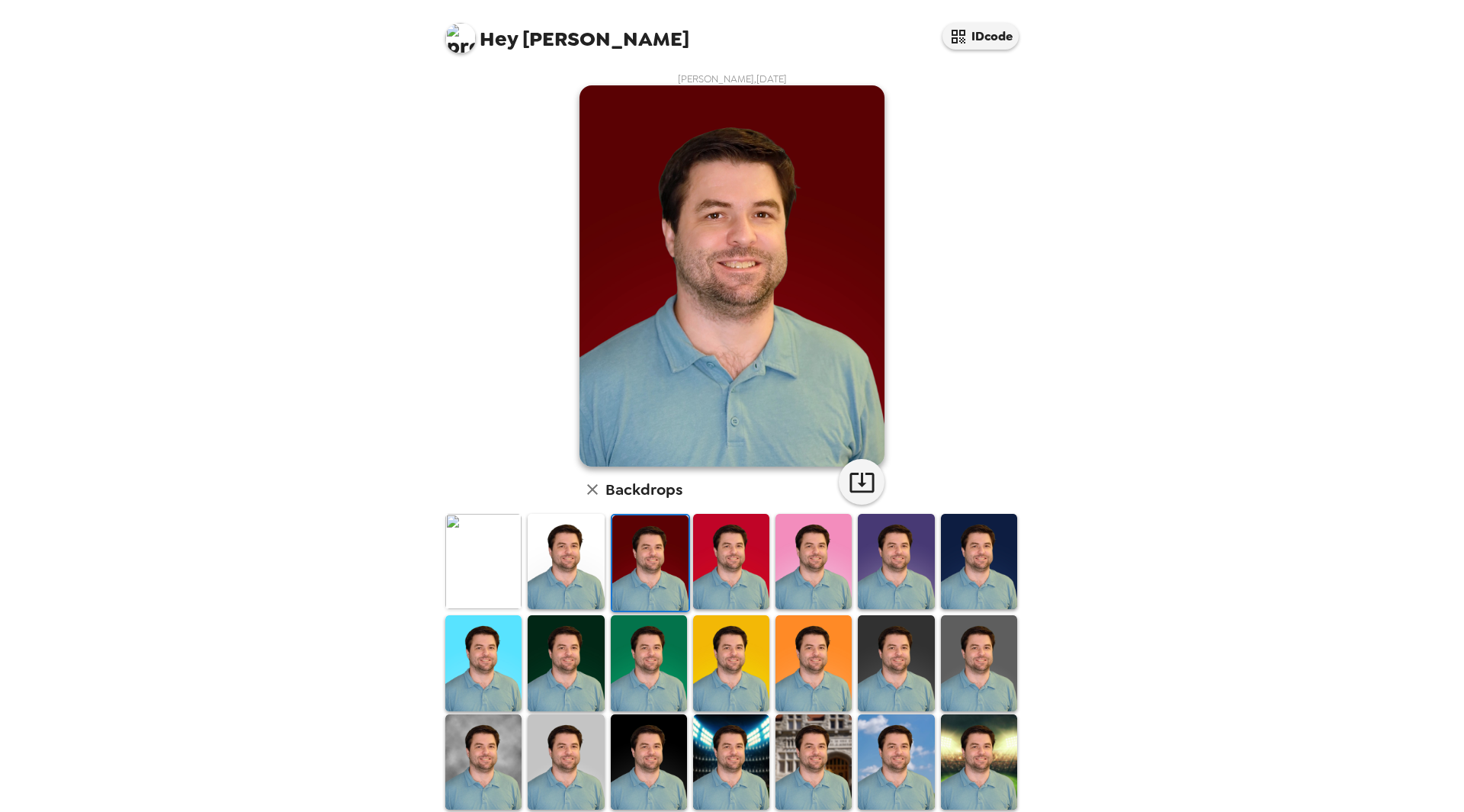
click at [965, 581] on img at bounding box center [978, 561] width 76 height 95
